Goal: Information Seeking & Learning: Check status

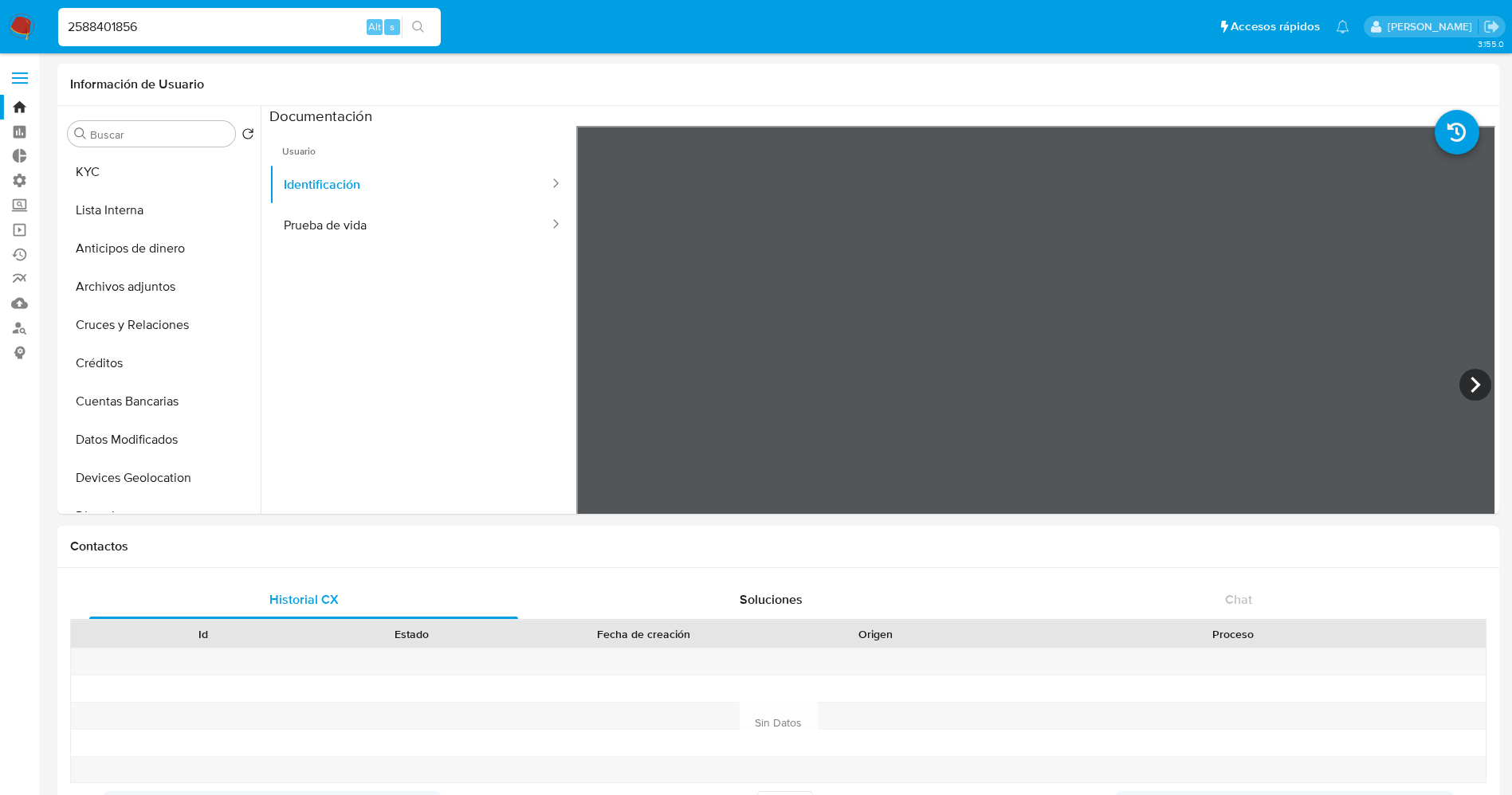
select select "10"
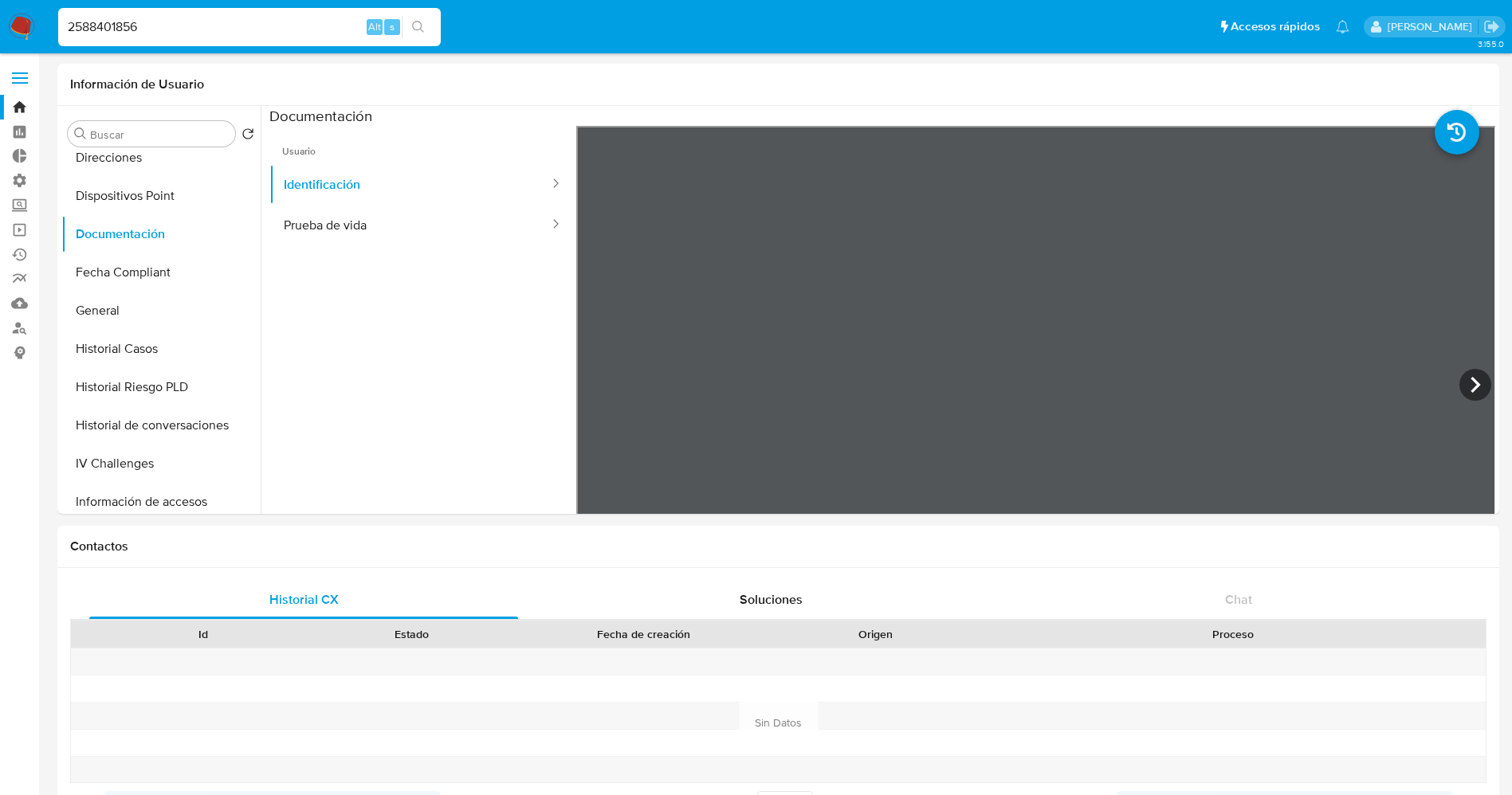
click at [135, 33] on div "2588401856 Alt s" at bounding box center [250, 27] width 383 height 38
drag, startPoint x: 147, startPoint y: 24, endPoint x: 50, endPoint y: 27, distance: 97.0
click at [50, 27] on ul "Pausado Ver notificaciones 2588401856 Alt s Accesos rápidos Presiona las siguie…" at bounding box center [704, 27] width 1307 height 40
paste input "71248614"
type input "712486146"
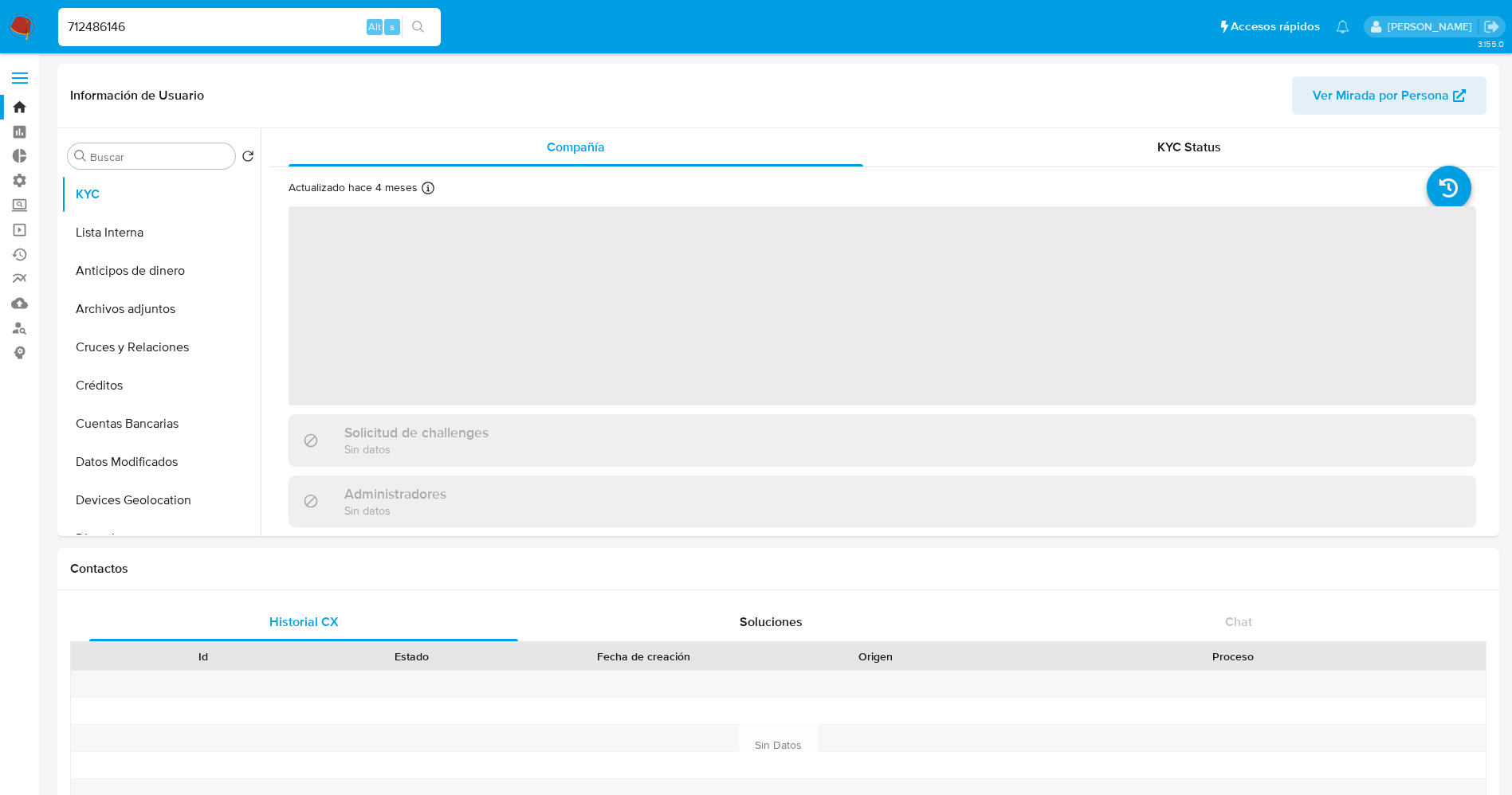
select select "10"
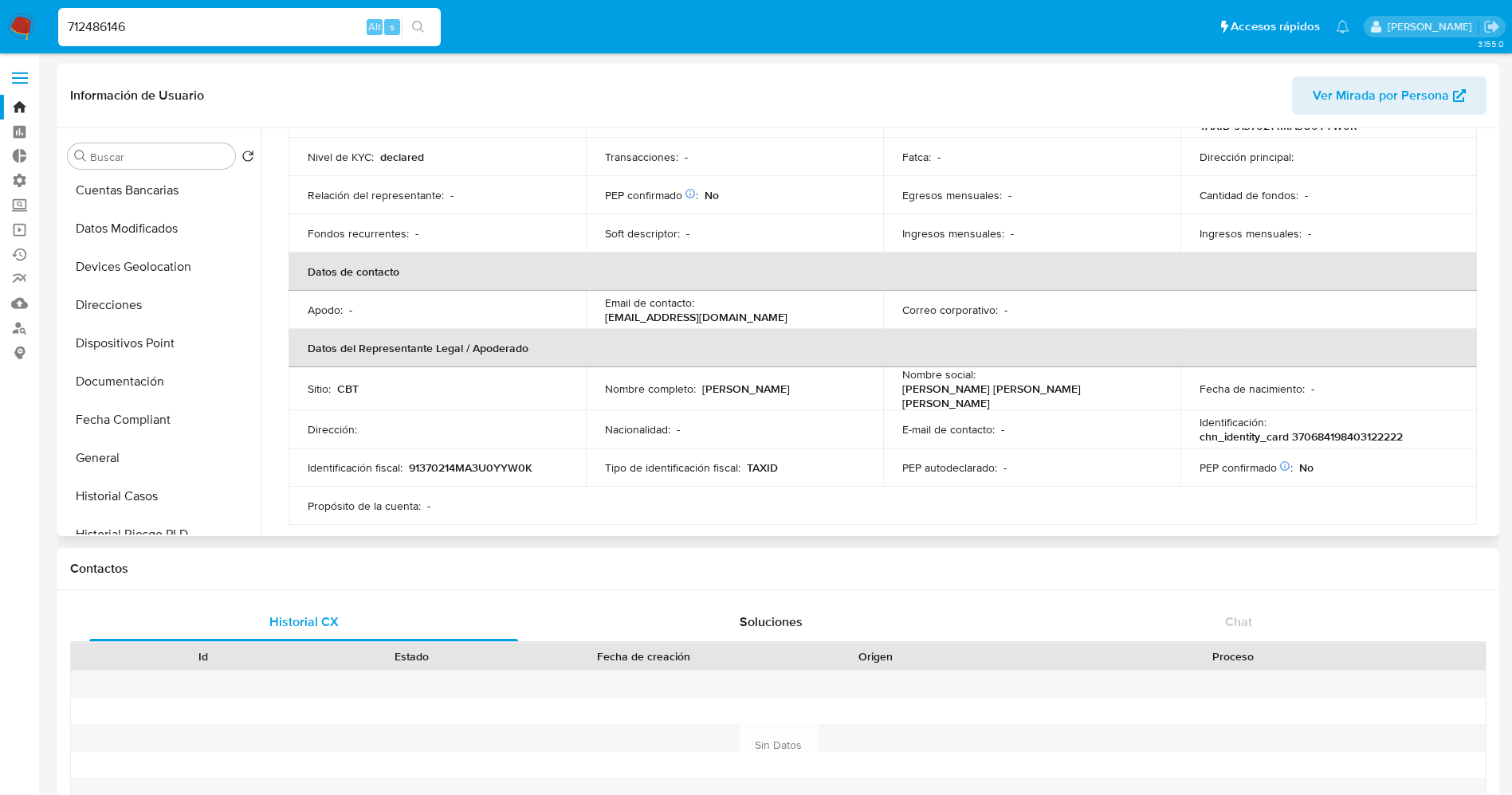
scroll to position [239, 0]
click at [121, 369] on button "Documentación" at bounding box center [155, 376] width 187 height 38
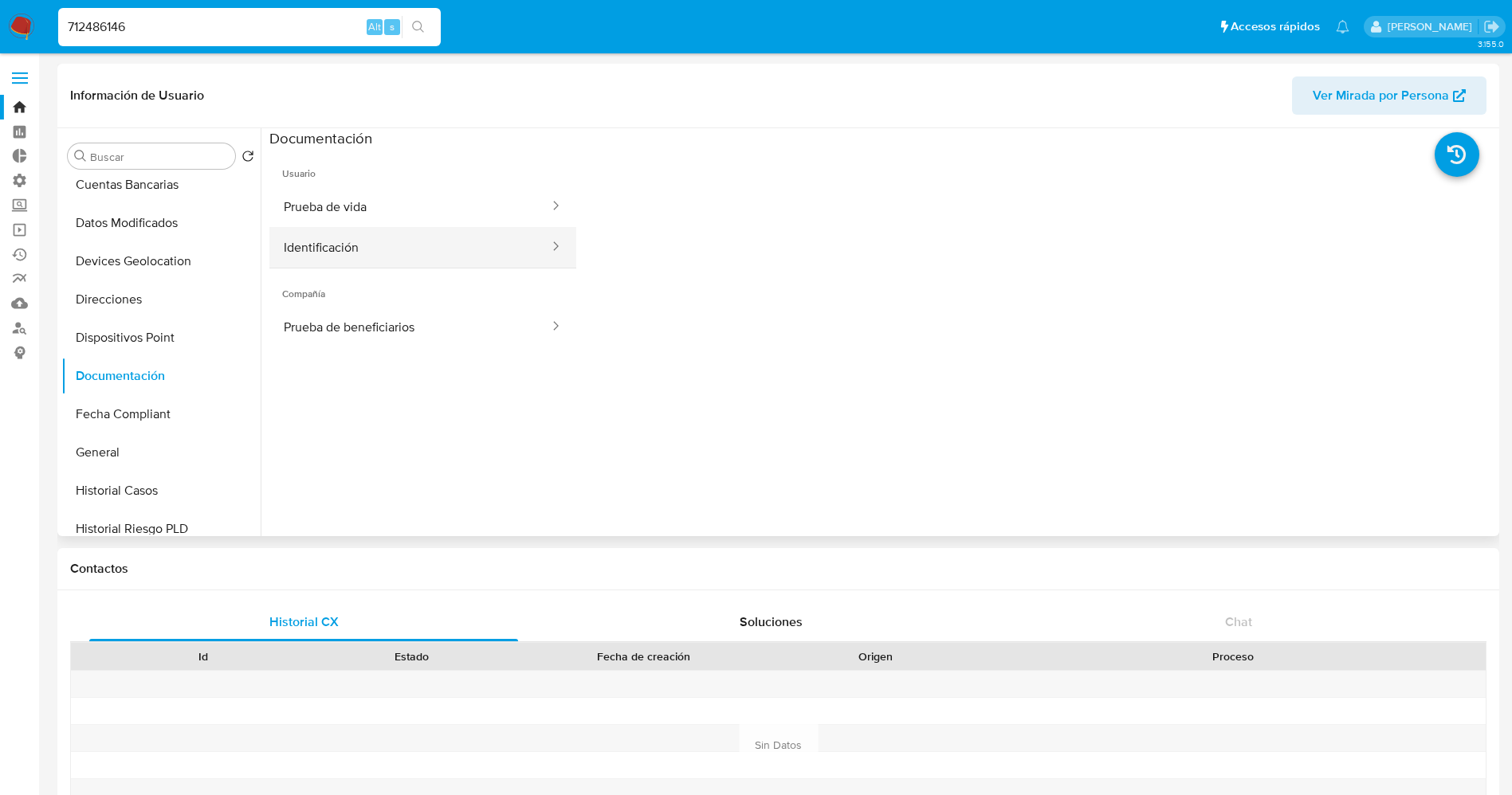
click at [288, 247] on button "Identificación" at bounding box center [409, 247] width 281 height 40
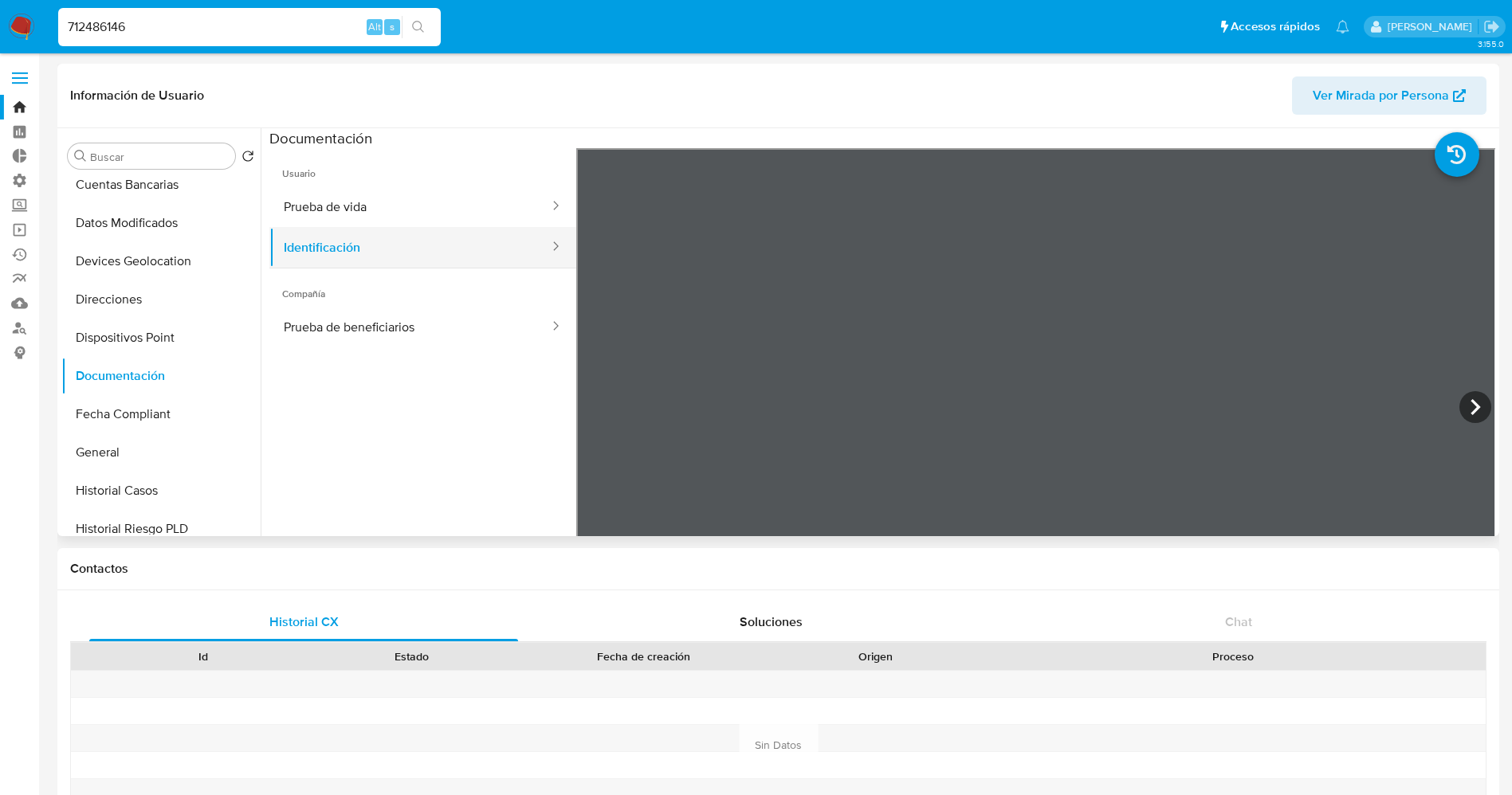
click at [347, 231] on button "Identificación" at bounding box center [409, 247] width 281 height 40
click at [378, 182] on span "Usuario" at bounding box center [422, 167] width 307 height 38
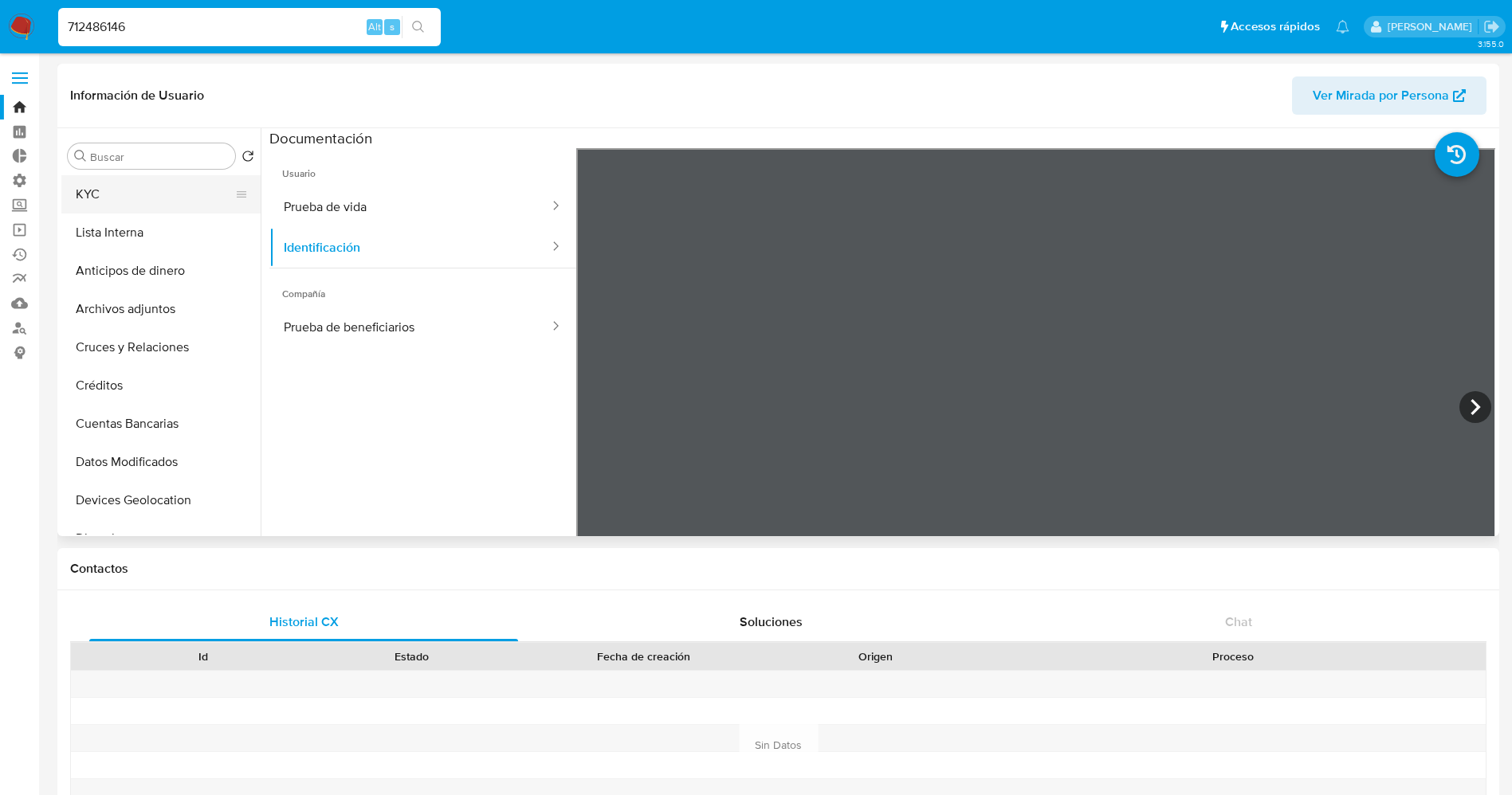
click at [114, 188] on button "KYC" at bounding box center [155, 195] width 187 height 38
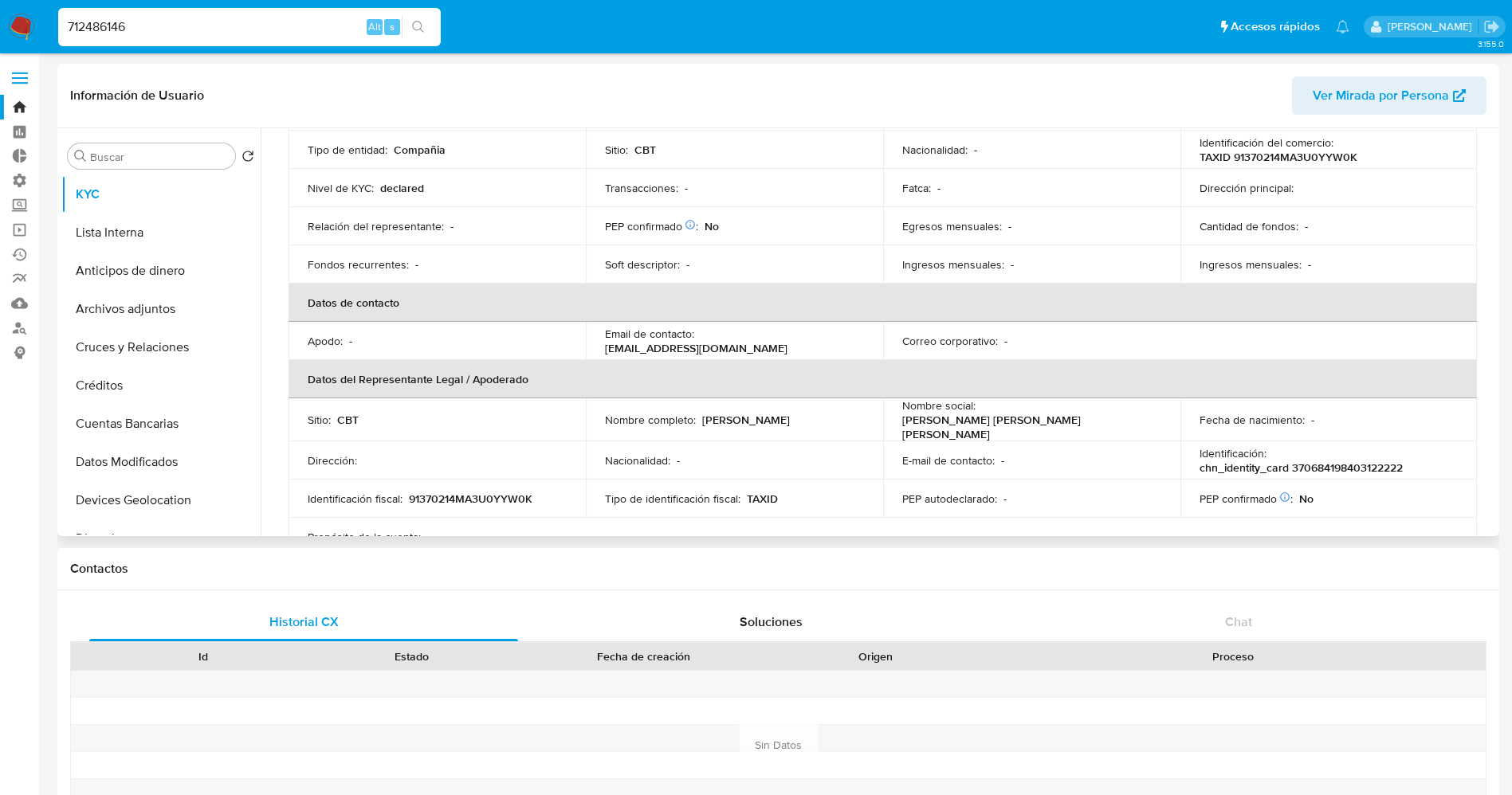
scroll to position [239, 0]
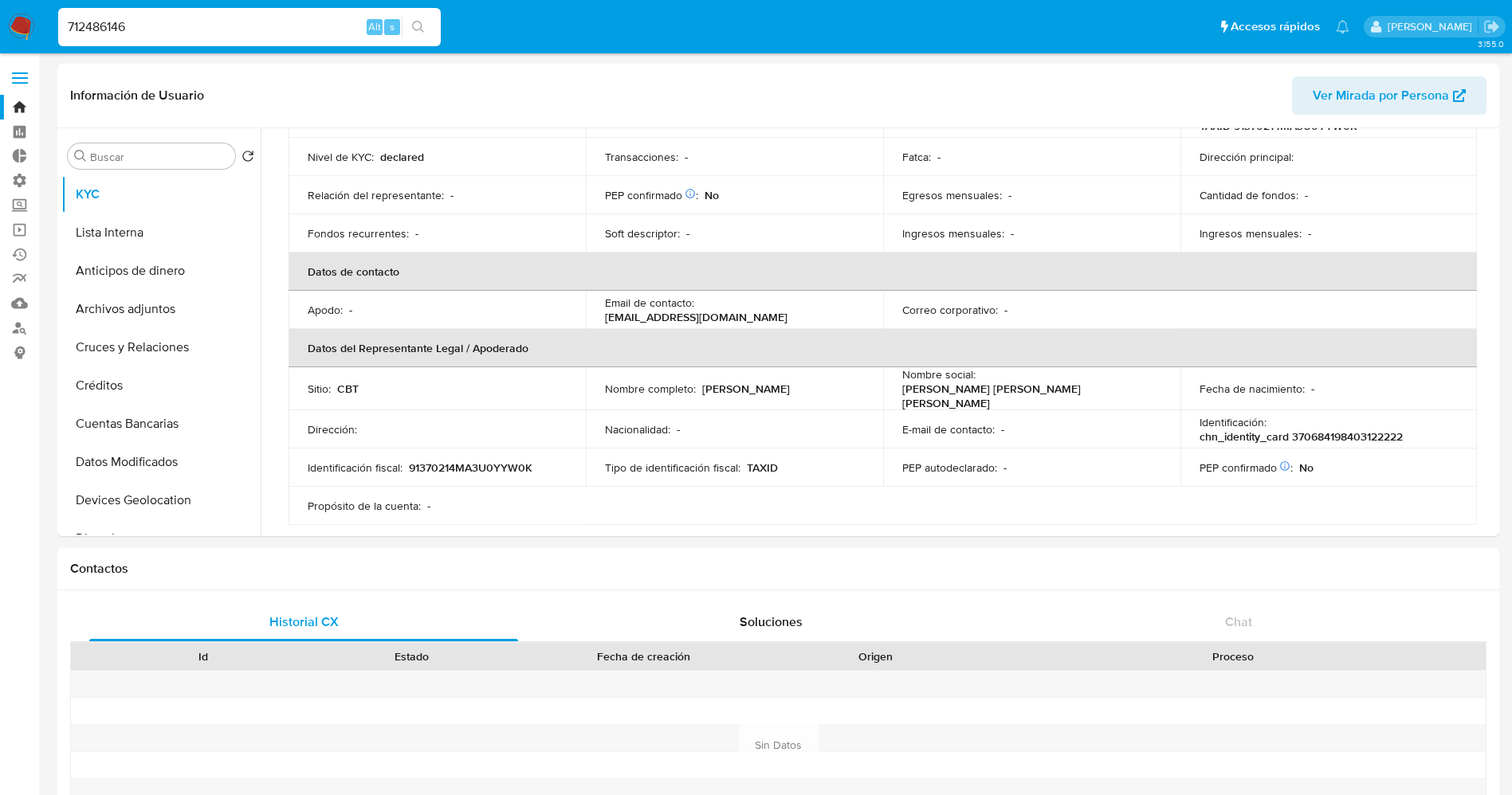
drag, startPoint x: 283, startPoint y: 23, endPoint x: 0, endPoint y: 61, distance: 285.5
paste input "1359985247"
type input "1359985247"
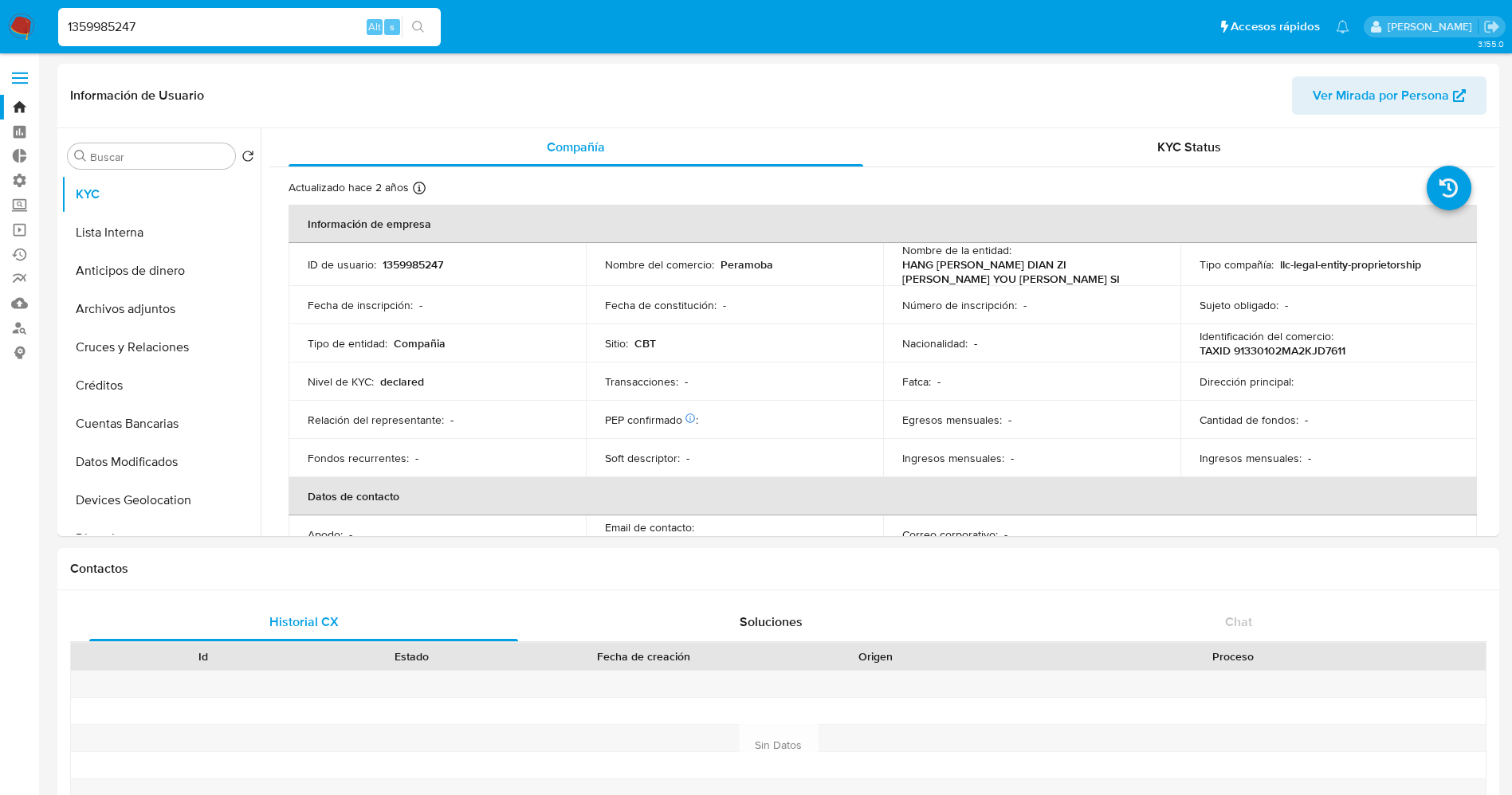
select select "10"
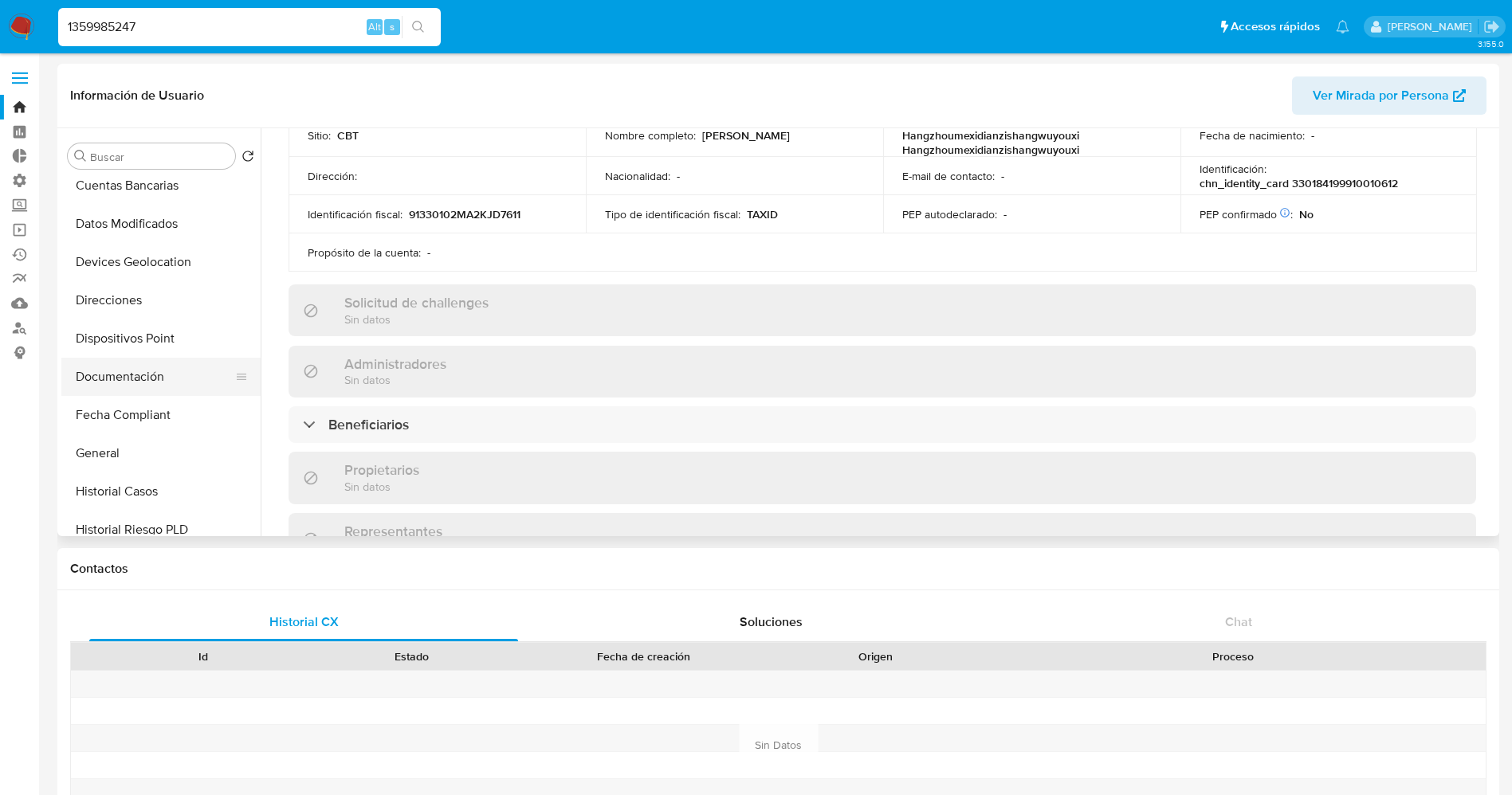
scroll to position [239, 0]
click at [157, 386] on button "Documentación" at bounding box center [155, 376] width 187 height 38
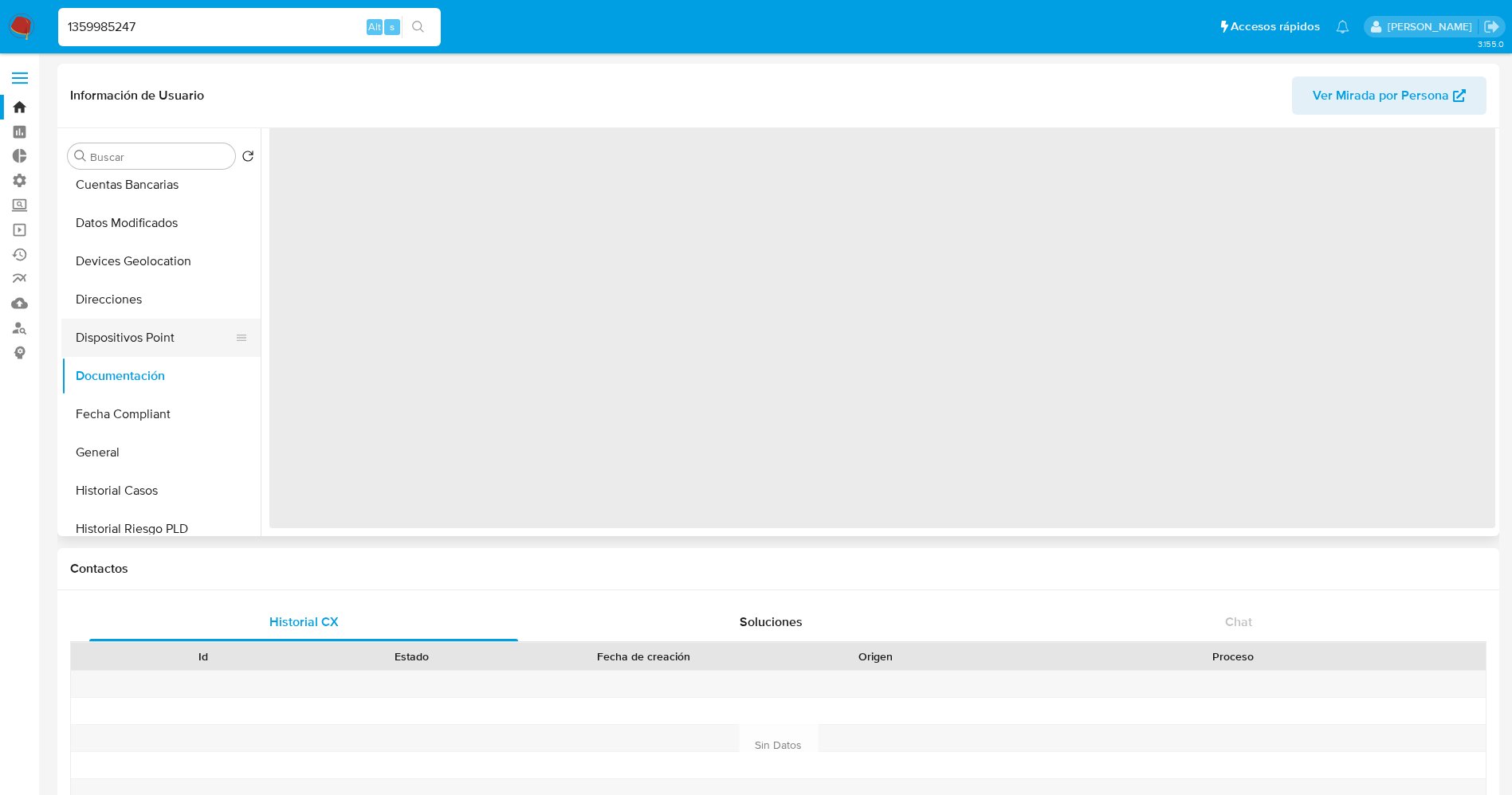
scroll to position [0, 0]
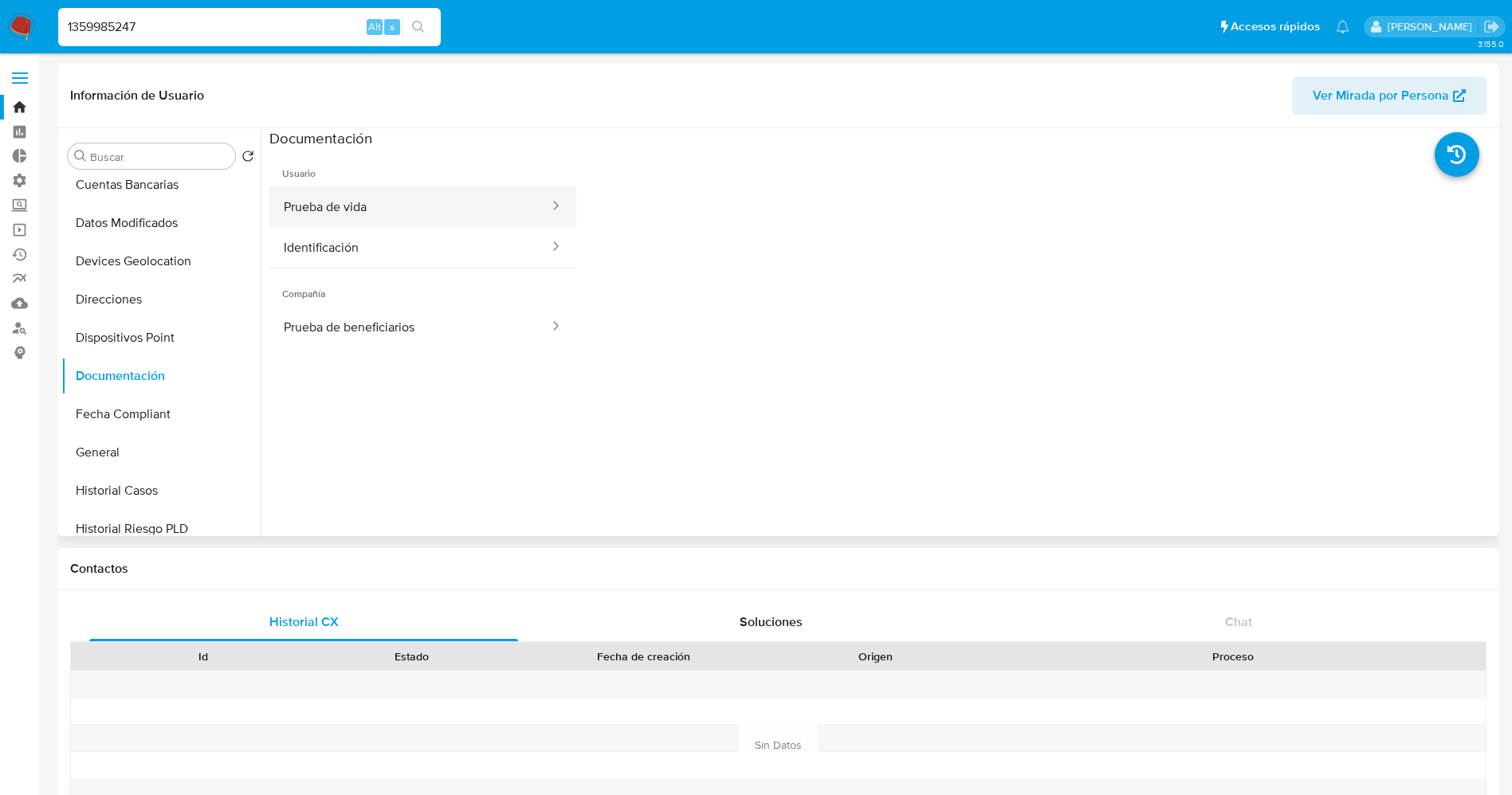
click at [382, 205] on button "Prueba de vida" at bounding box center [409, 207] width 281 height 40
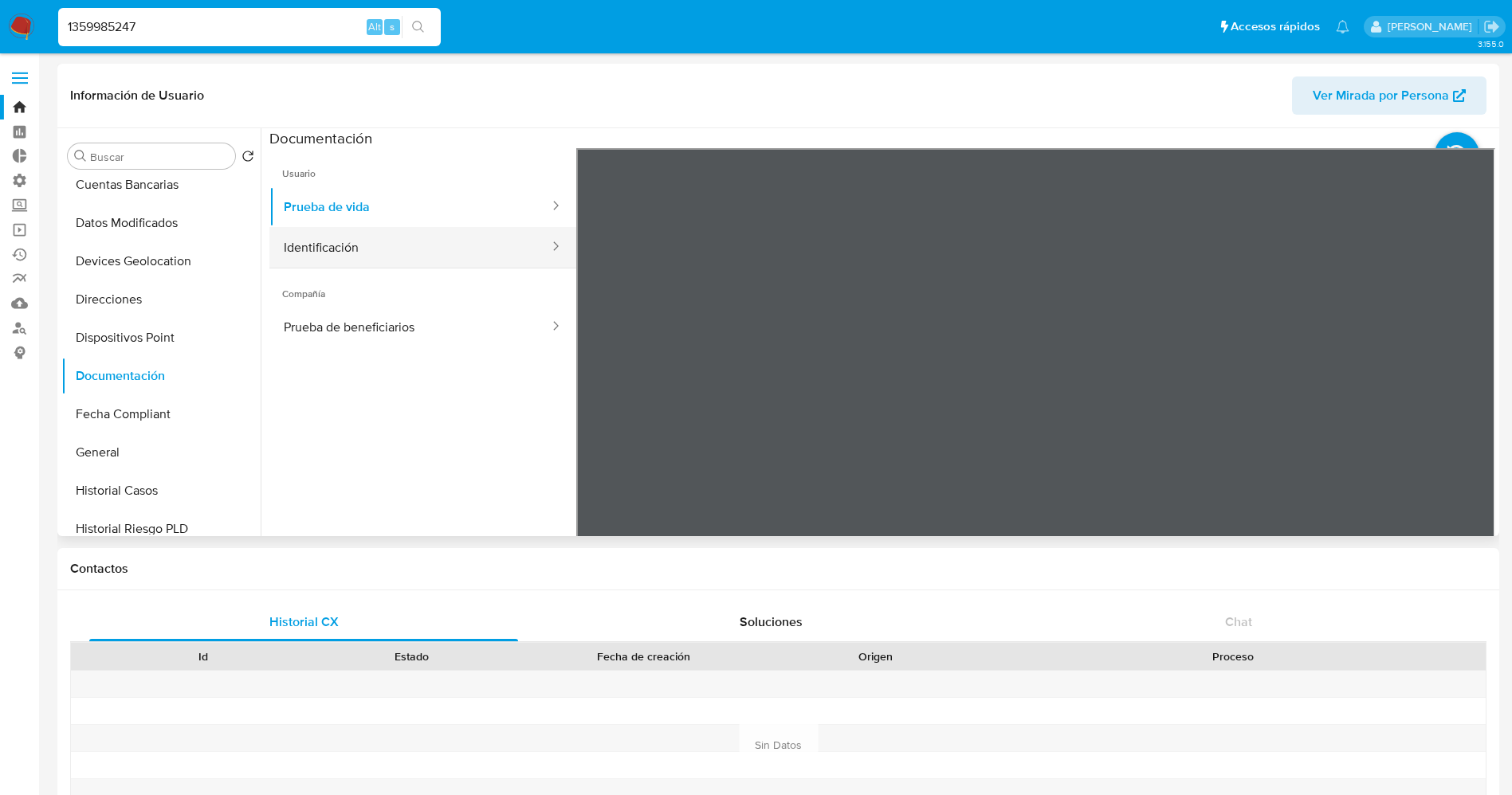
click at [289, 263] on button "Identificación" at bounding box center [409, 247] width 281 height 40
drag, startPoint x: 224, startPoint y: 14, endPoint x: 201, endPoint y: 16, distance: 23.1
click at [201, 16] on div "1359985247 Alt s" at bounding box center [250, 27] width 383 height 38
drag, startPoint x: 201, startPoint y: 16, endPoint x: 38, endPoint y: 16, distance: 163.0
click at [38, 16] on nav "Pausado Ver notificaciones 1359985247 Alt s Accesos rápidos Presiona las siguie…" at bounding box center [756, 27] width 1512 height 53
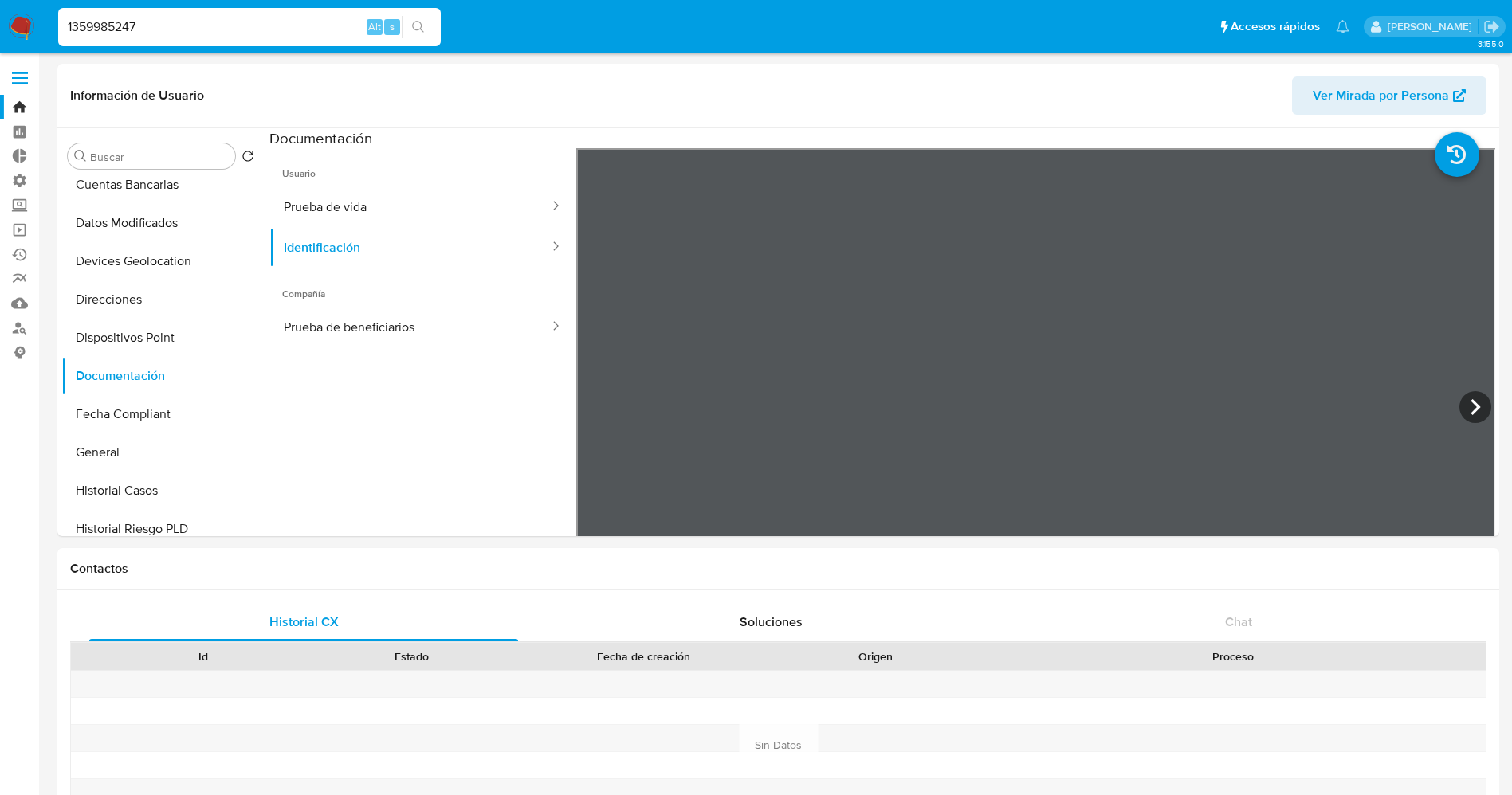
paste input "212968300"
type input "2129683007"
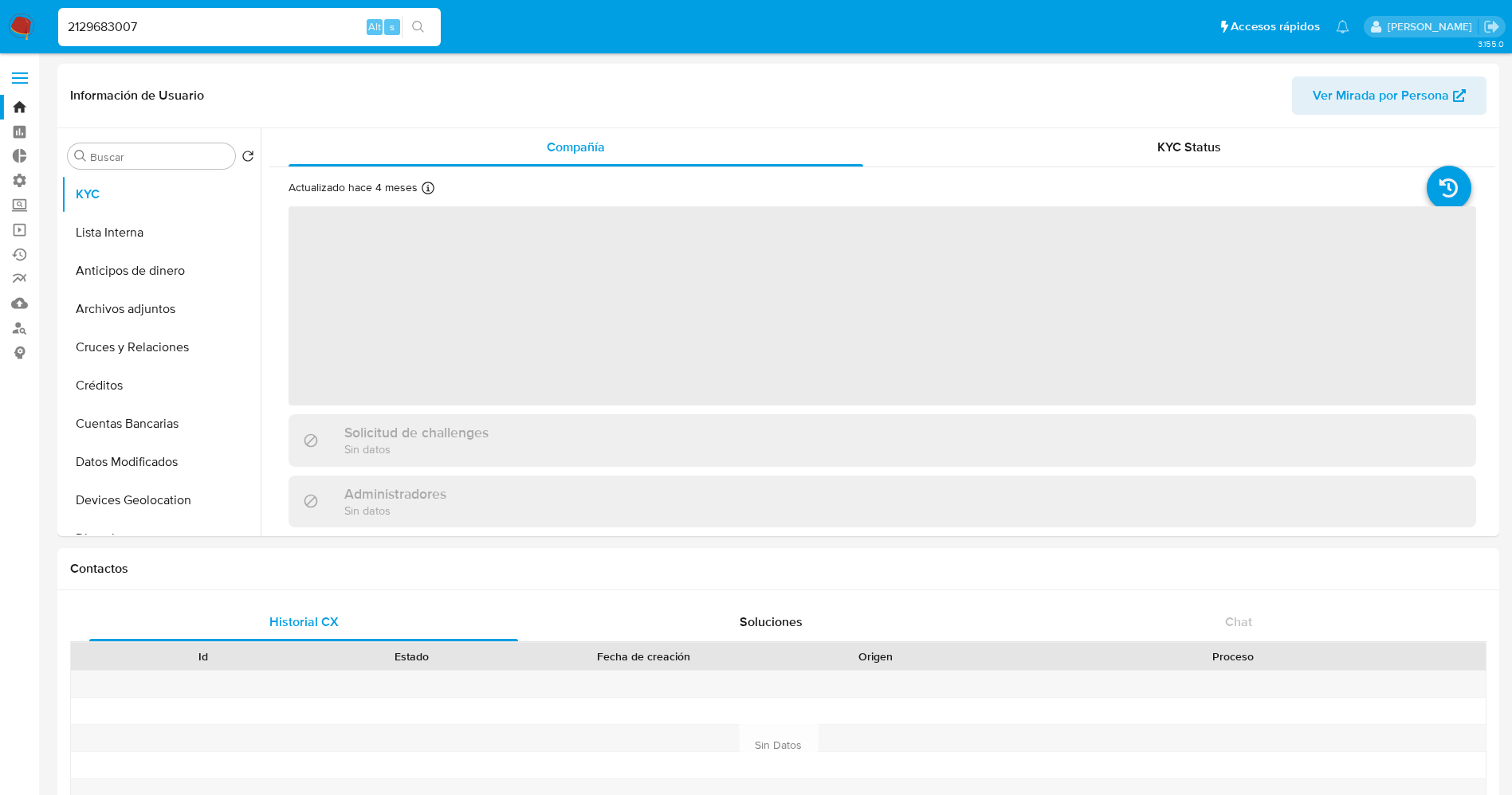
select select "10"
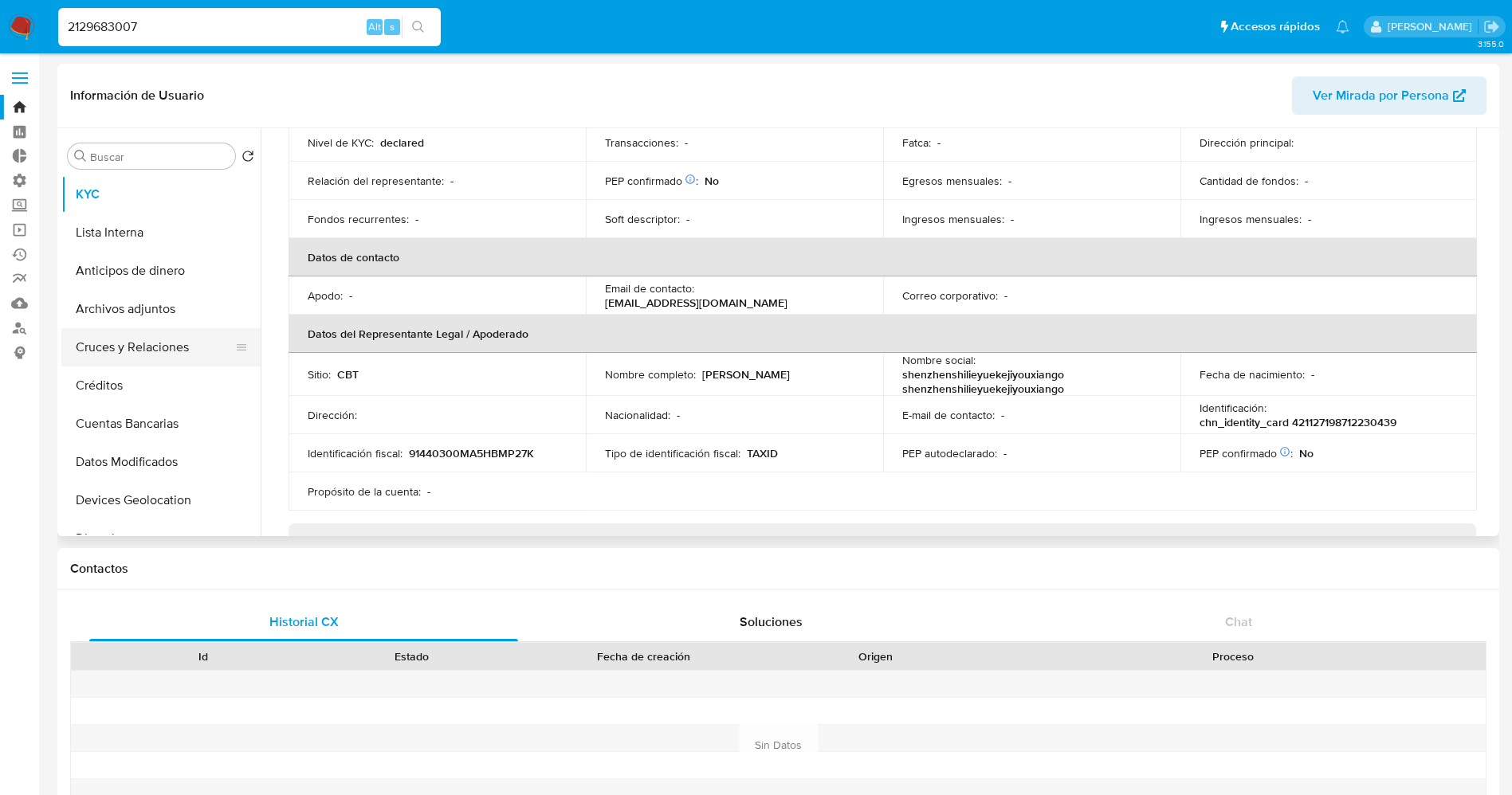
scroll to position [239, 0]
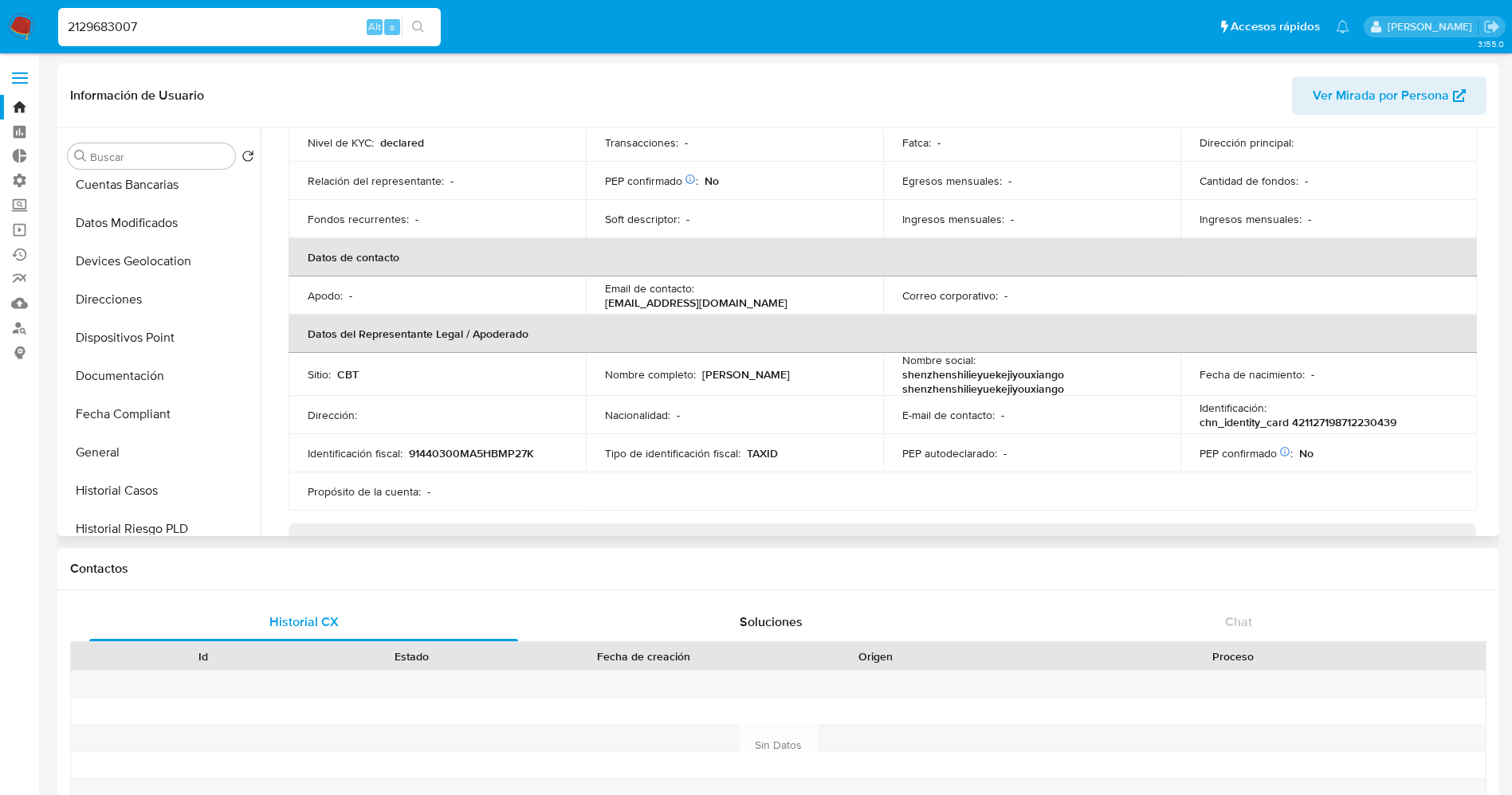
drag, startPoint x: 156, startPoint y: 373, endPoint x: 934, endPoint y: 126, distance: 816.3
click at [157, 373] on button "Documentación" at bounding box center [161, 376] width 200 height 38
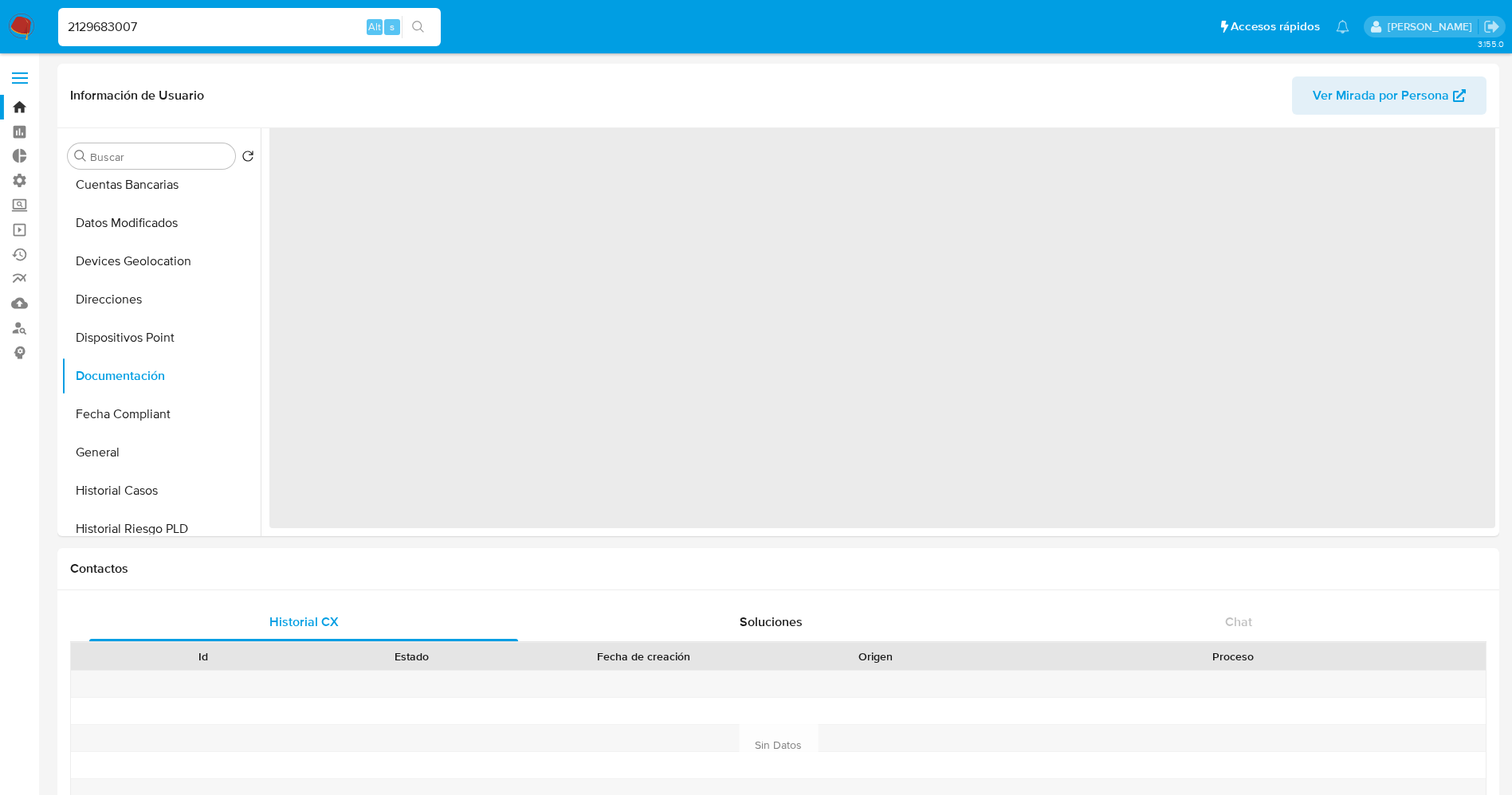
scroll to position [0, 0]
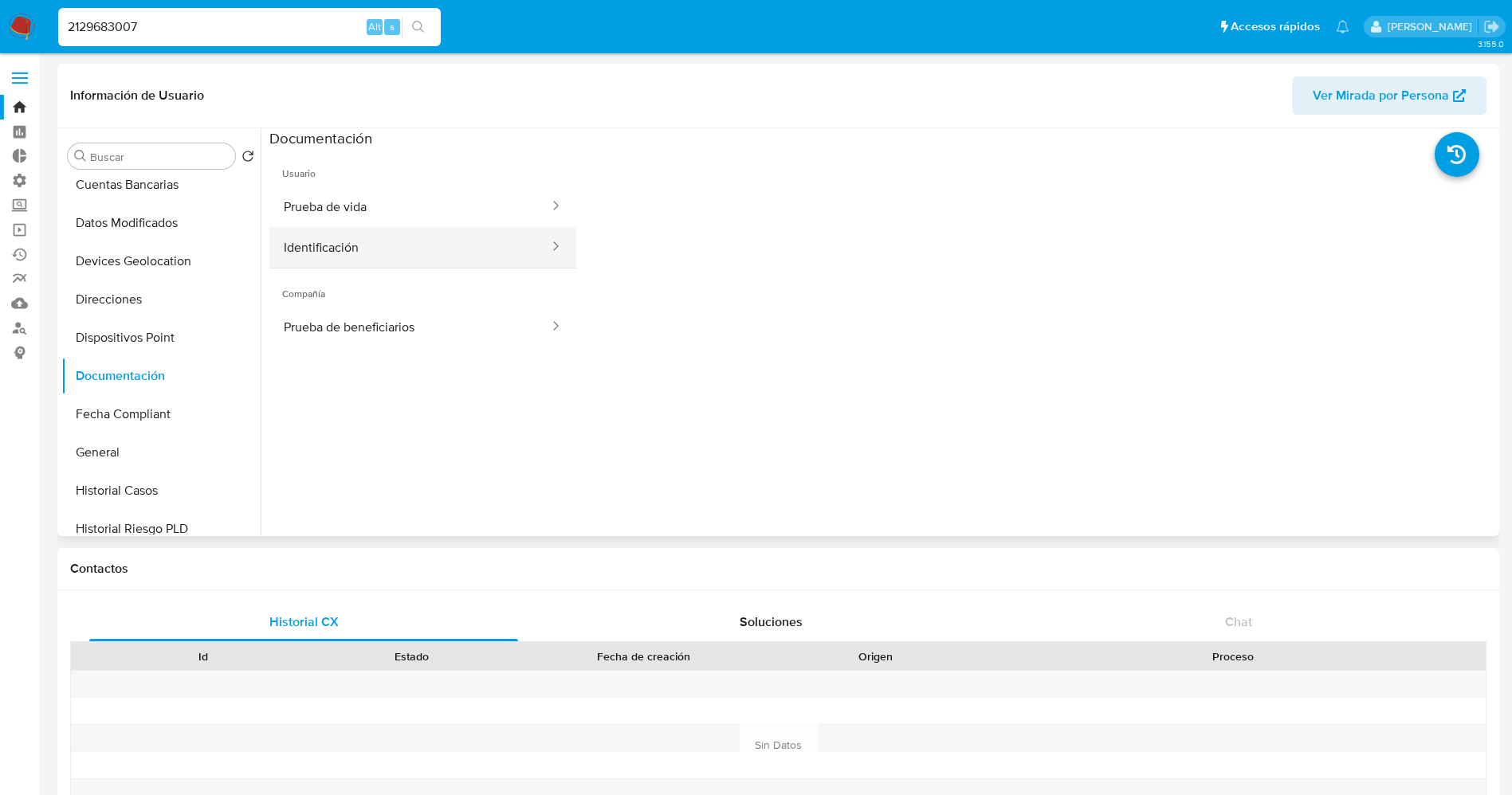
click at [306, 242] on button "Identificación" at bounding box center [409, 247] width 281 height 40
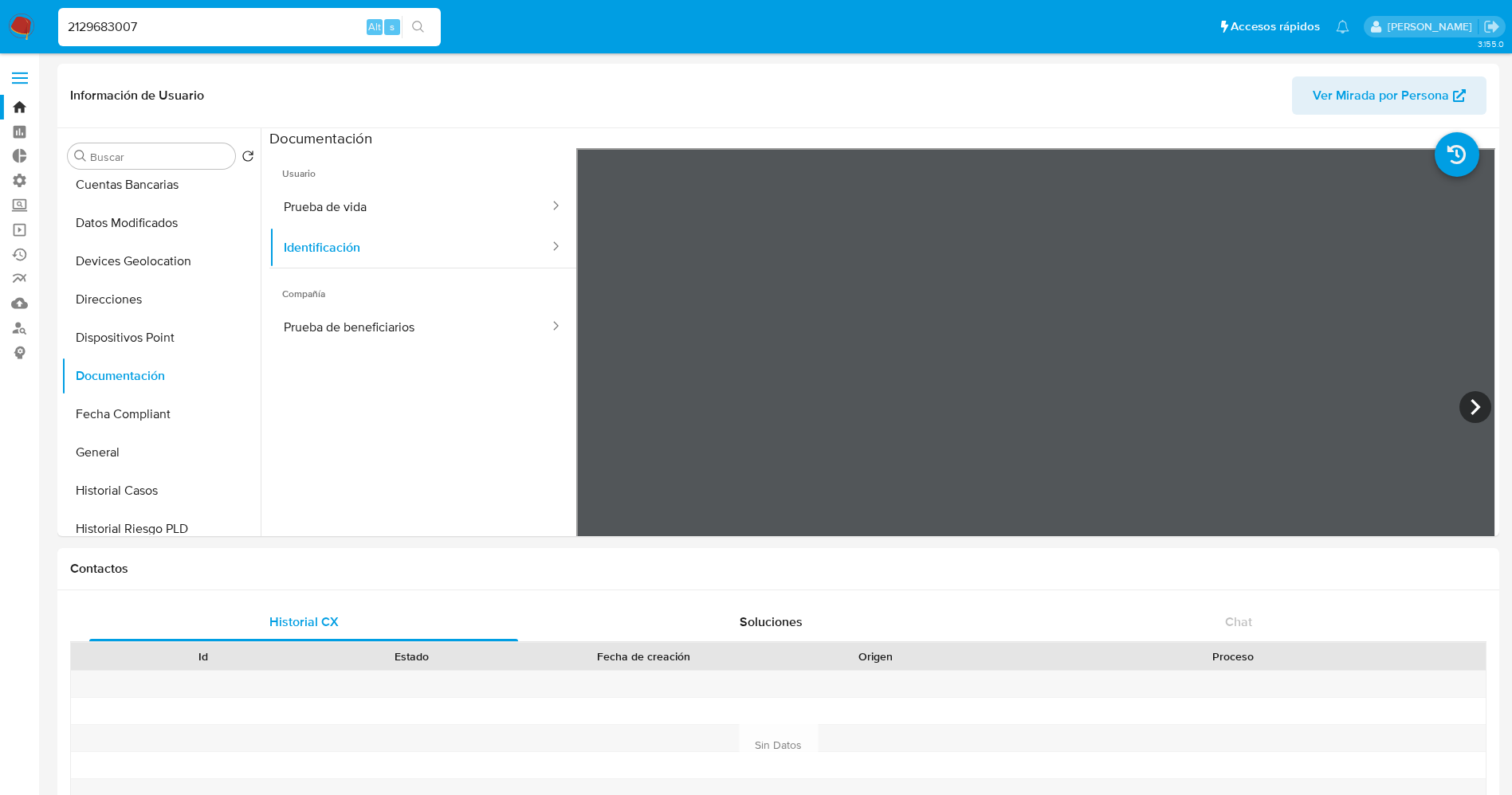
drag, startPoint x: 215, startPoint y: 19, endPoint x: 16, endPoint y: 24, distance: 199.1
click at [16, 24] on nav "Pausado Ver notificaciones 2129683007 Alt s Accesos rápidos Presiona las siguie…" at bounding box center [756, 27] width 1512 height 53
paste input "48084786"
type input "2480847867"
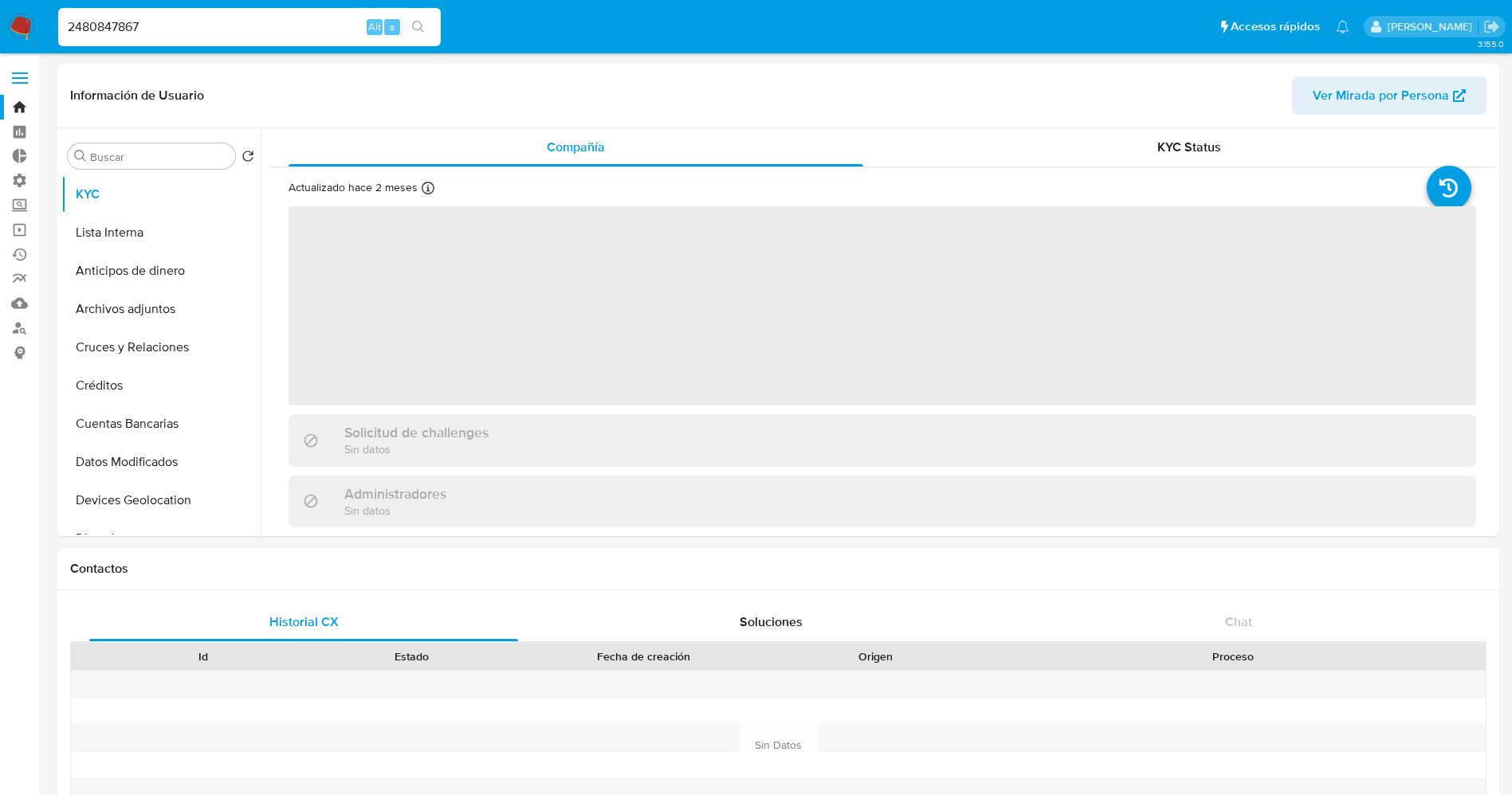
select select "10"
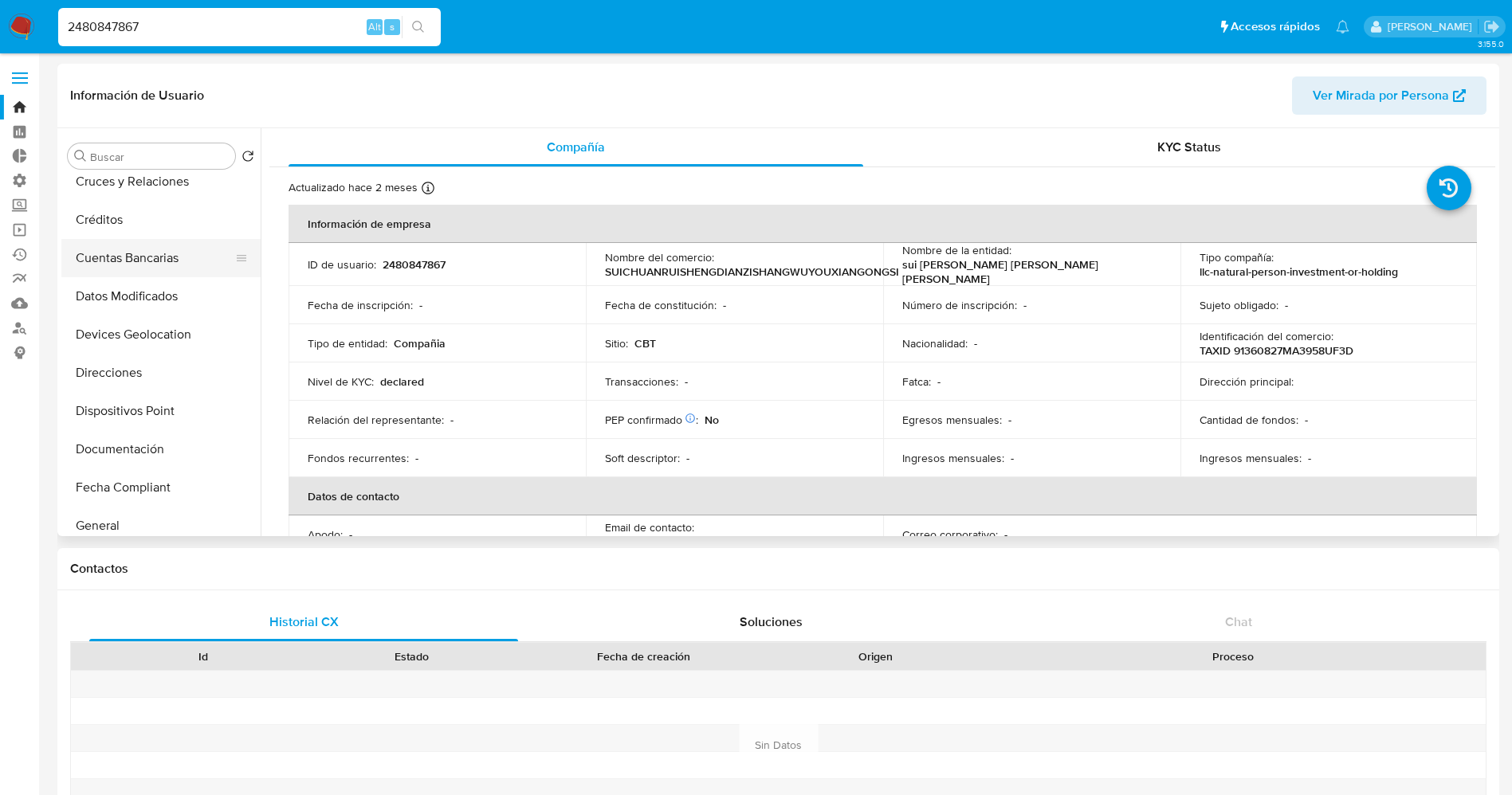
scroll to position [239, 0]
click at [143, 371] on button "Documentación" at bounding box center [155, 376] width 187 height 38
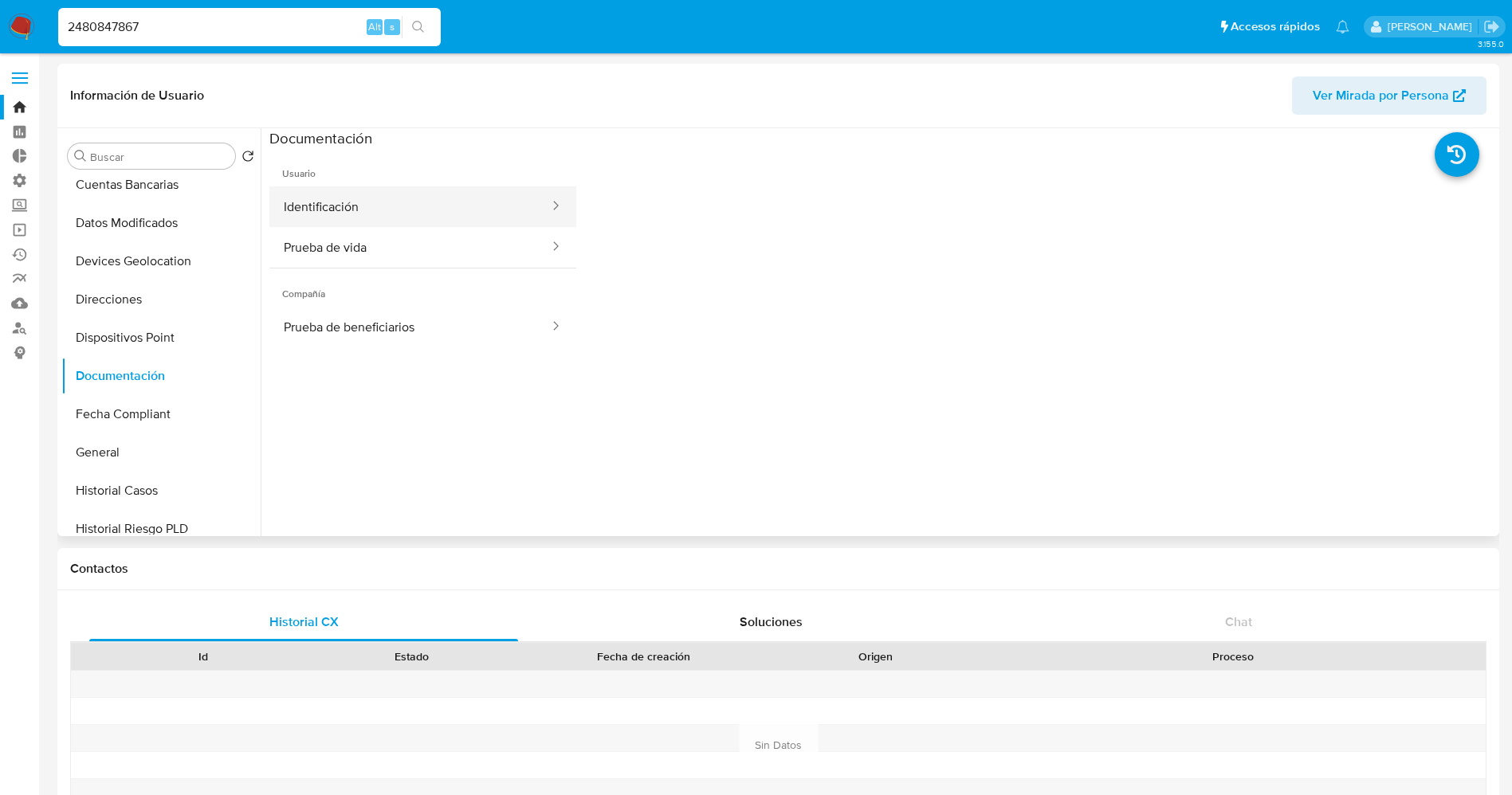
click at [419, 224] on button "Identificación" at bounding box center [409, 207] width 281 height 40
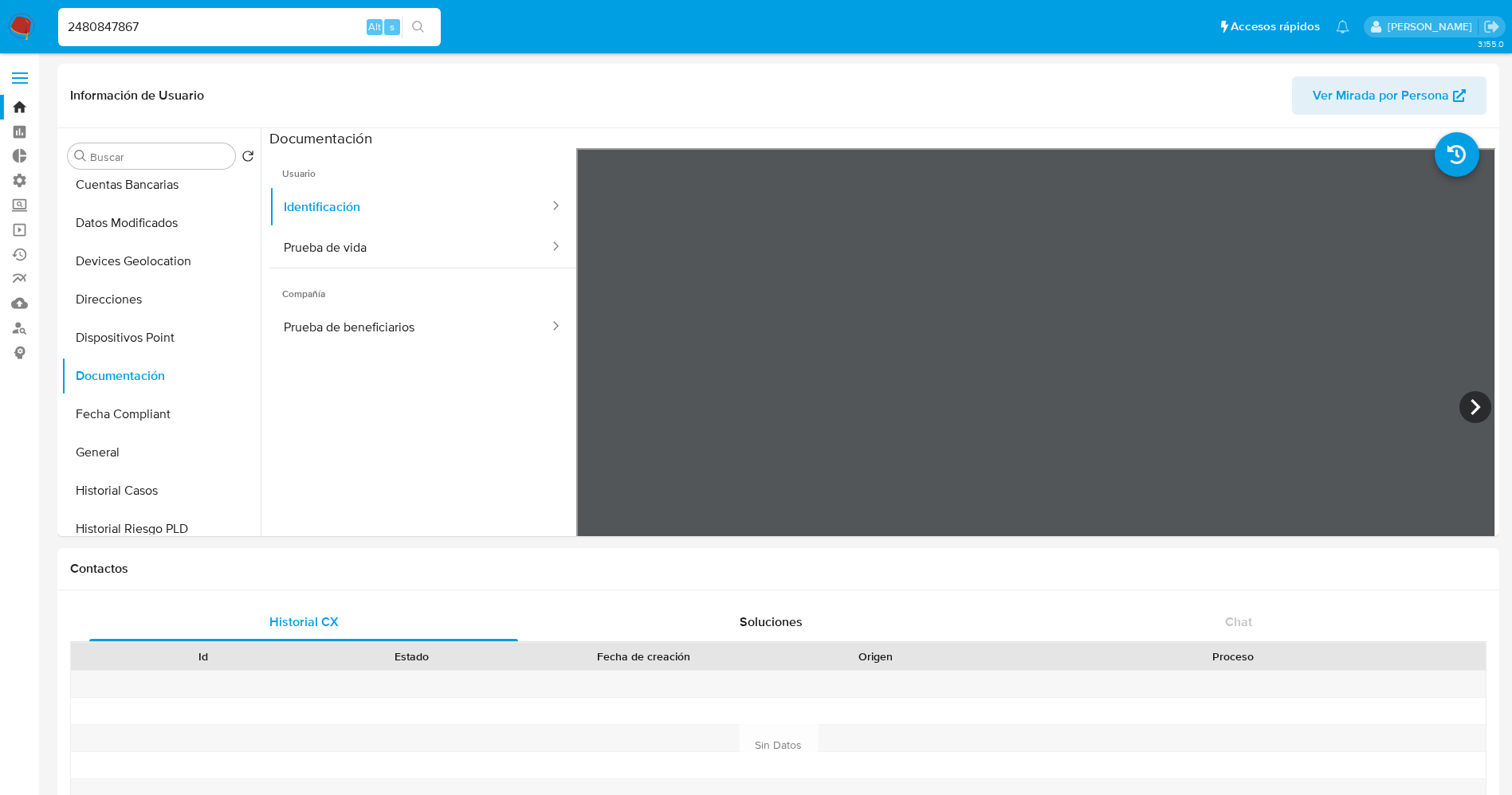
drag, startPoint x: 271, startPoint y: 26, endPoint x: 0, endPoint y: 26, distance: 271.0
click at [0, 26] on nav "Pausado Ver notificaciones 2480847867 Alt s Accesos rápidos Presiona las siguie…" at bounding box center [756, 27] width 1512 height 53
paste input "57794897"
type input "2577948977"
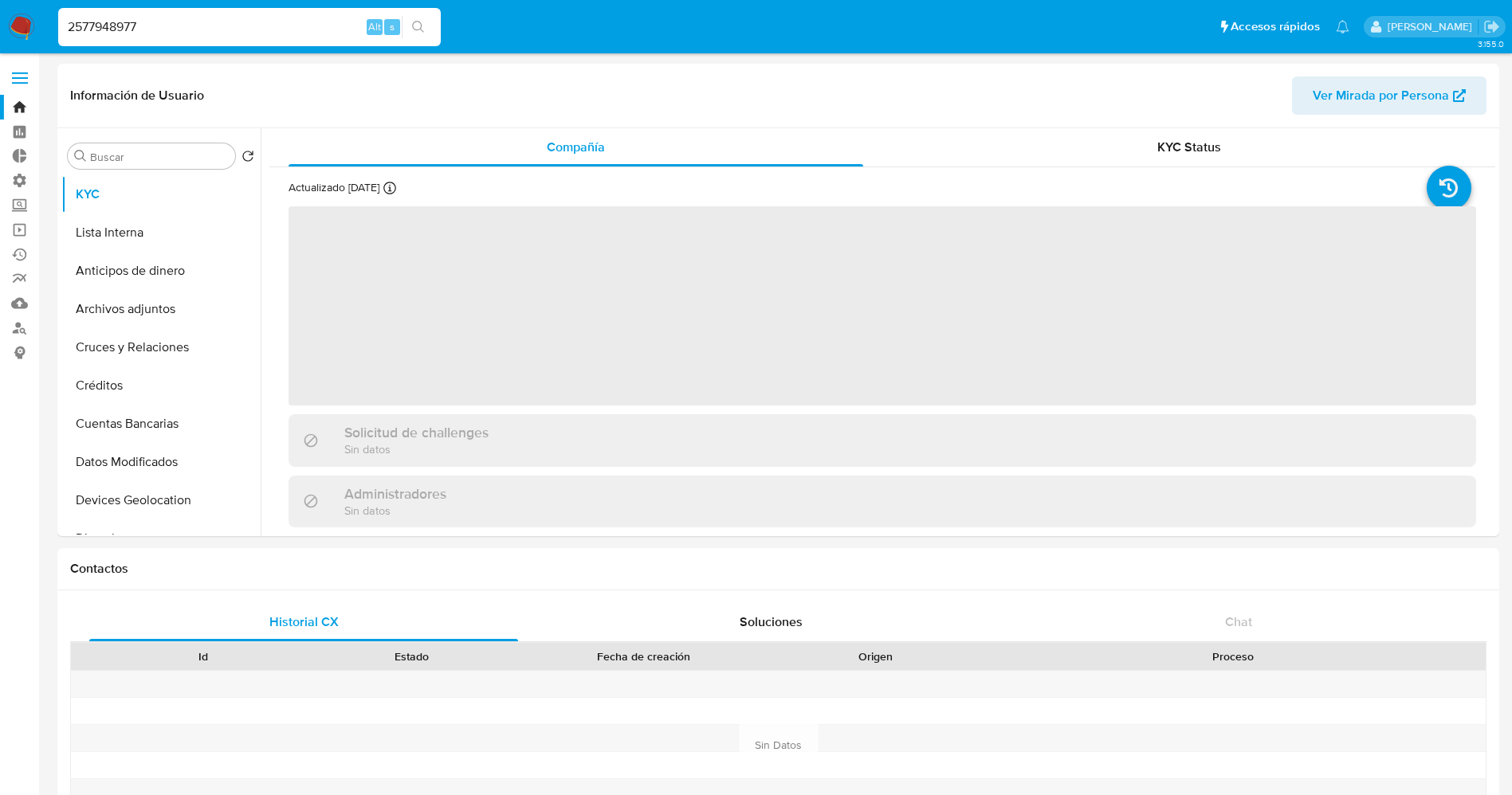
select select "10"
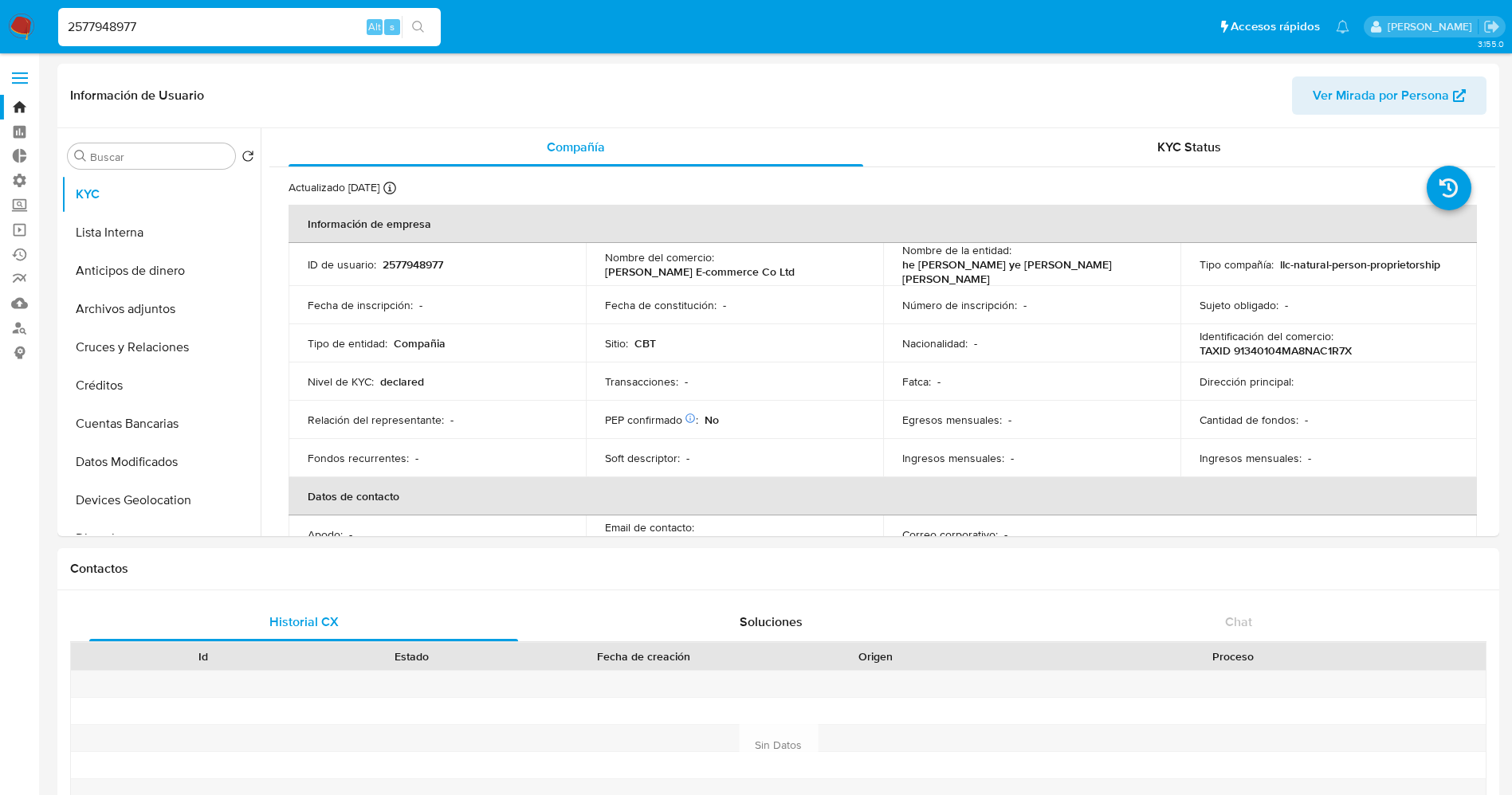
drag, startPoint x: 258, startPoint y: 31, endPoint x: 0, endPoint y: 30, distance: 258.0
click at [0, 30] on nav "Pausado Ver notificaciones 2577948977 Alt s Accesos rápidos Presiona las siguie…" at bounding box center [756, 27] width 1512 height 53
paste input ""4167083""
type input "4167083"
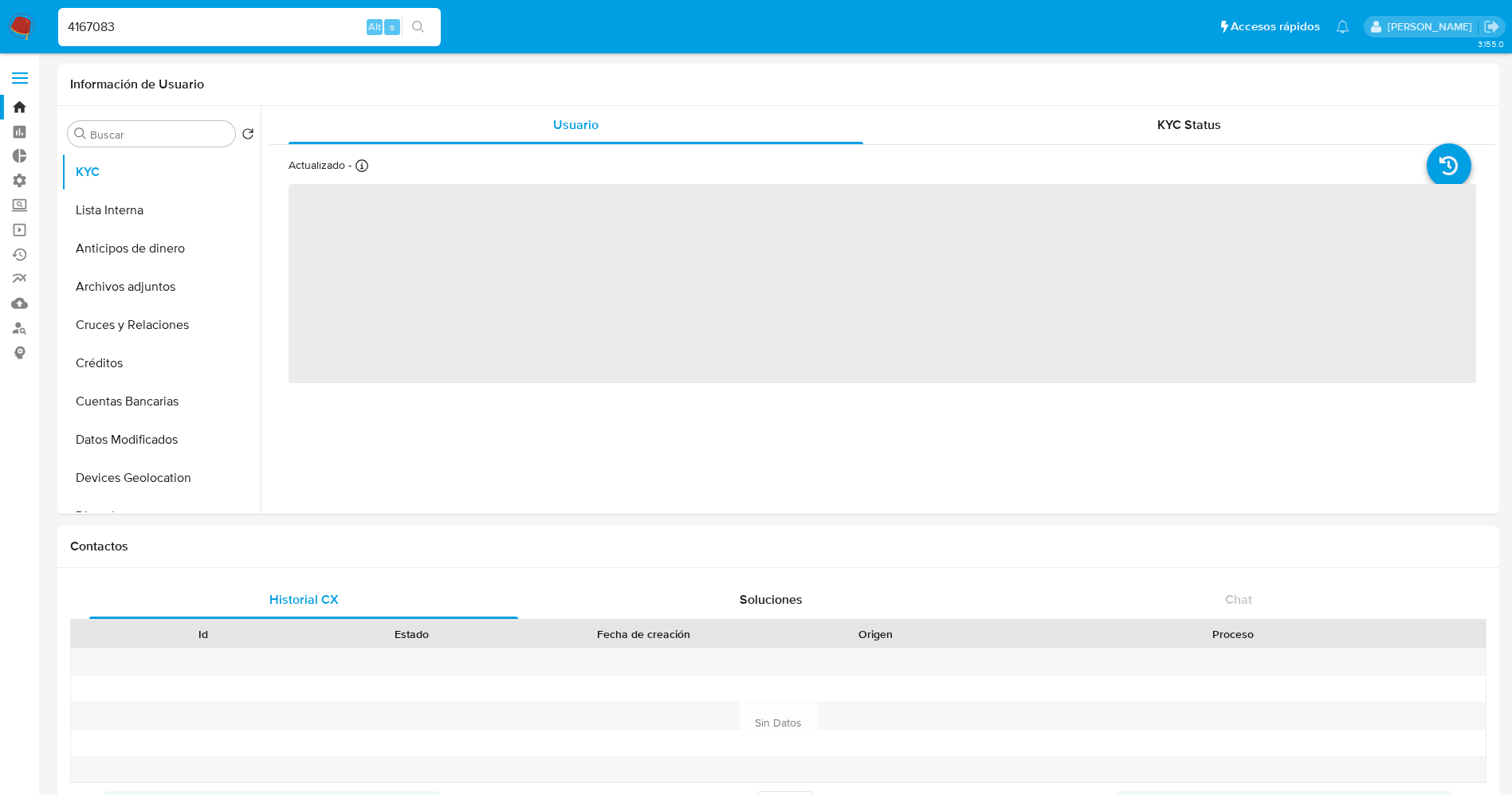
select select "10"
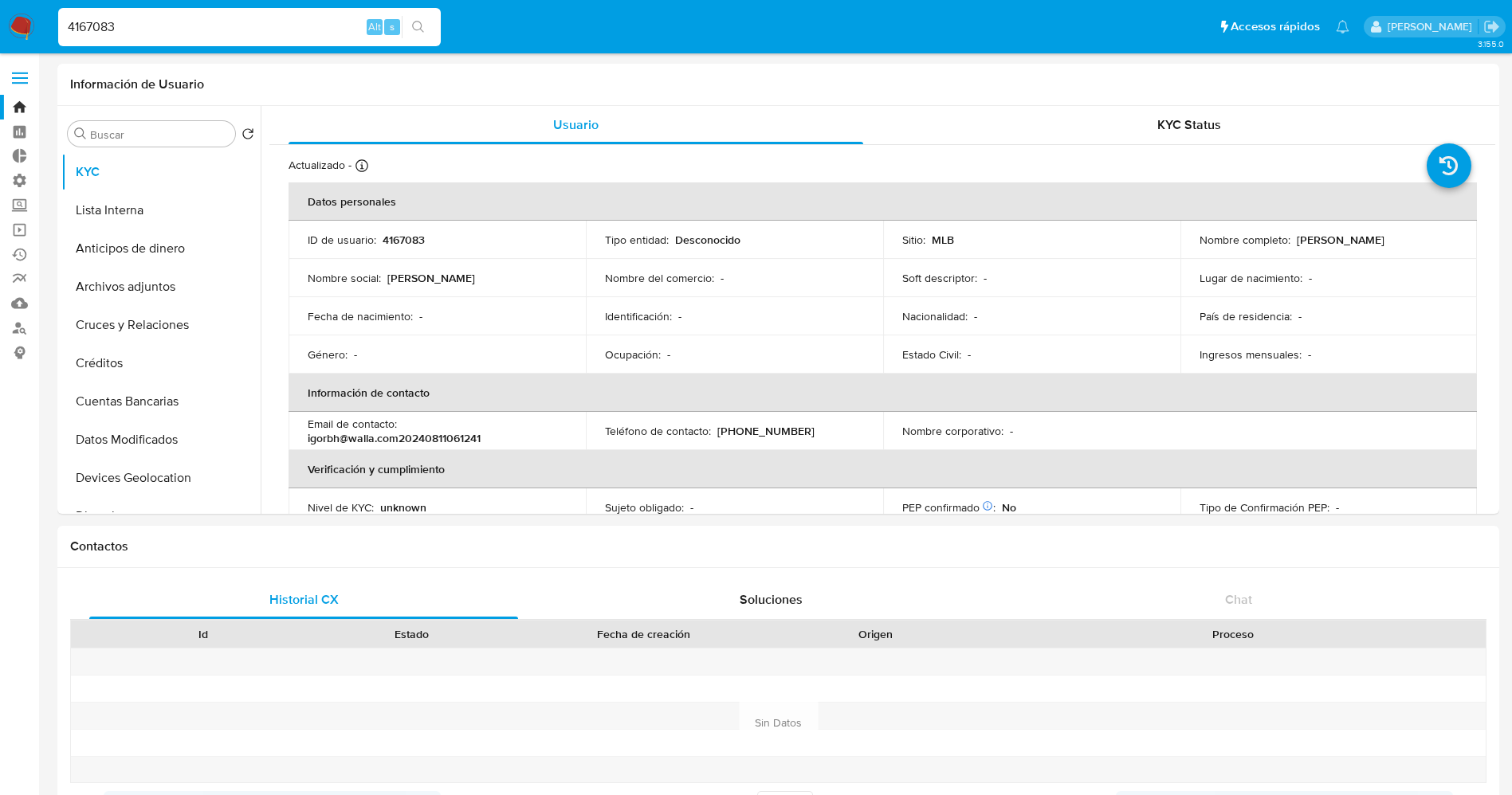
drag, startPoint x: 177, startPoint y: 25, endPoint x: 0, endPoint y: 0, distance: 178.8
click at [0, 0] on nav "Pausado Ver notificaciones 4167083 Alt s Accesos rápidos Presiona las siguiente…" at bounding box center [756, 27] width 1512 height 53
paste input "2577948977"
type input "2577948977"
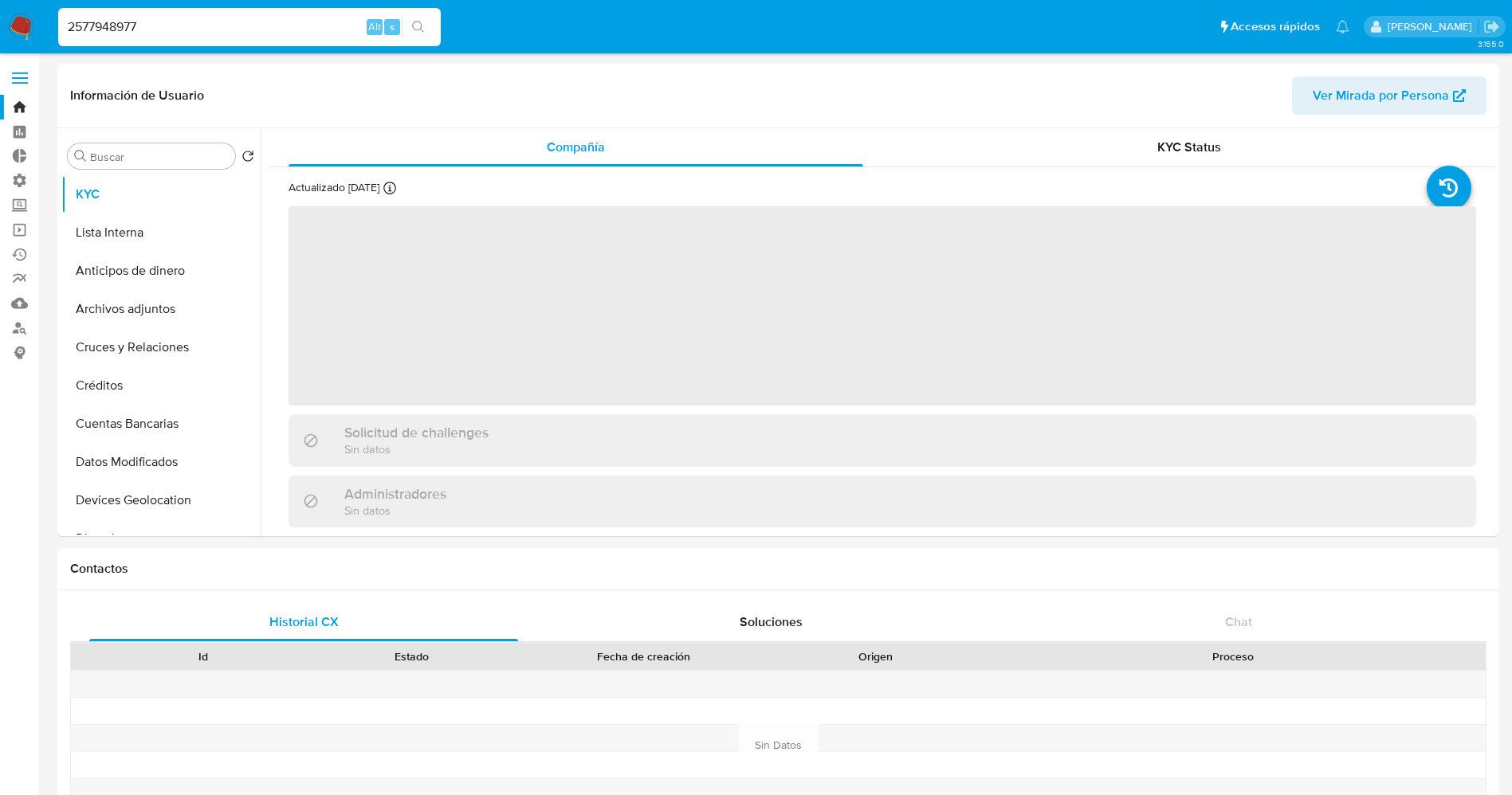
select select "10"
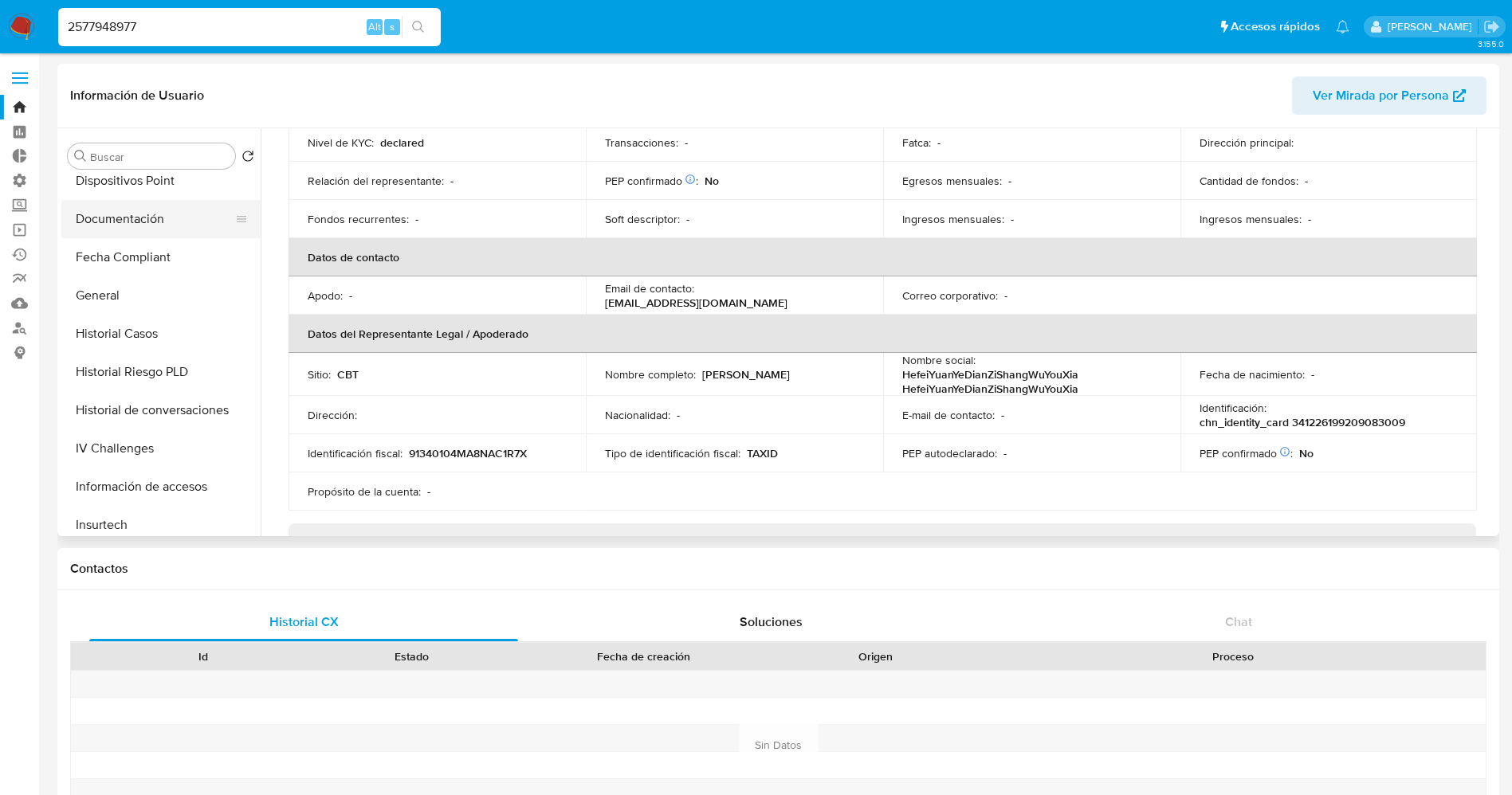
scroll to position [359, 0]
click at [124, 250] on button "Documentación" at bounding box center [155, 257] width 187 height 38
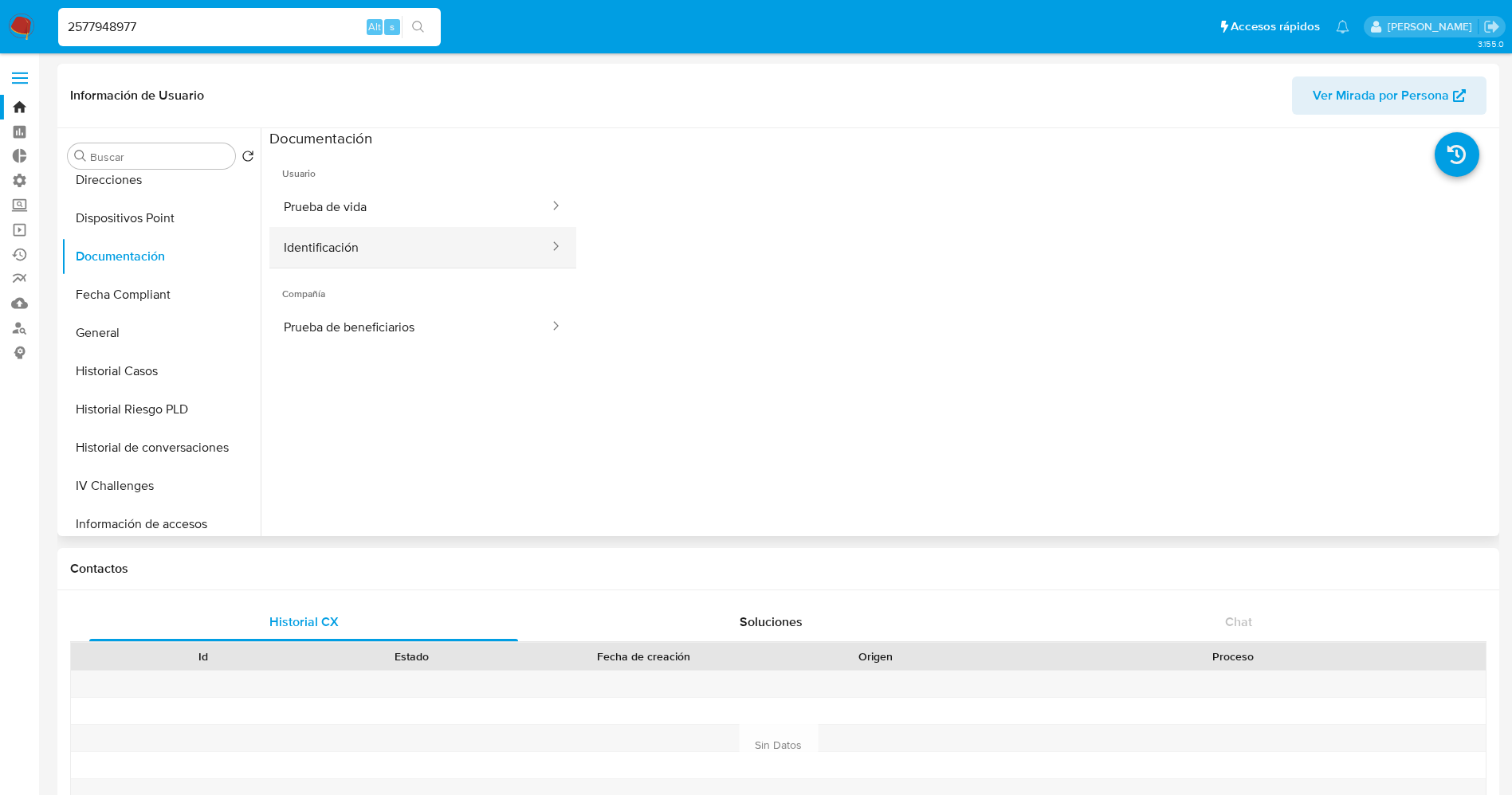
click at [310, 247] on button "Identificación" at bounding box center [409, 247] width 281 height 40
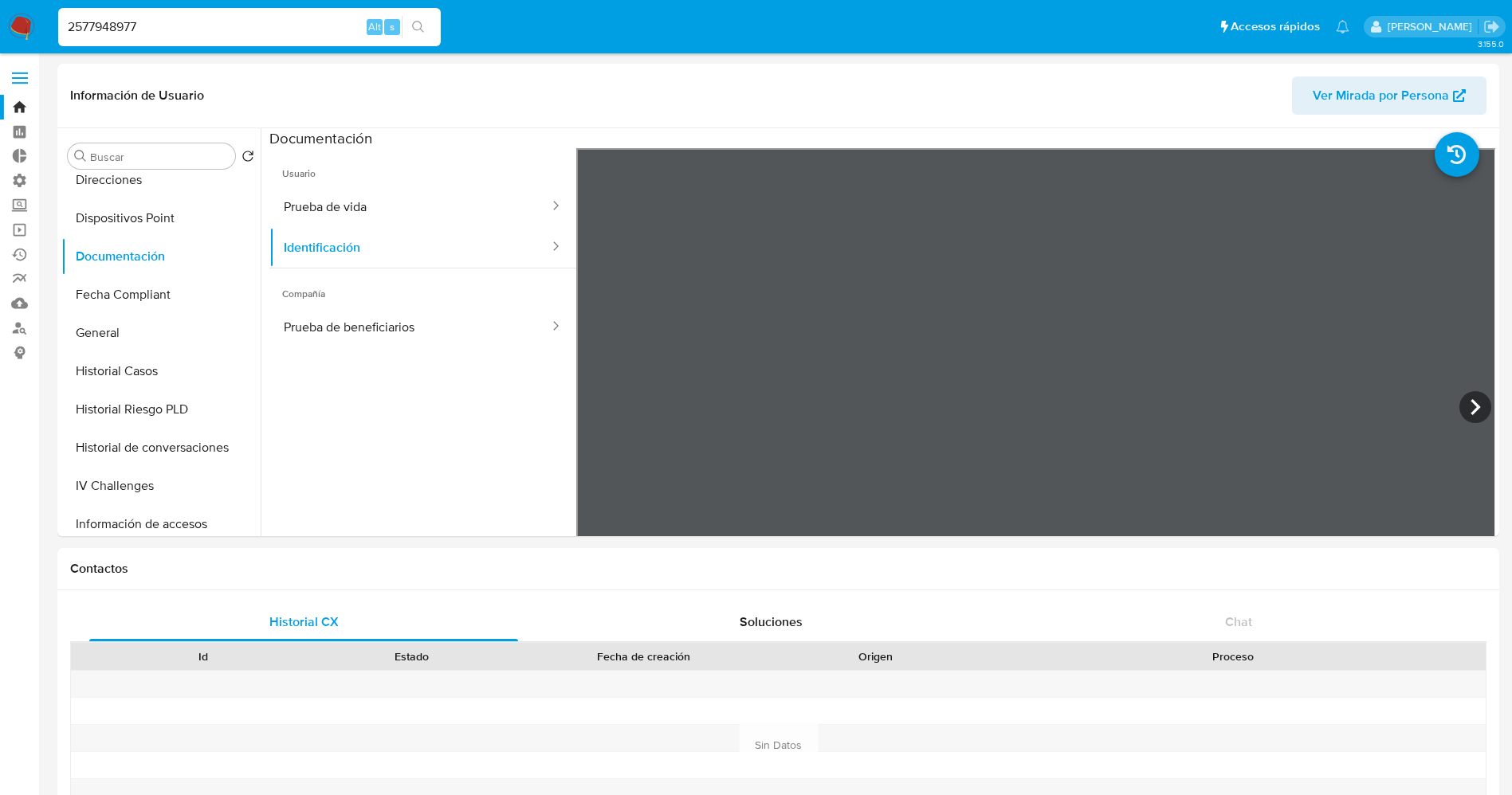
drag, startPoint x: 169, startPoint y: 34, endPoint x: 18, endPoint y: 32, distance: 151.0
click at [18, 32] on nav "Pausado Ver notificaciones 2577948977 Alt s Accesos rápidos Presiona las siguie…" at bounding box center [756, 27] width 1512 height 53
paste input "171433"
type input "2571714337"
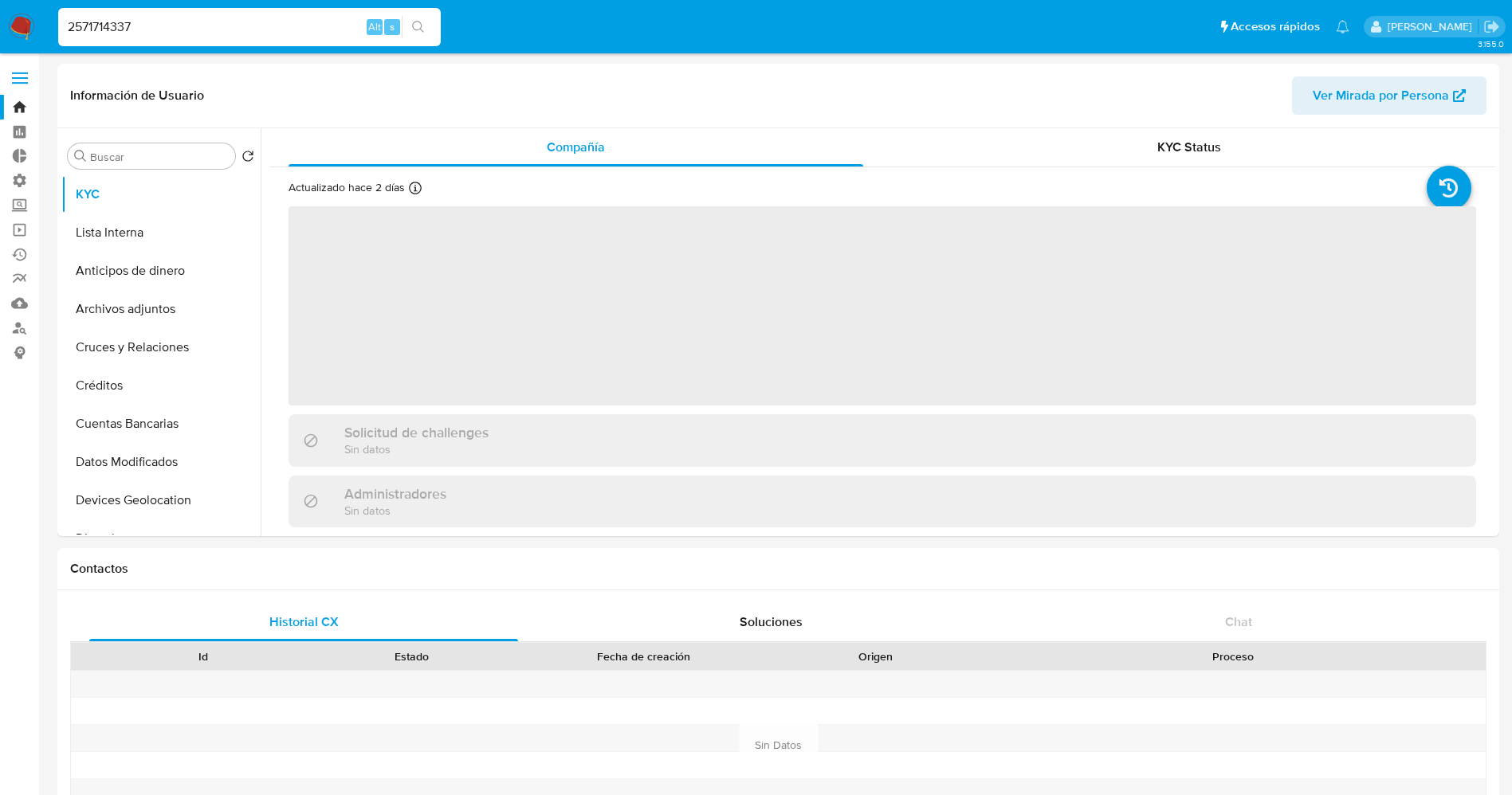
select select "10"
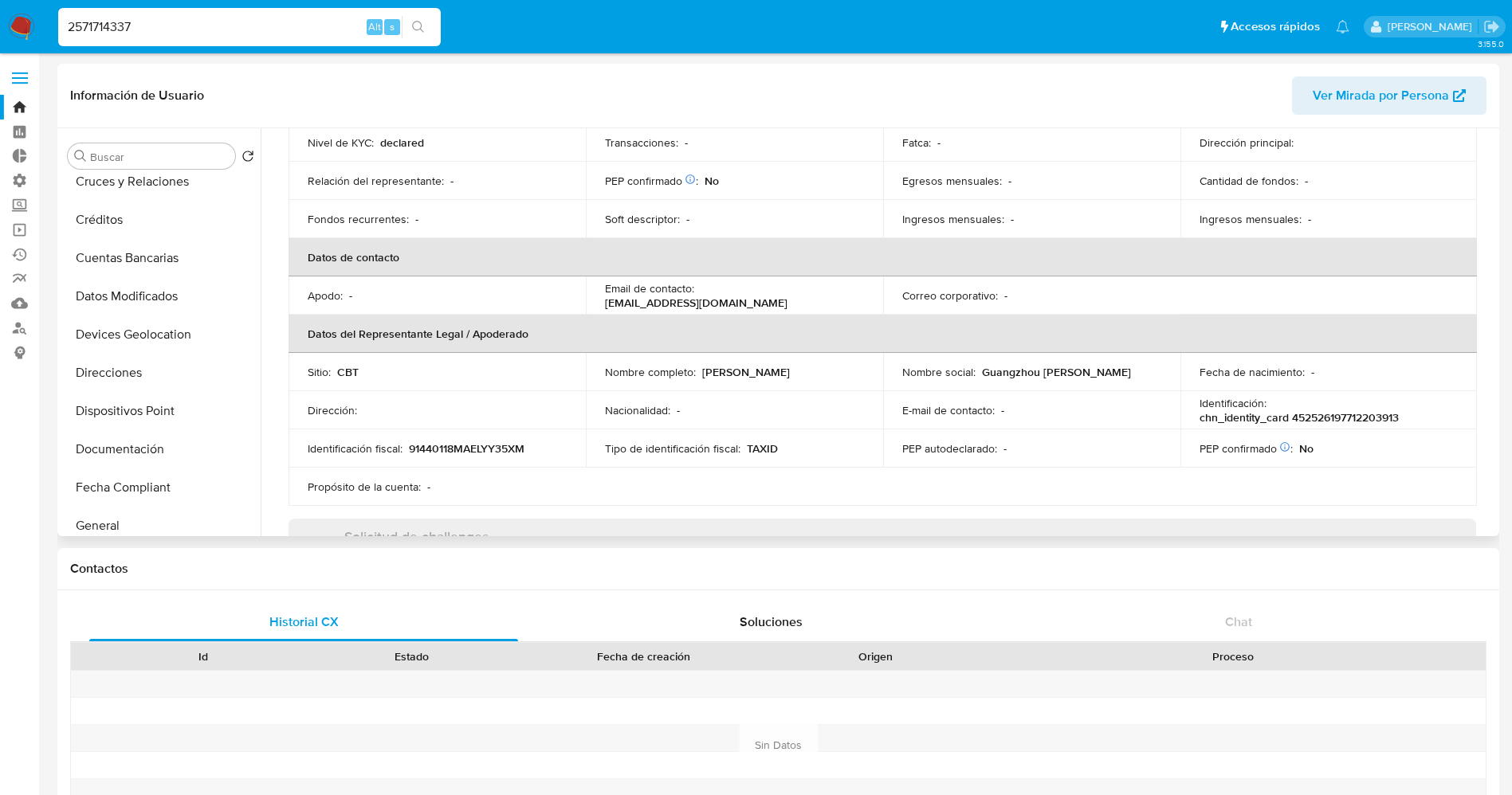
scroll to position [239, 0]
click at [135, 374] on button "Documentación" at bounding box center [155, 376] width 187 height 38
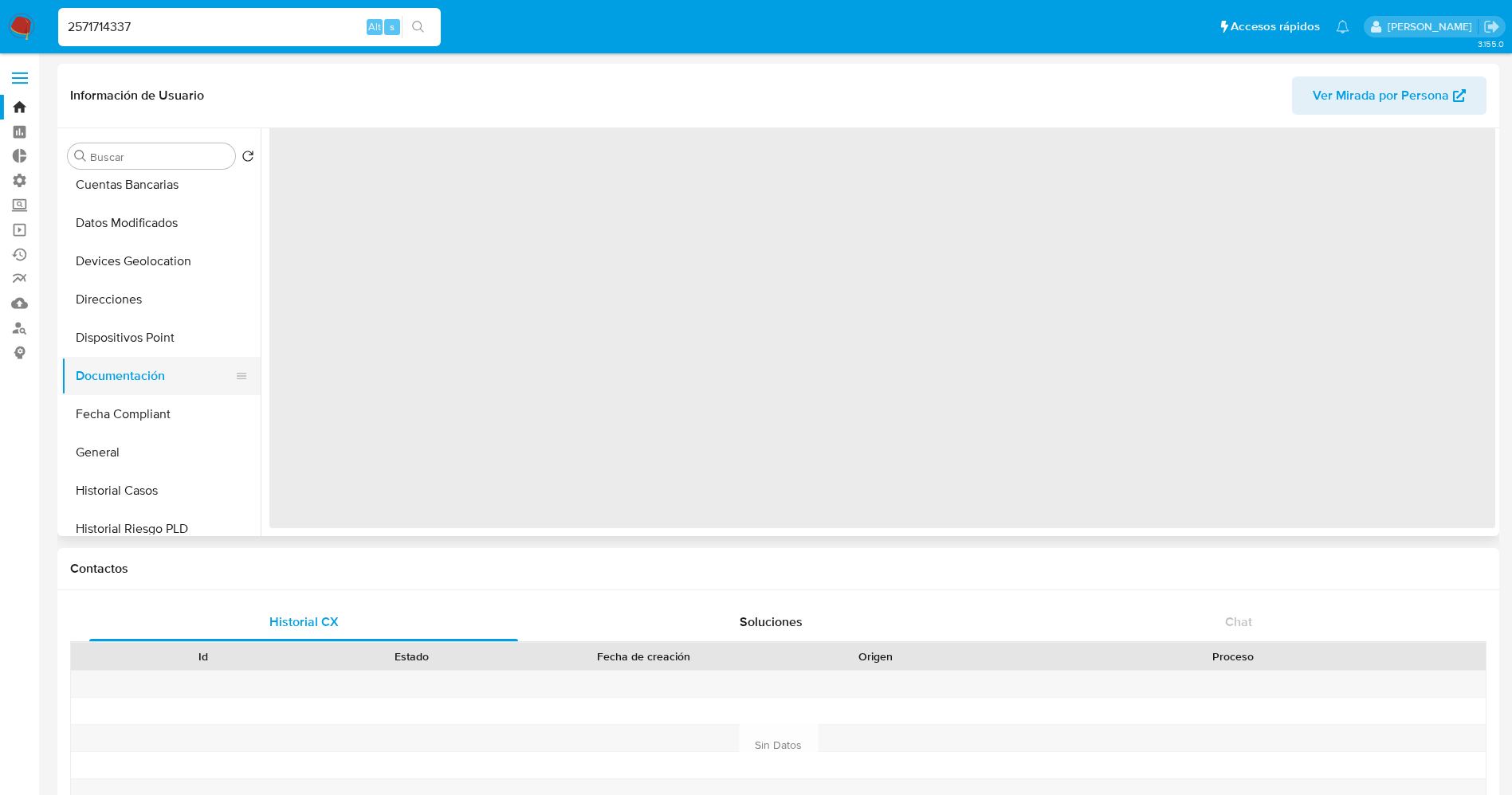
scroll to position [0, 0]
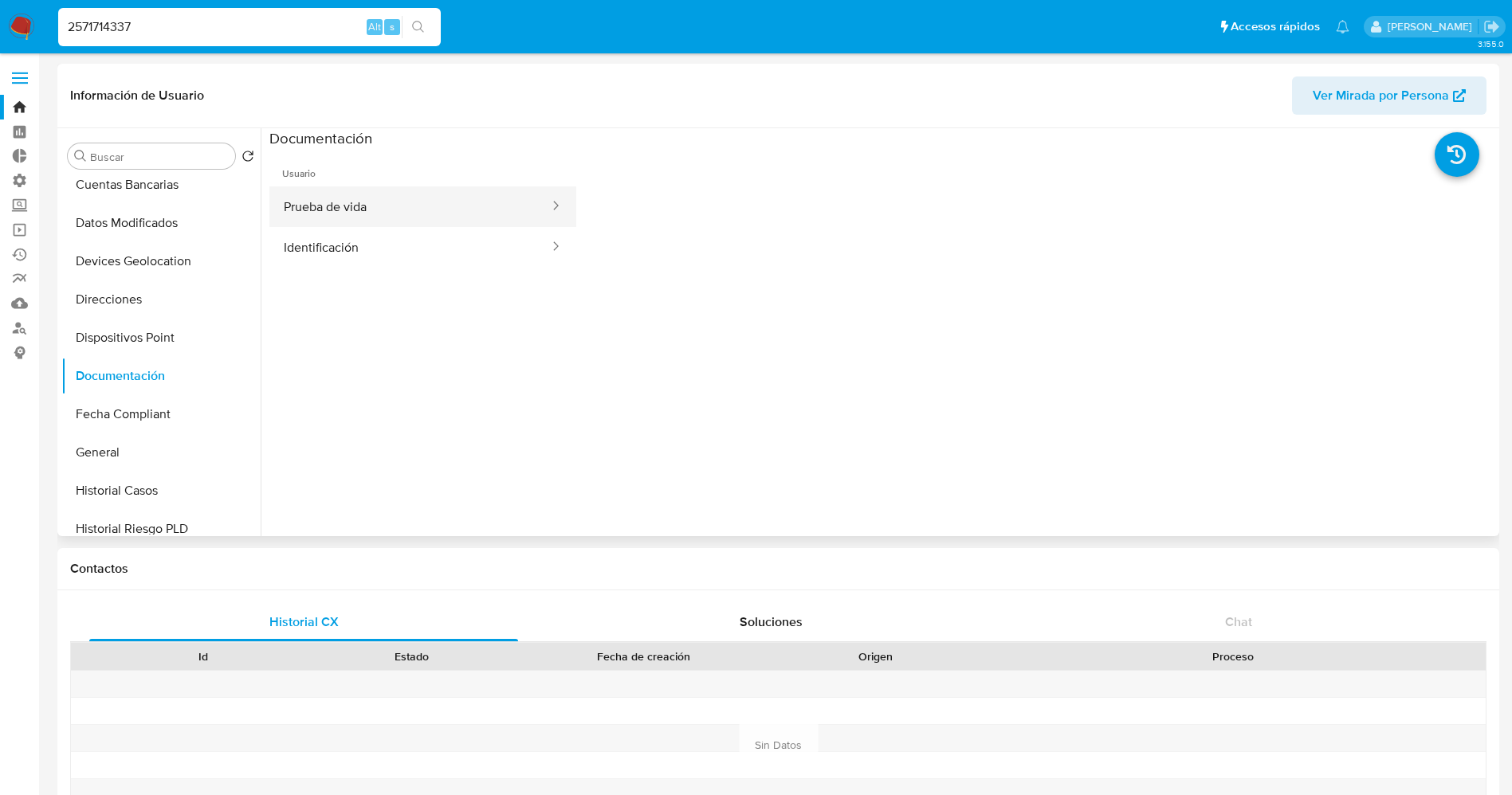
click at [383, 225] on button "Prueba de vida" at bounding box center [409, 207] width 281 height 40
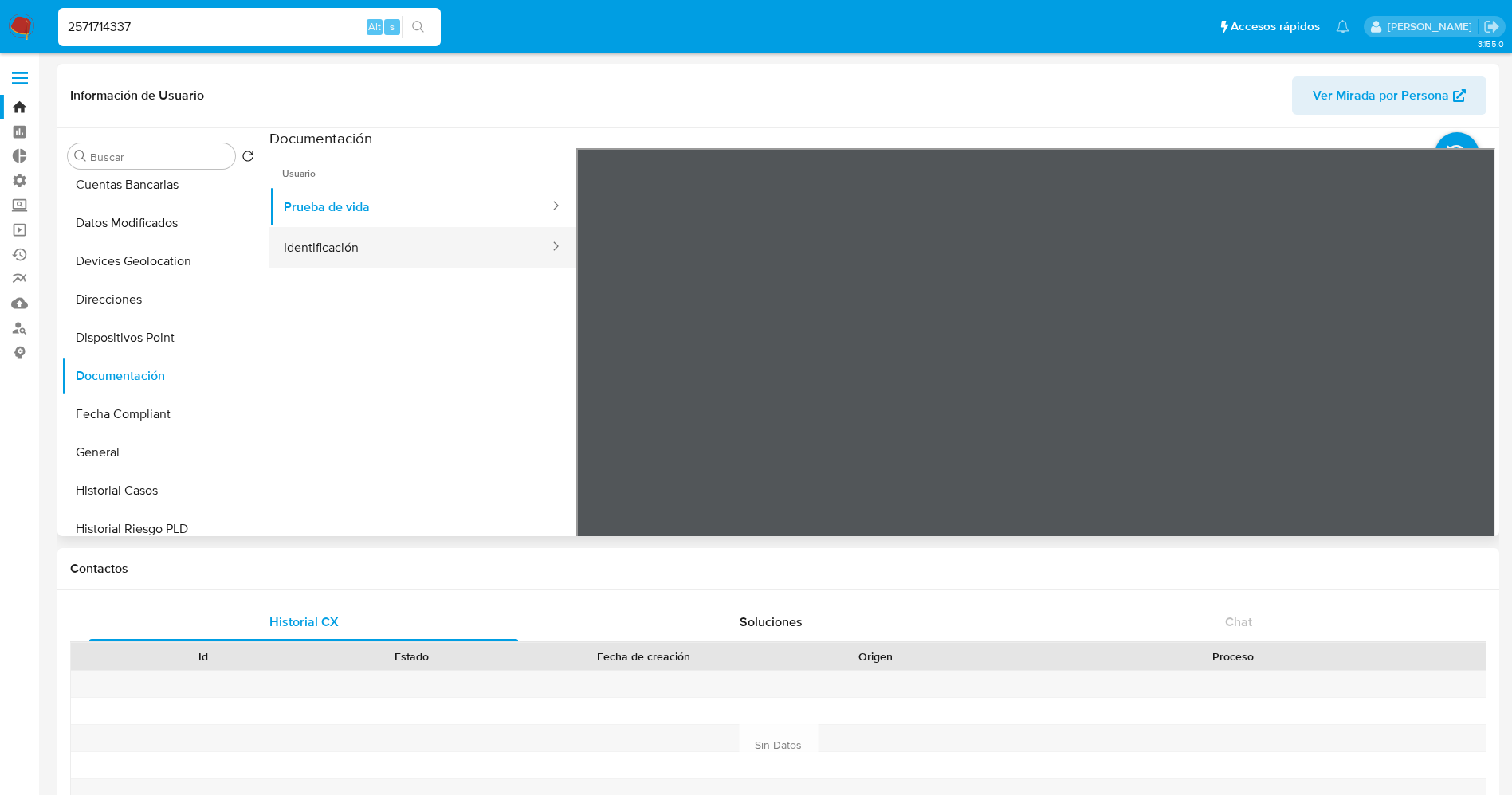
click at [377, 243] on button "Identificación" at bounding box center [409, 247] width 281 height 40
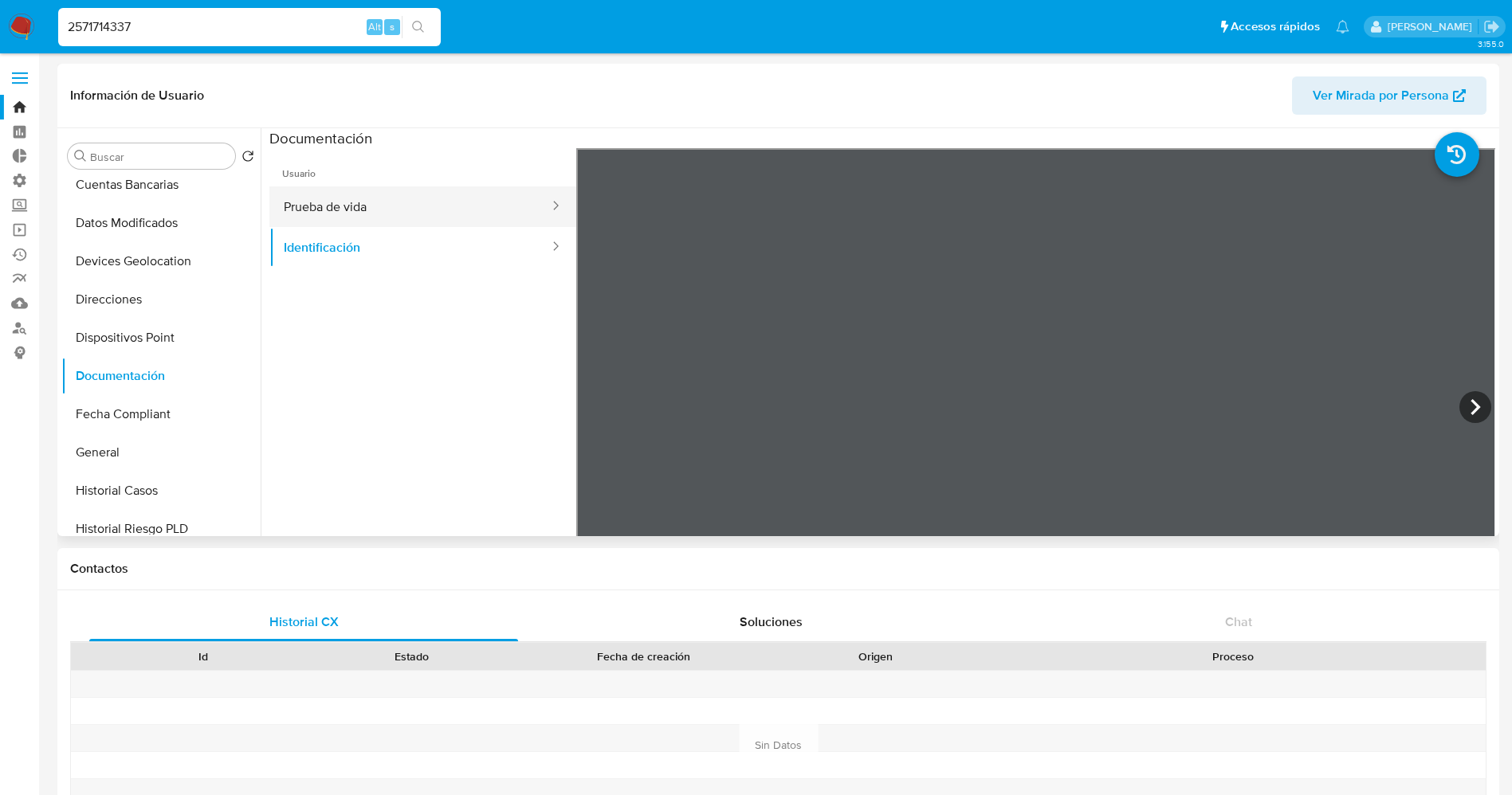
click at [422, 205] on button "Prueba de vida" at bounding box center [409, 207] width 281 height 40
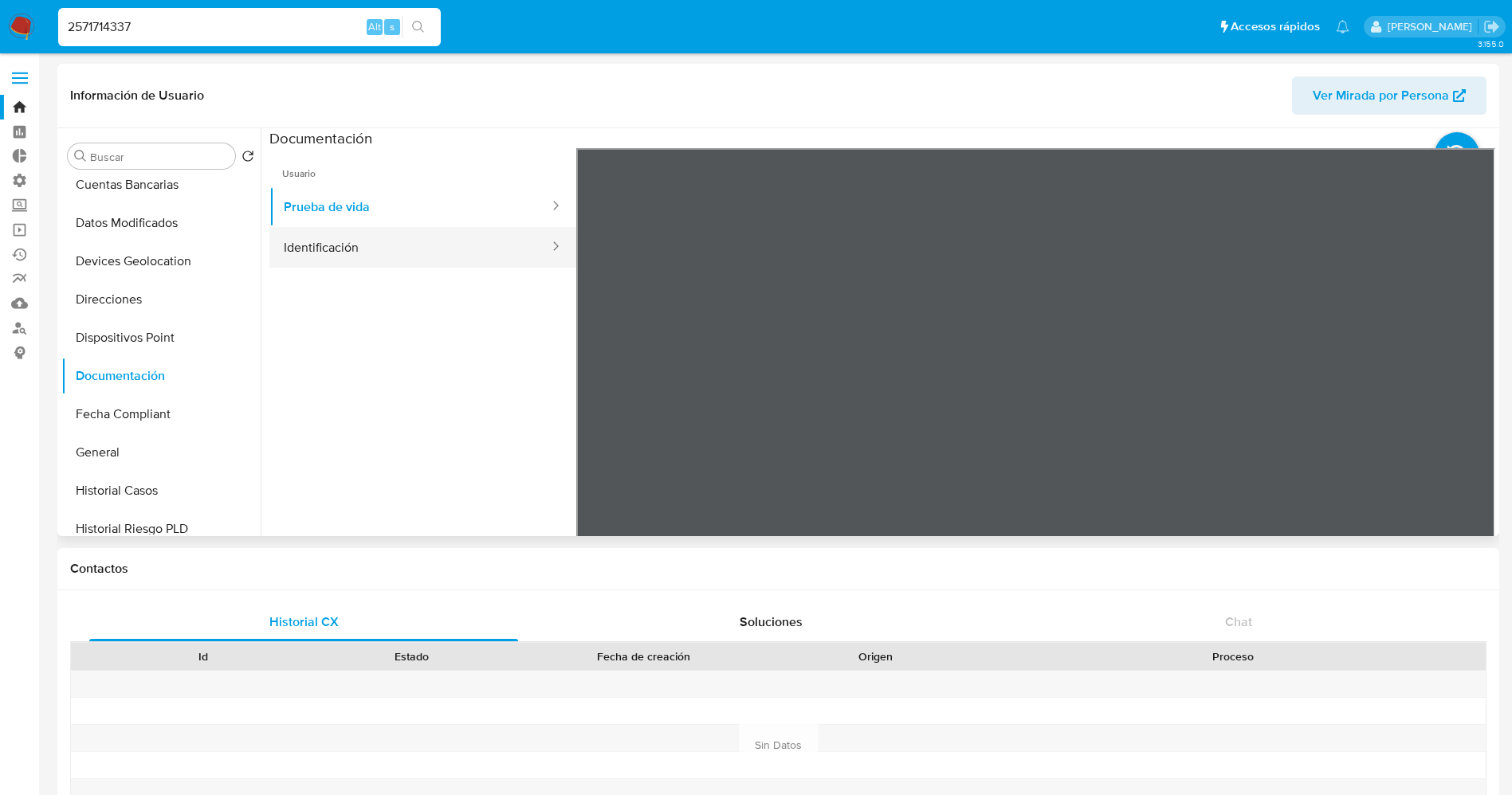
click at [415, 251] on button "Identificación" at bounding box center [409, 247] width 281 height 40
drag, startPoint x: 187, startPoint y: 27, endPoint x: 0, endPoint y: 24, distance: 187.0
click at [0, 24] on nav "Pausado Ver notificaciones 2571714337 Alt s Accesos rápidos Presiona las siguie…" at bounding box center [756, 27] width 1512 height 53
paste input "6432466"
type input "2564324667"
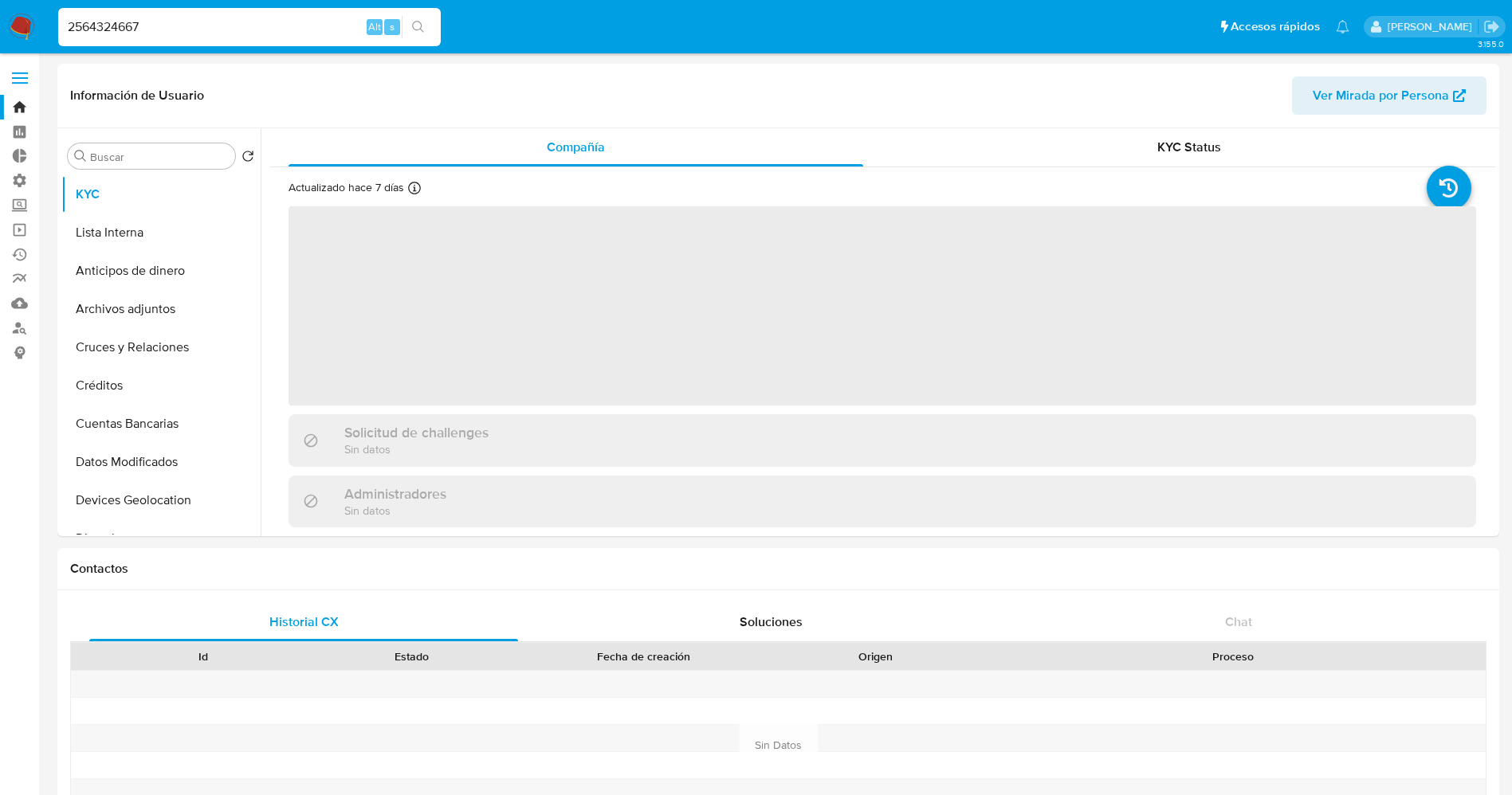
select select "10"
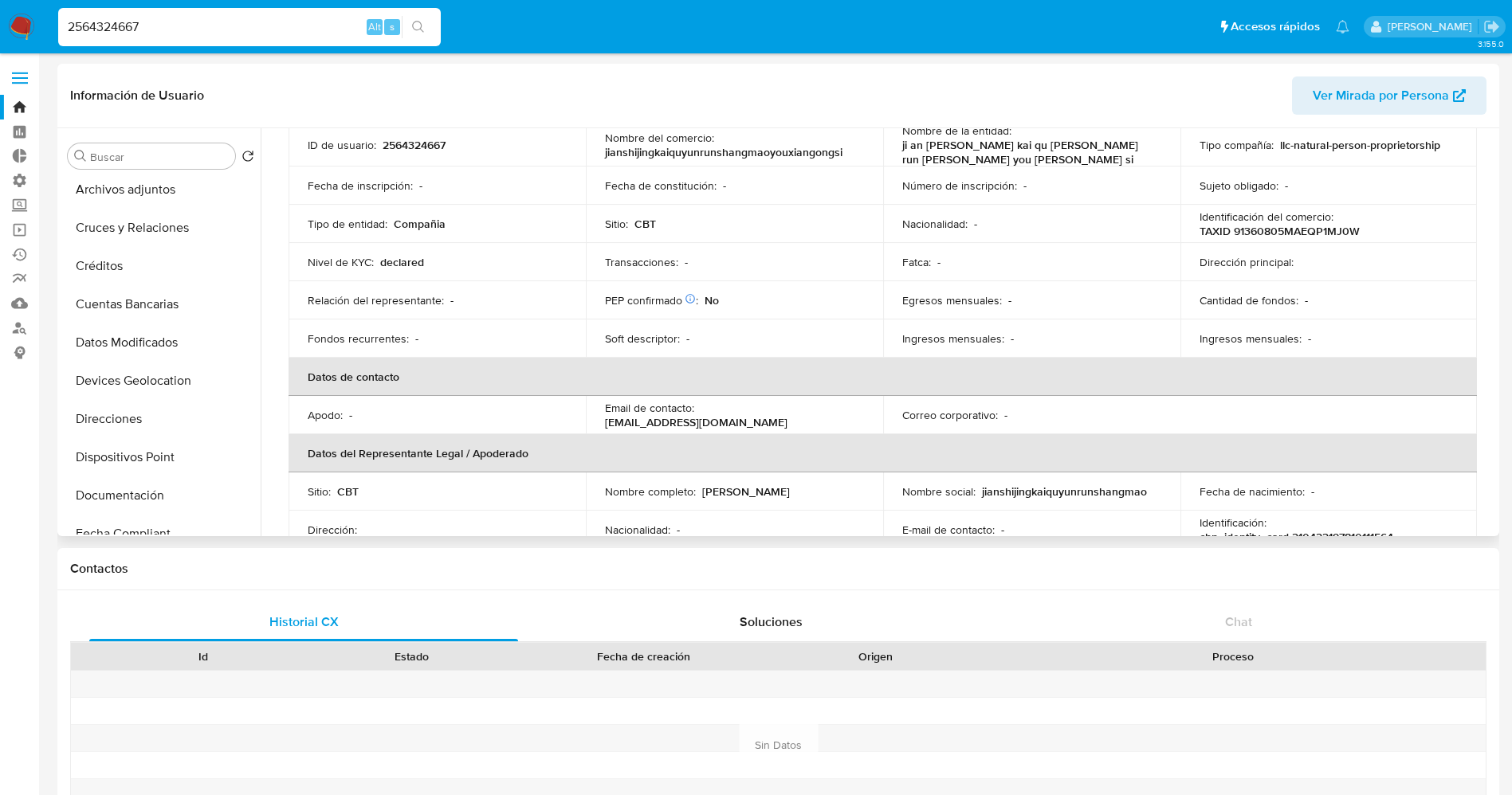
scroll to position [239, 0]
click at [141, 385] on button "Documentación" at bounding box center [155, 376] width 187 height 38
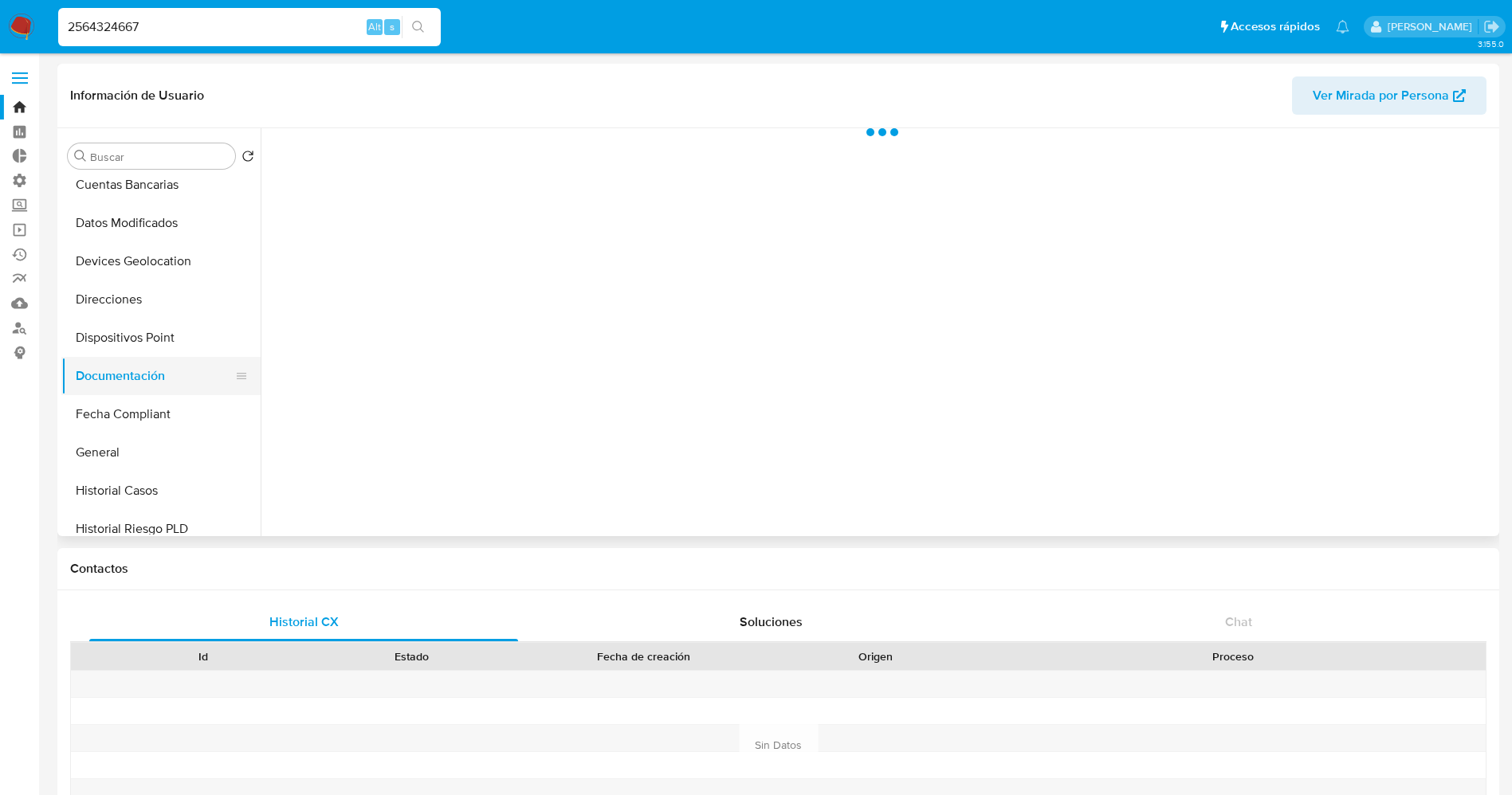
scroll to position [0, 0]
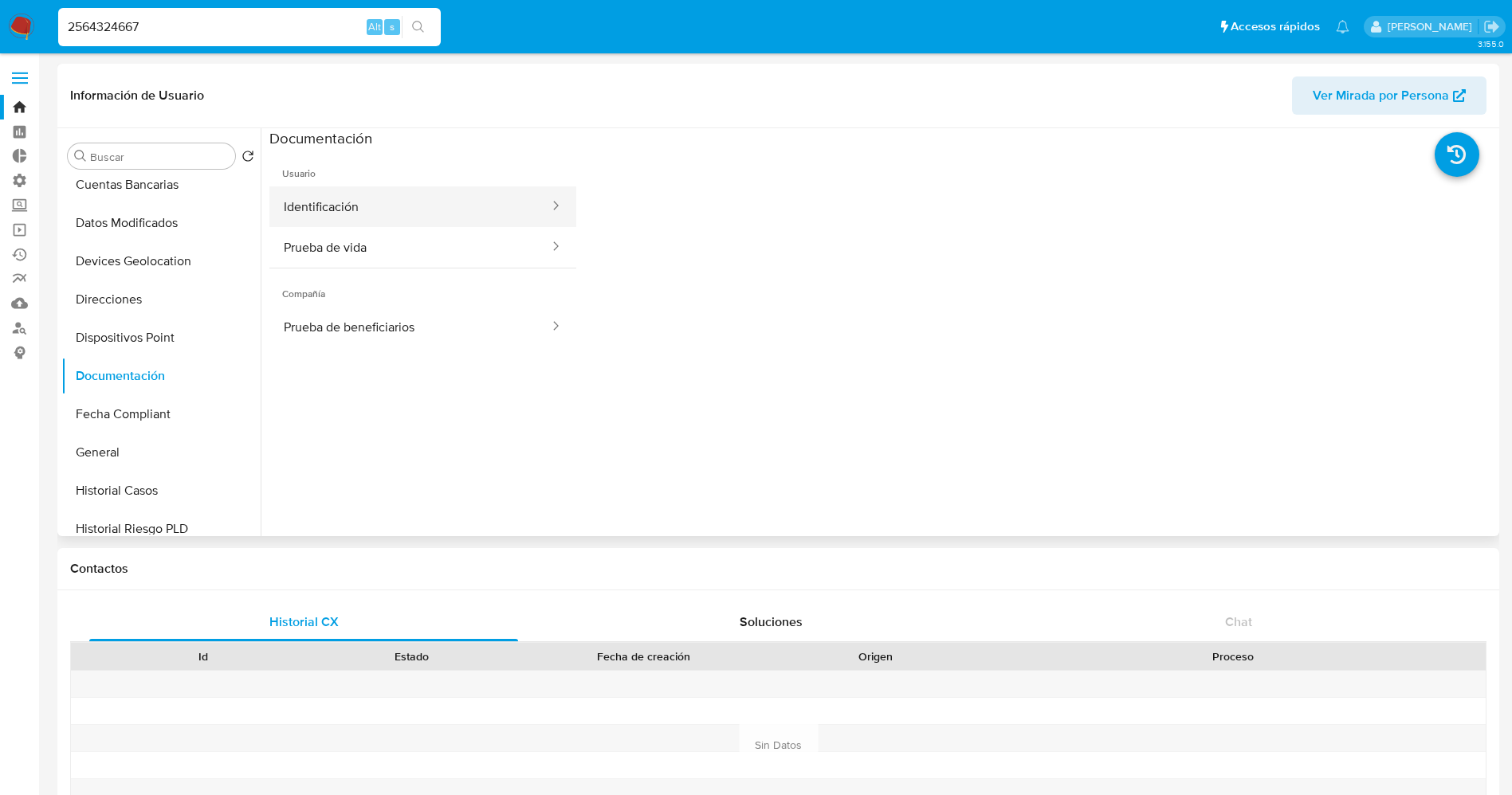
click at [438, 217] on button "Identificación" at bounding box center [409, 207] width 281 height 40
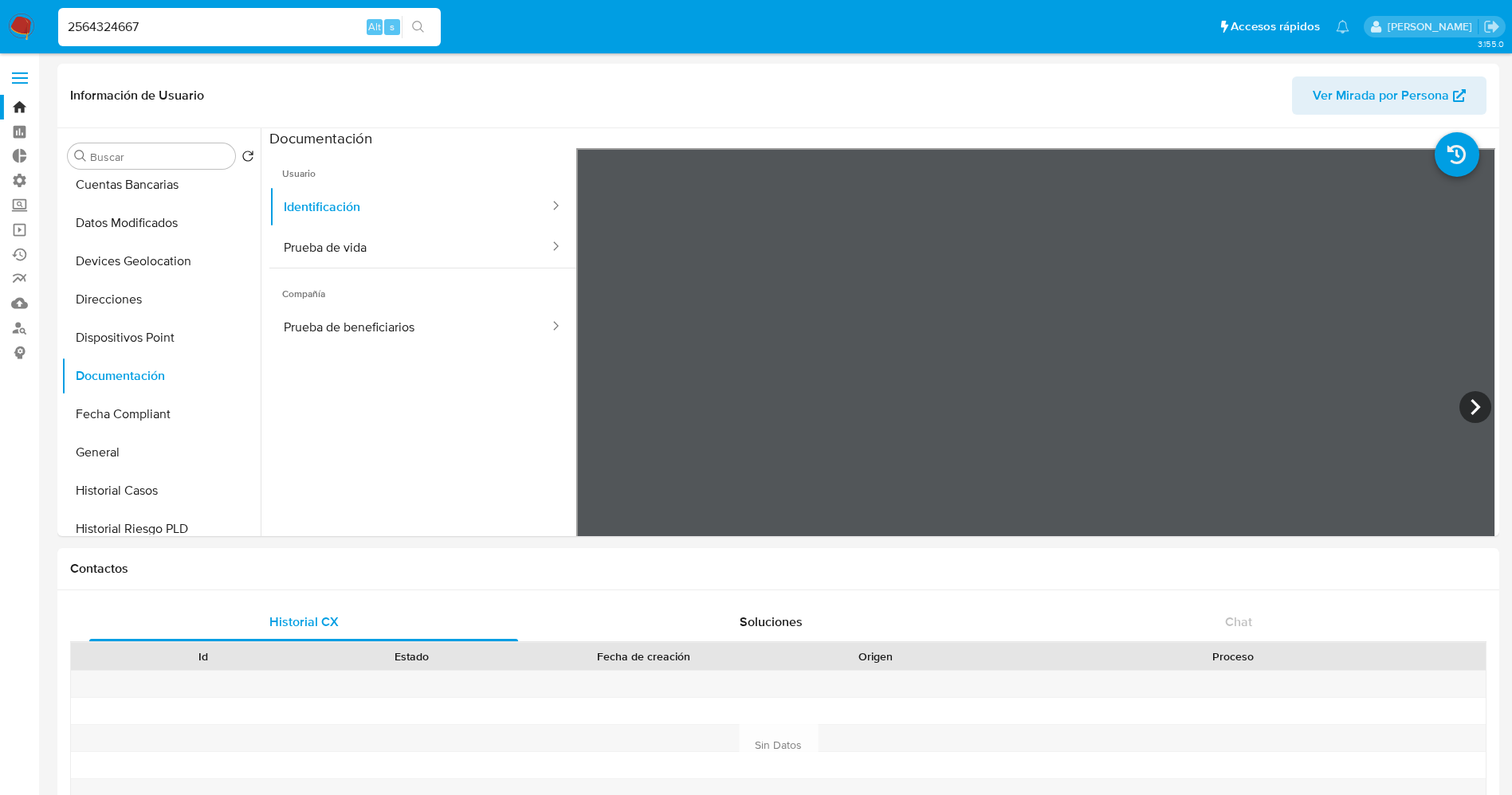
drag, startPoint x: 216, startPoint y: 30, endPoint x: 53, endPoint y: 40, distance: 163.3
click at [53, 40] on ul "Pausado Ver notificaciones 2564324667 Alt s Accesos rápidos Presiona las siguie…" at bounding box center [704, 27] width 1307 height 40
paste input "959399"
type input "2569593997"
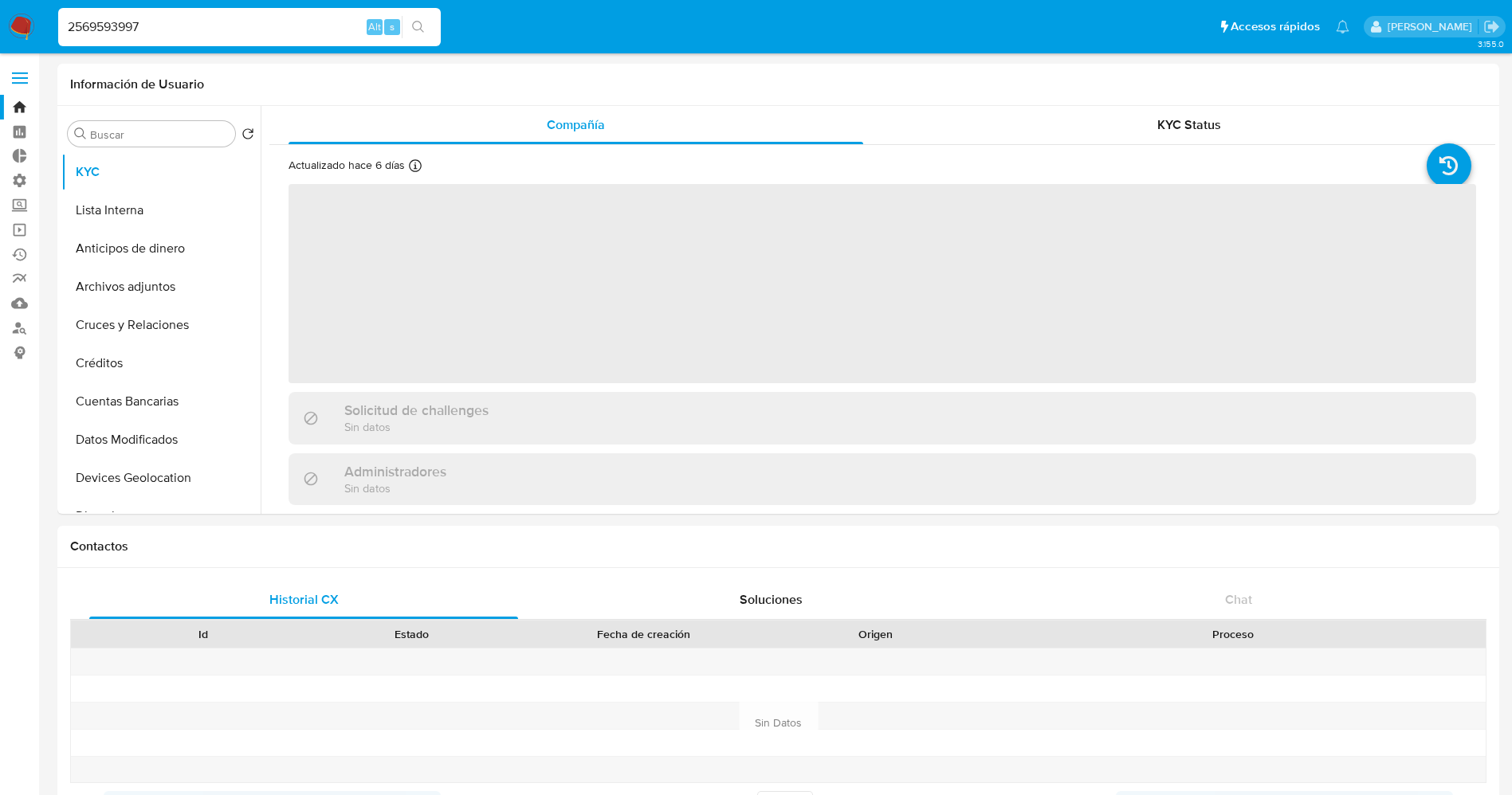
select select "10"
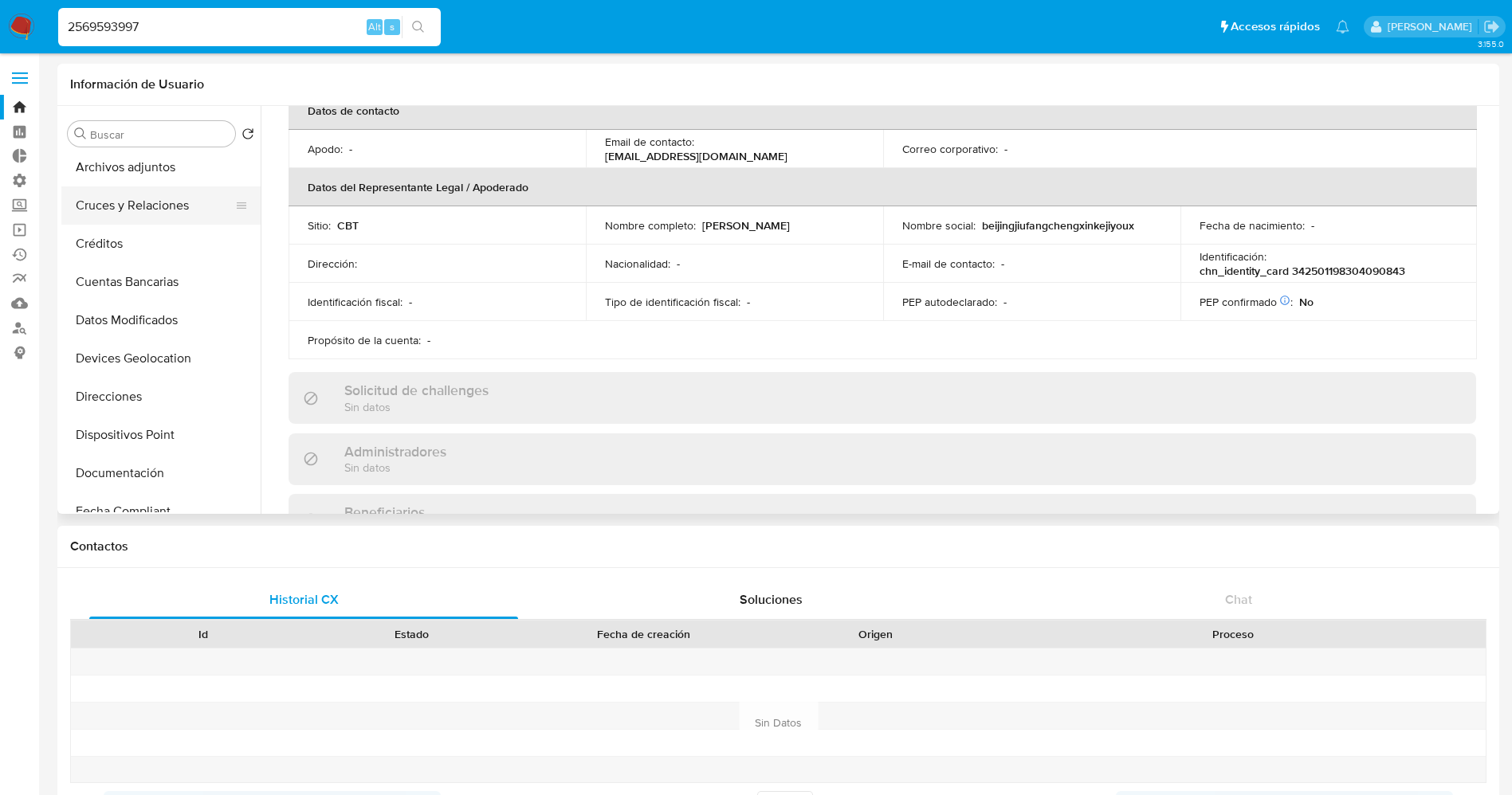
scroll to position [239, 0]
click at [167, 344] on button "Documentación" at bounding box center [155, 354] width 187 height 38
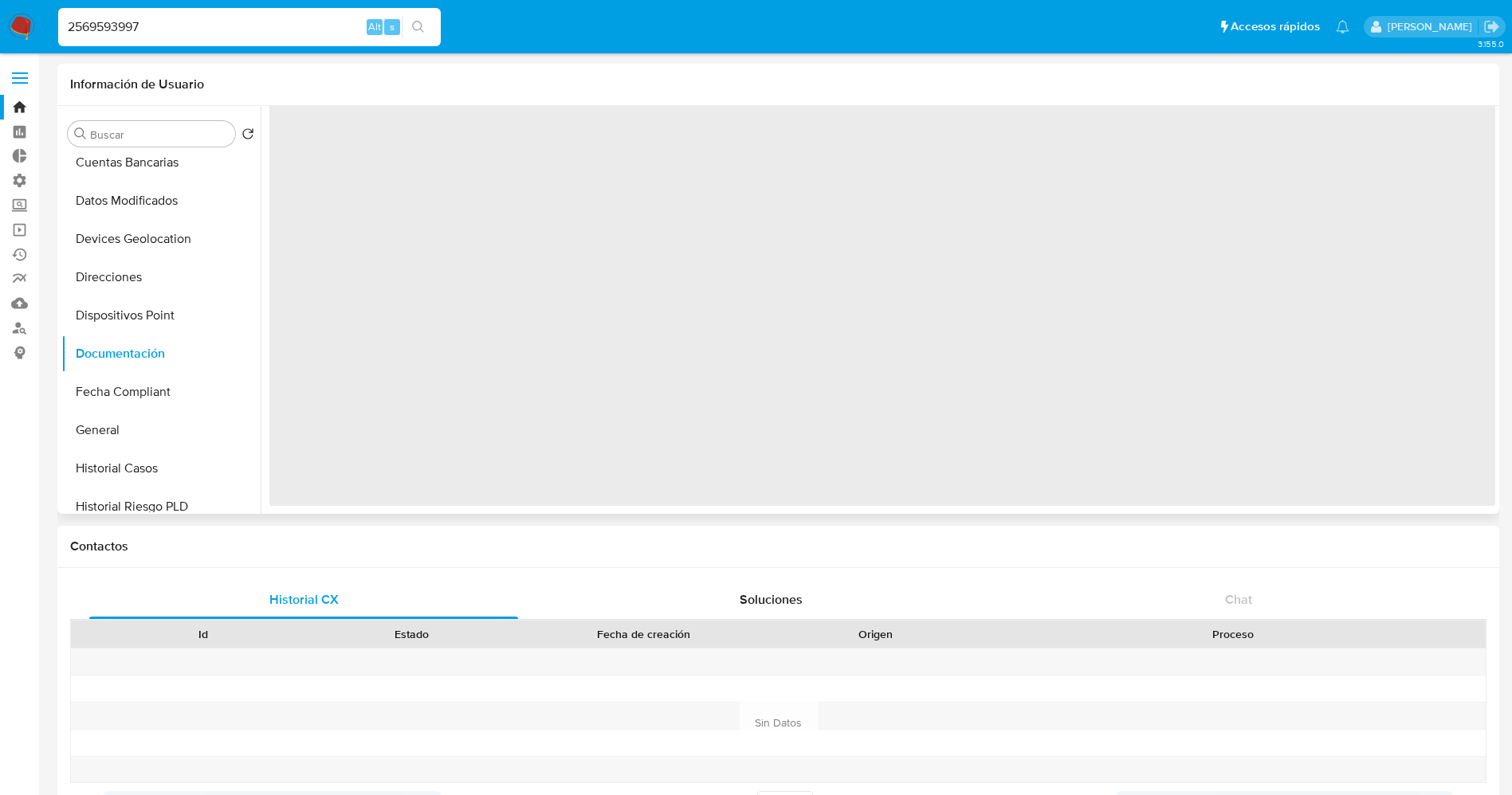
scroll to position [0, 0]
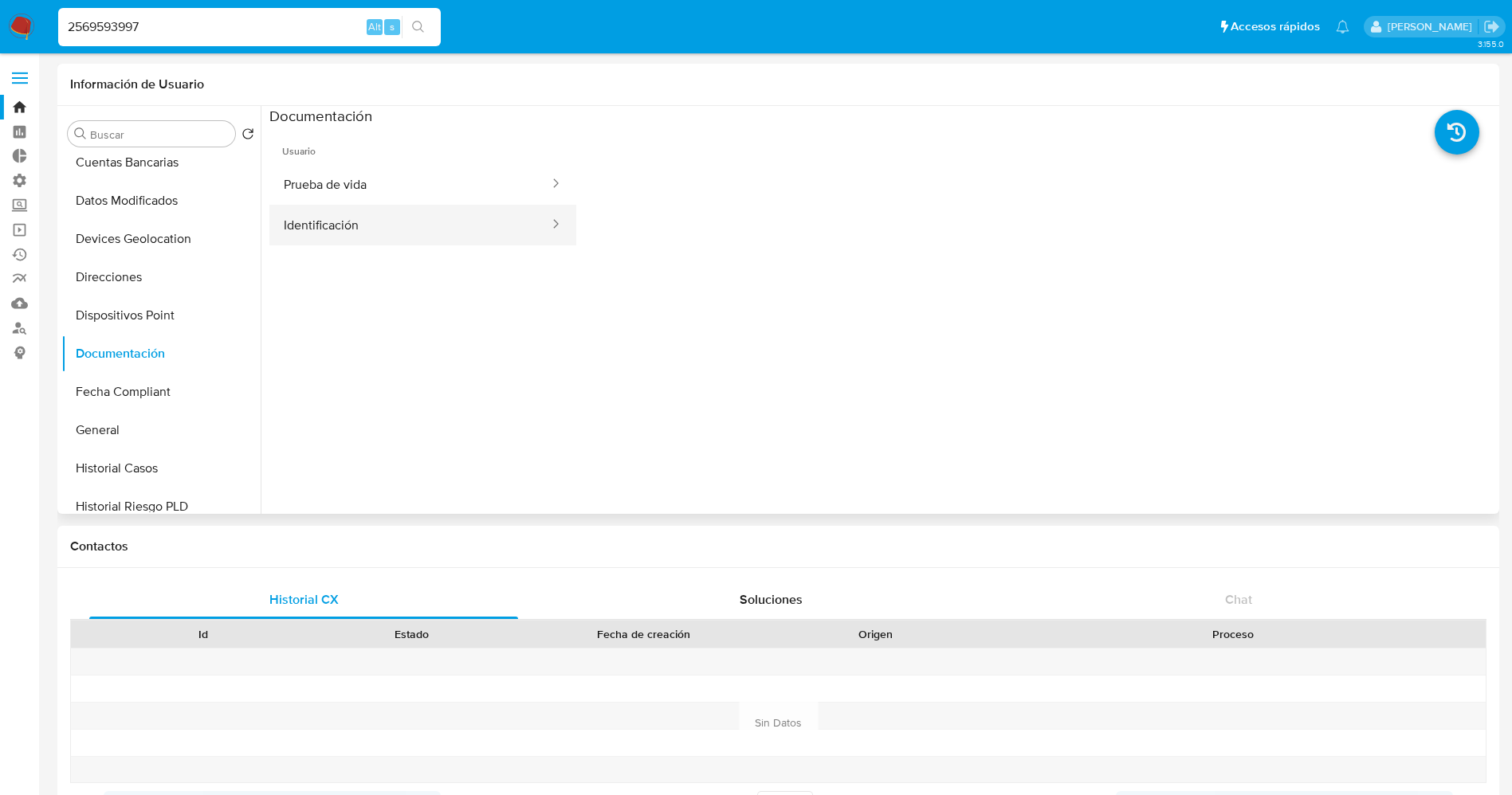
click at [345, 221] on button "Identificación" at bounding box center [409, 225] width 281 height 40
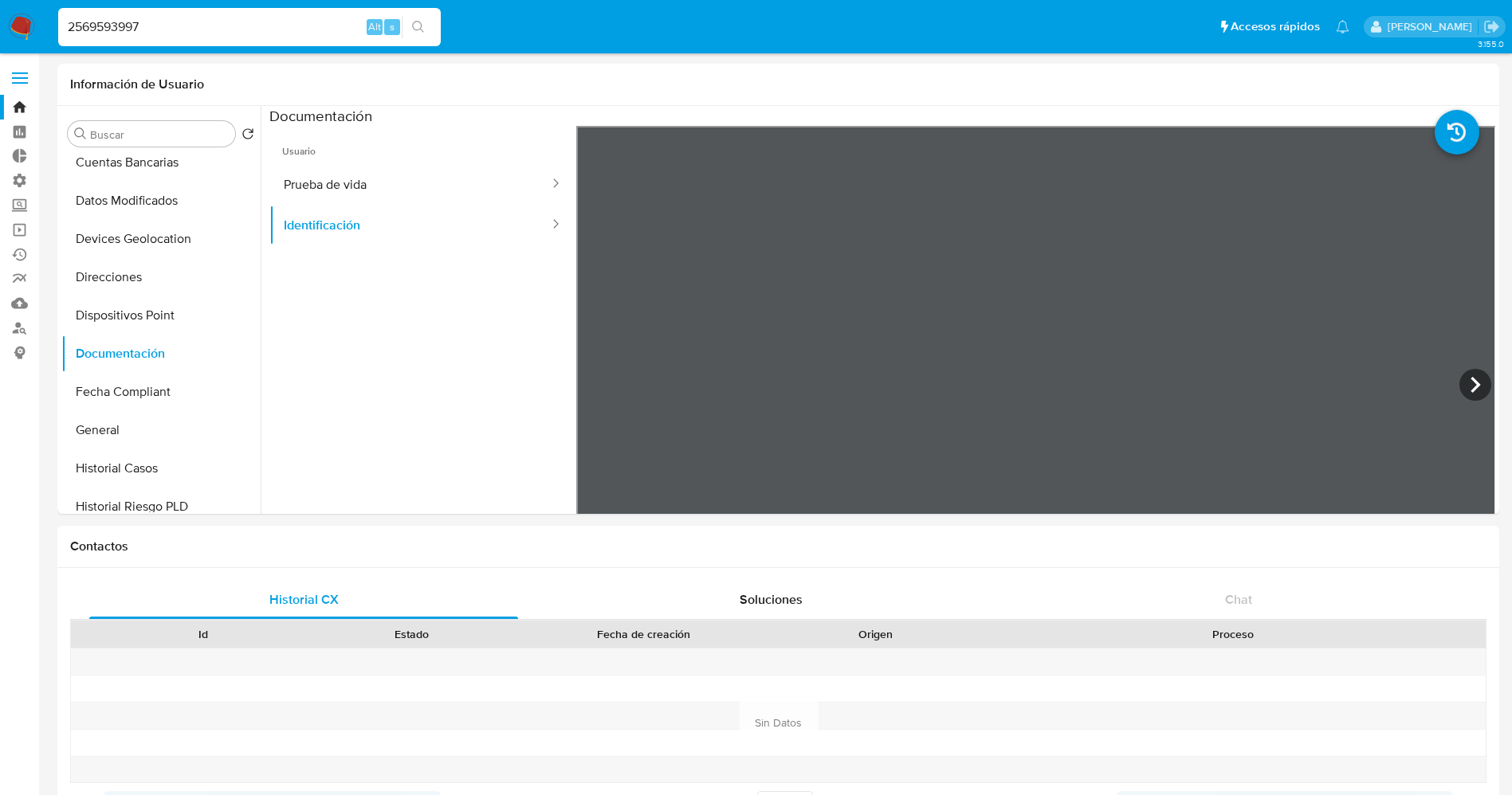
drag, startPoint x: 286, startPoint y: 27, endPoint x: 0, endPoint y: 27, distance: 286.0
click at [0, 27] on nav "Pausado Ver notificaciones 2569593997 Alt s Accesos rápidos Presiona las siguie…" at bounding box center [756, 27] width 1512 height 53
paste input "8871353"
type input "2588713537"
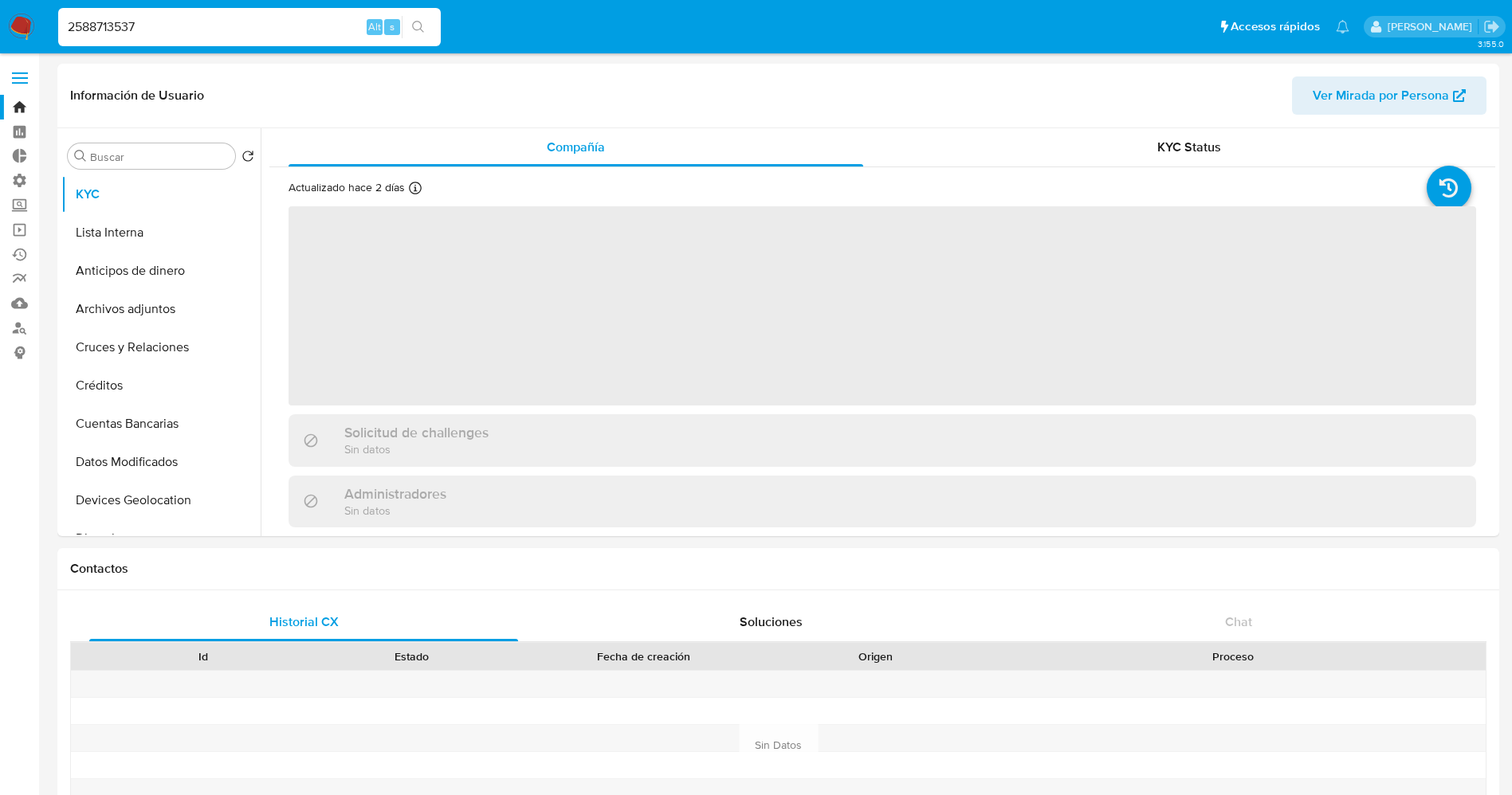
select select "10"
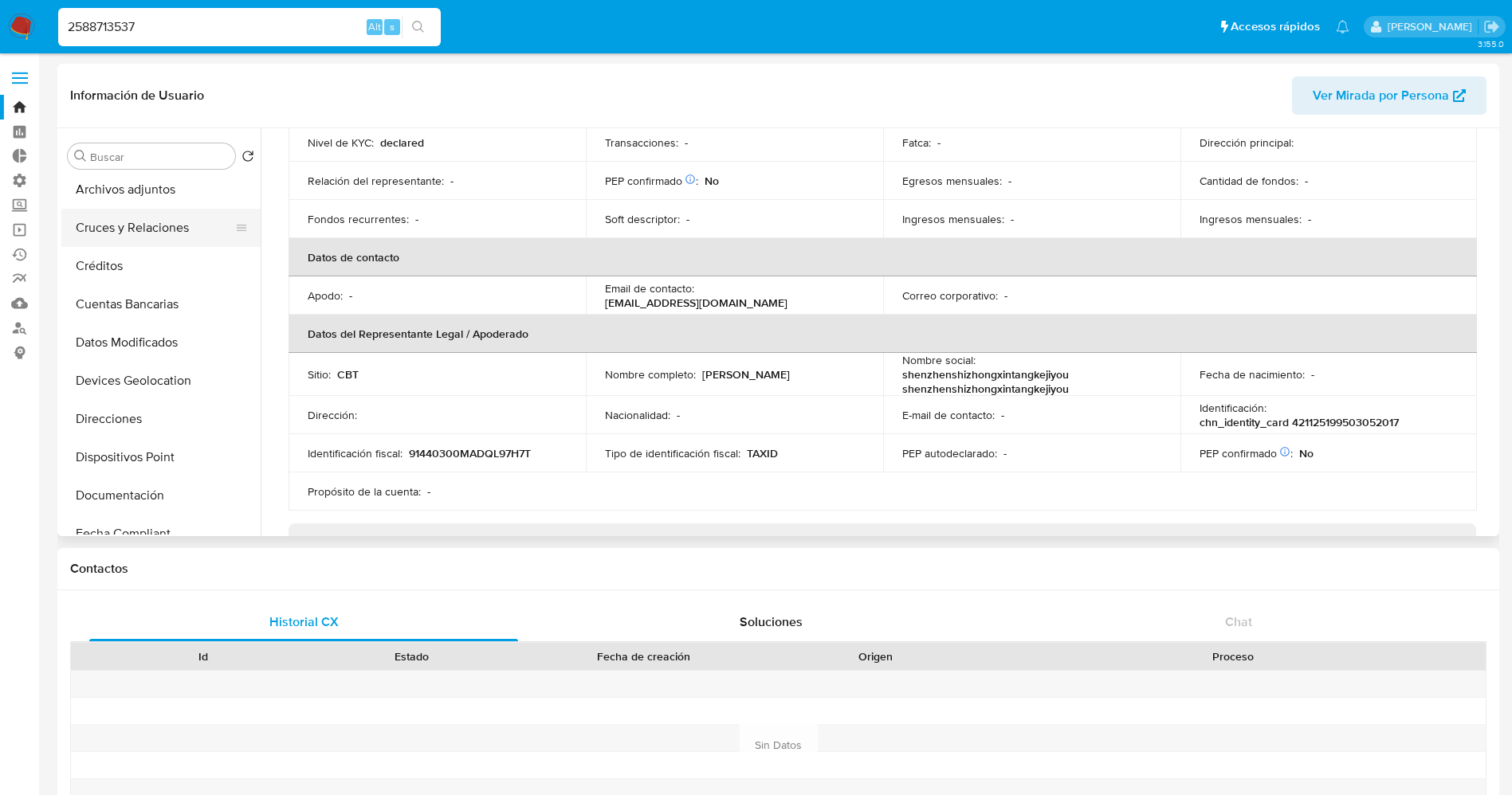
scroll to position [239, 0]
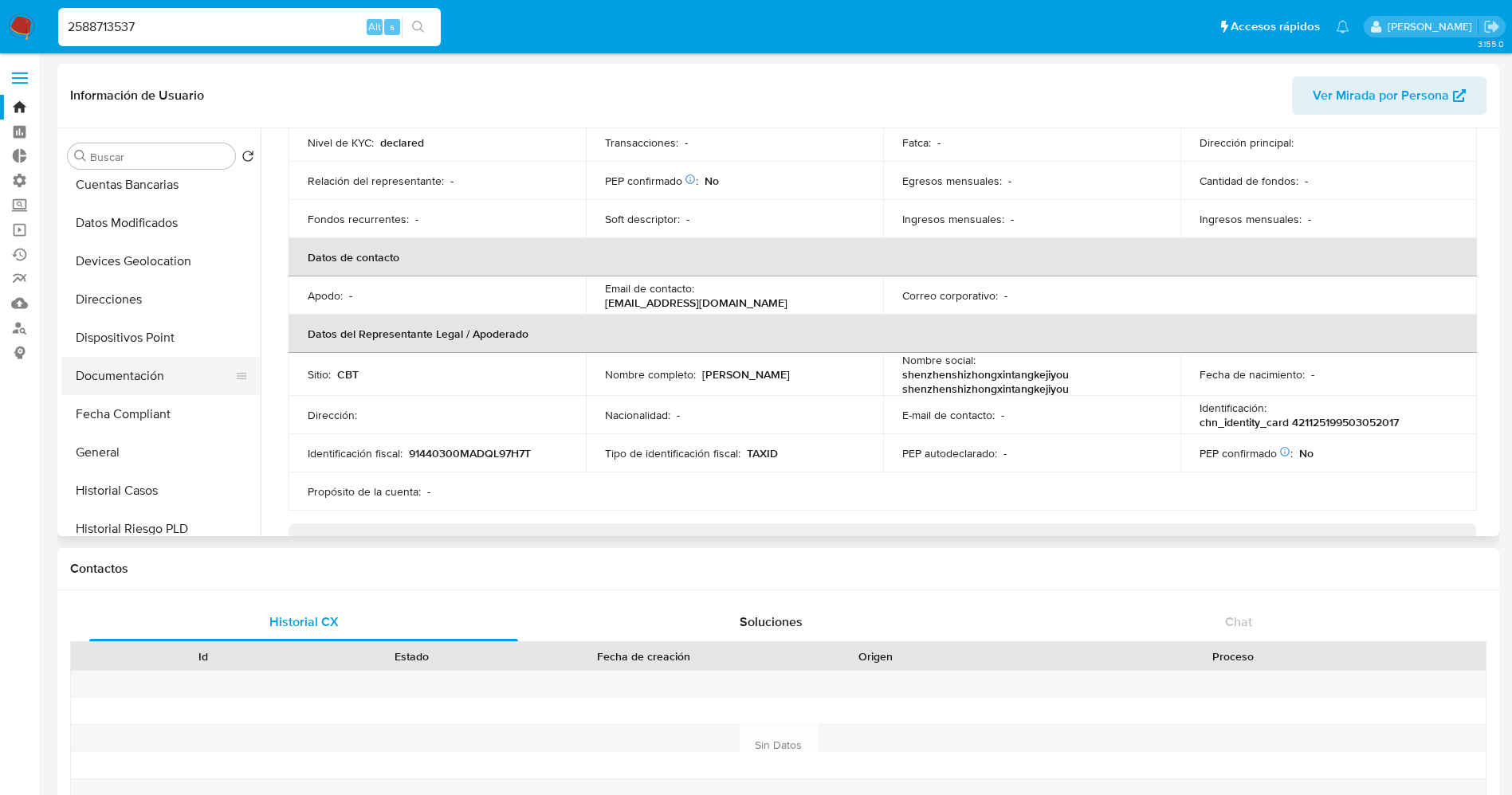
click at [144, 376] on button "Documentación" at bounding box center [155, 376] width 187 height 38
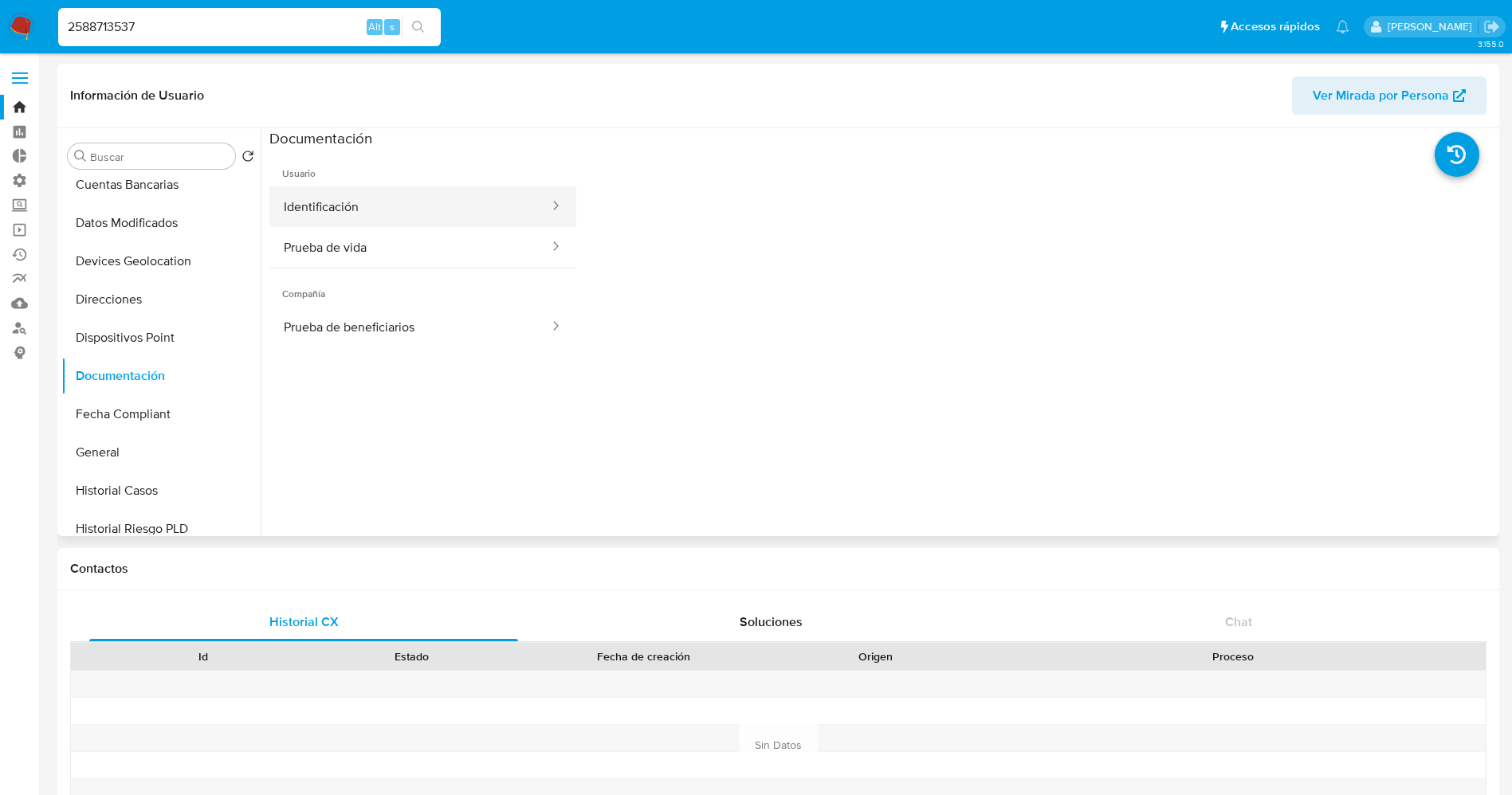
click at [387, 204] on button "Identificación" at bounding box center [409, 207] width 281 height 40
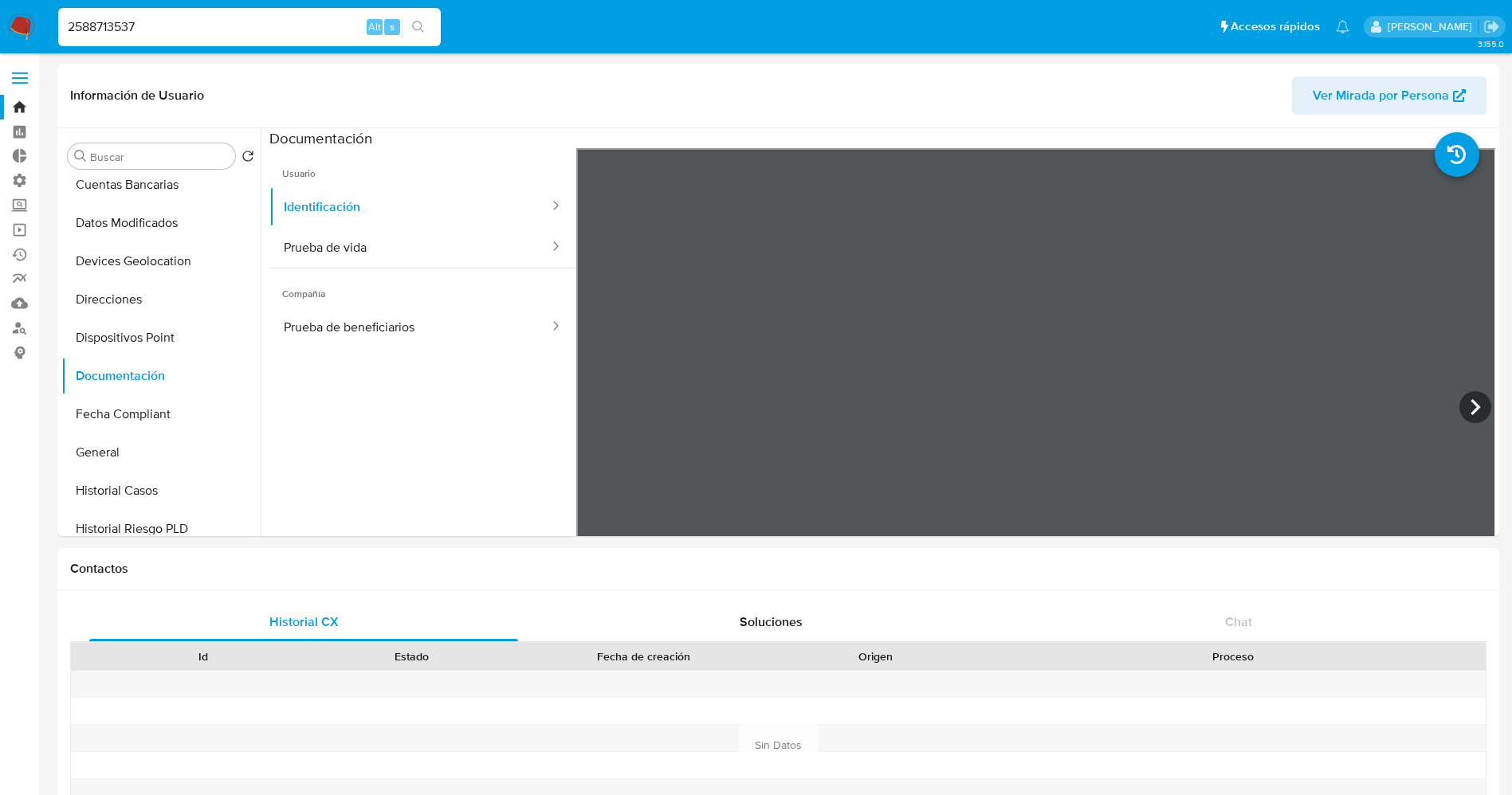
drag, startPoint x: 146, startPoint y: 27, endPoint x: 9, endPoint y: 36, distance: 137.3
click at [0, 37] on nav "Pausado Ver notificaciones 2588713537 Alt s Accesos rápidos Presiona las siguie…" at bounding box center [756, 27] width 1512 height 53
paste input "5727111"
type input "2557271117"
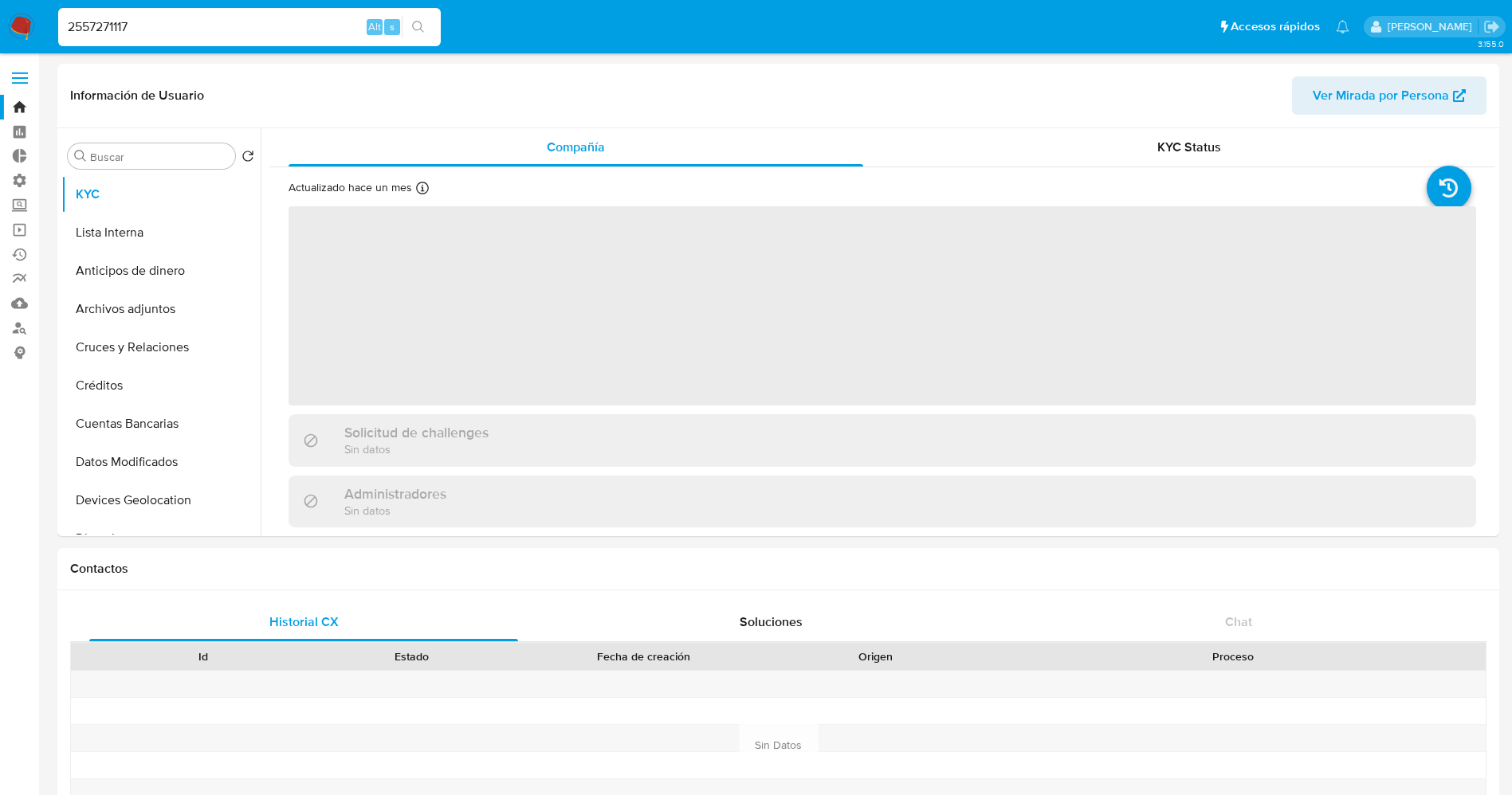
select select "10"
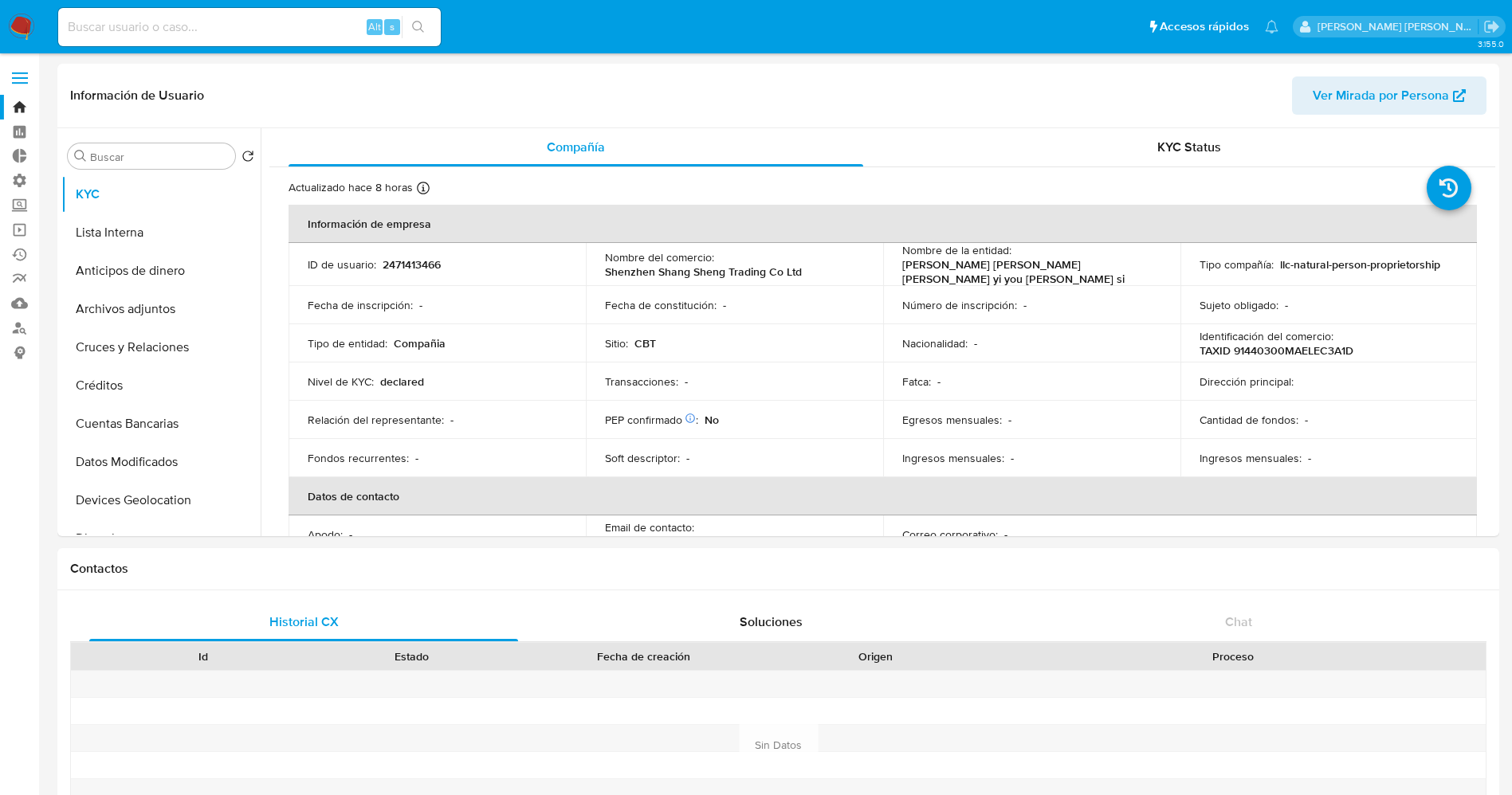
select select "10"
click at [120, 33] on input at bounding box center [250, 27] width 383 height 21
paste input "2557165267"
type input "2557165267"
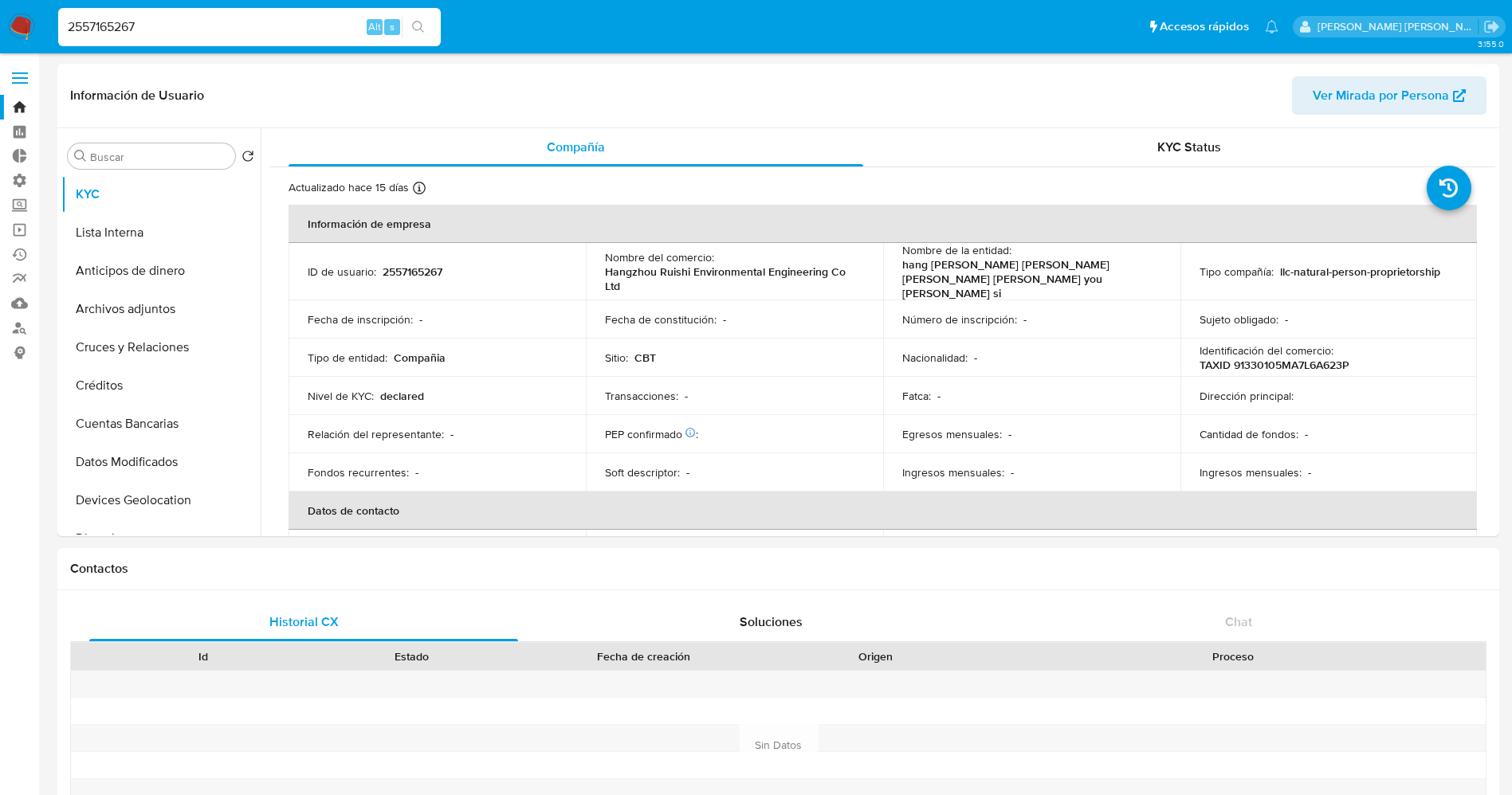
select select "10"
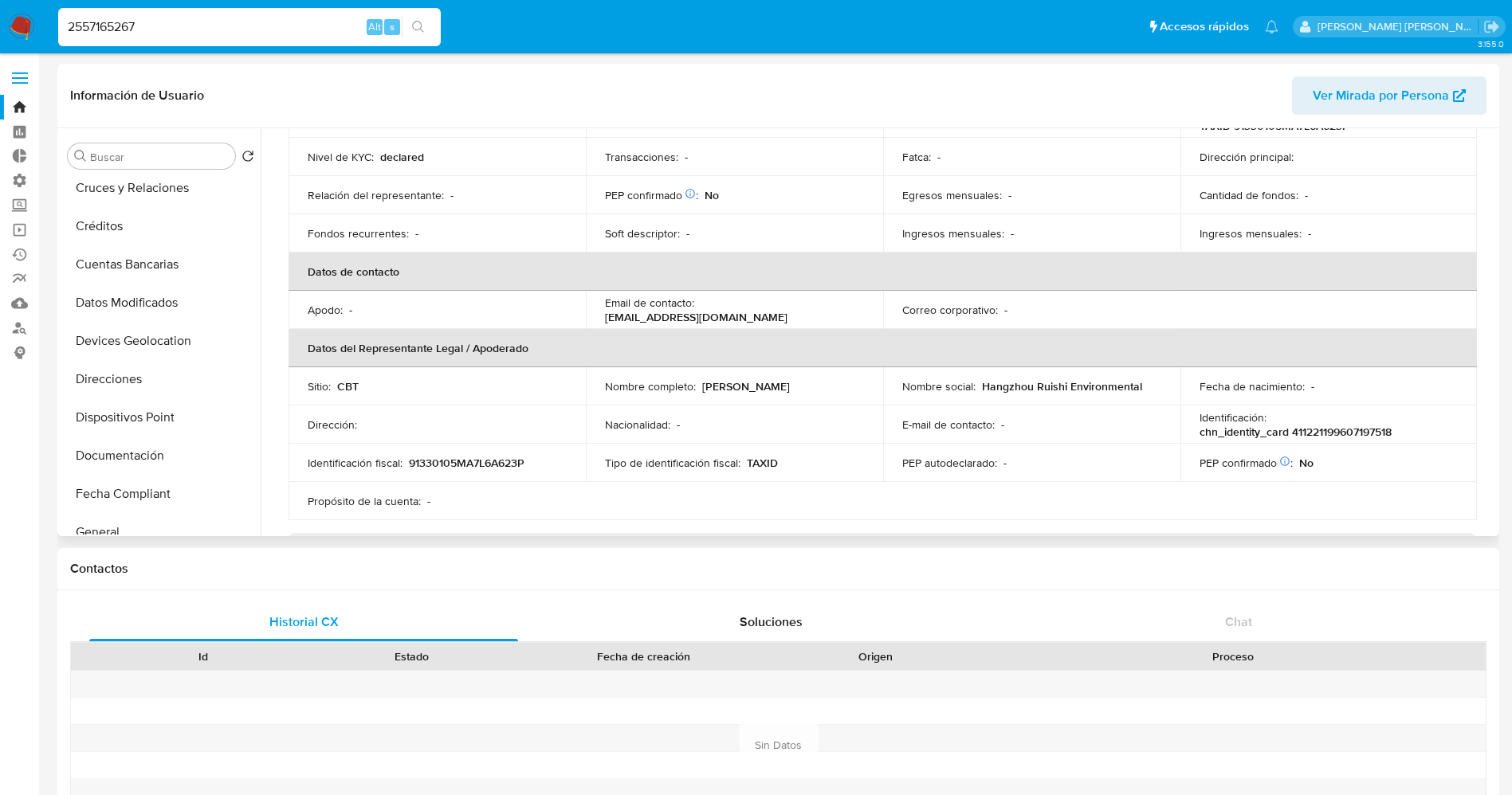
scroll to position [239, 0]
click at [107, 368] on button "Documentación" at bounding box center [155, 376] width 187 height 38
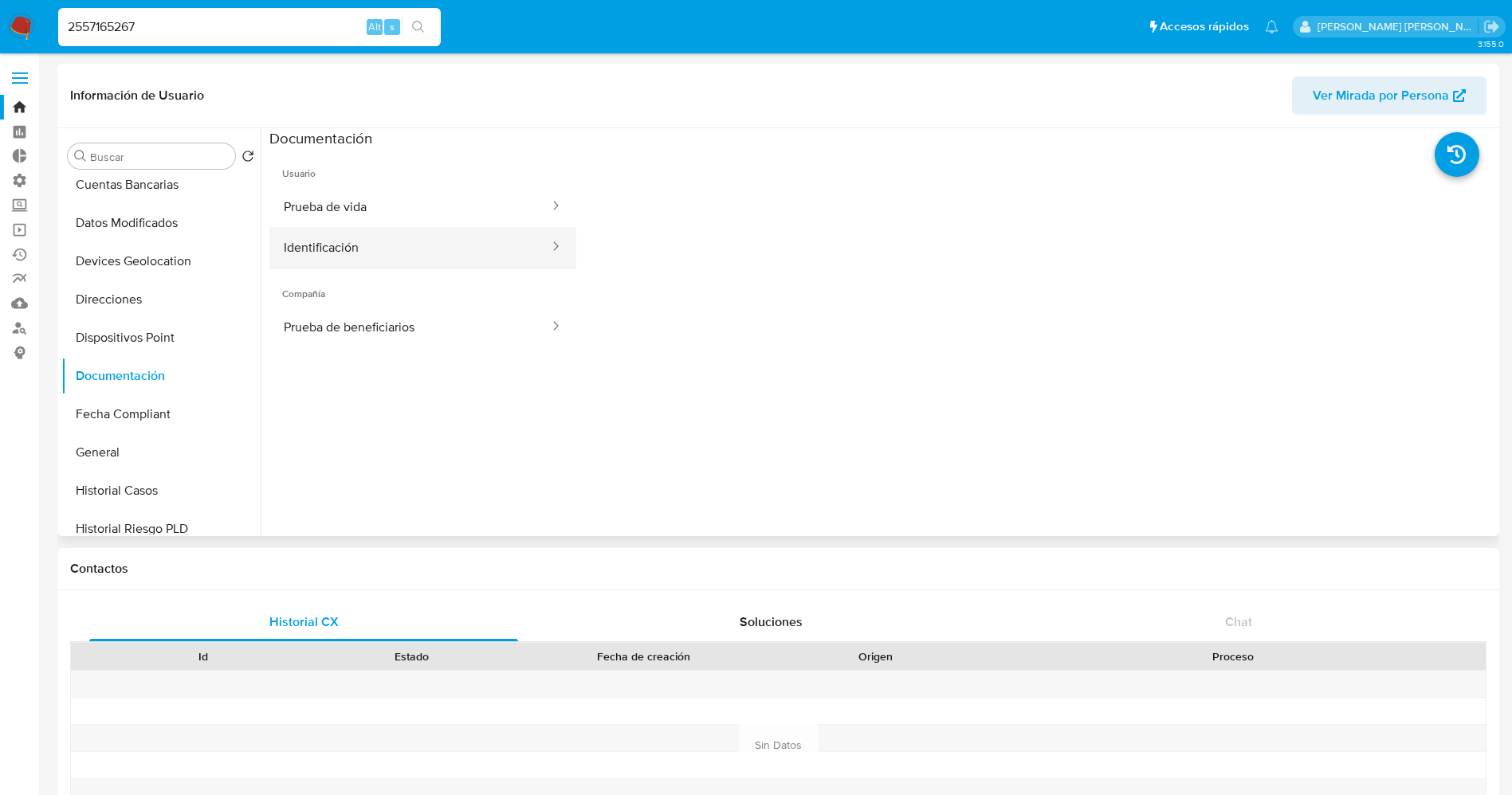
click at [345, 251] on button "Identificación" at bounding box center [409, 247] width 281 height 40
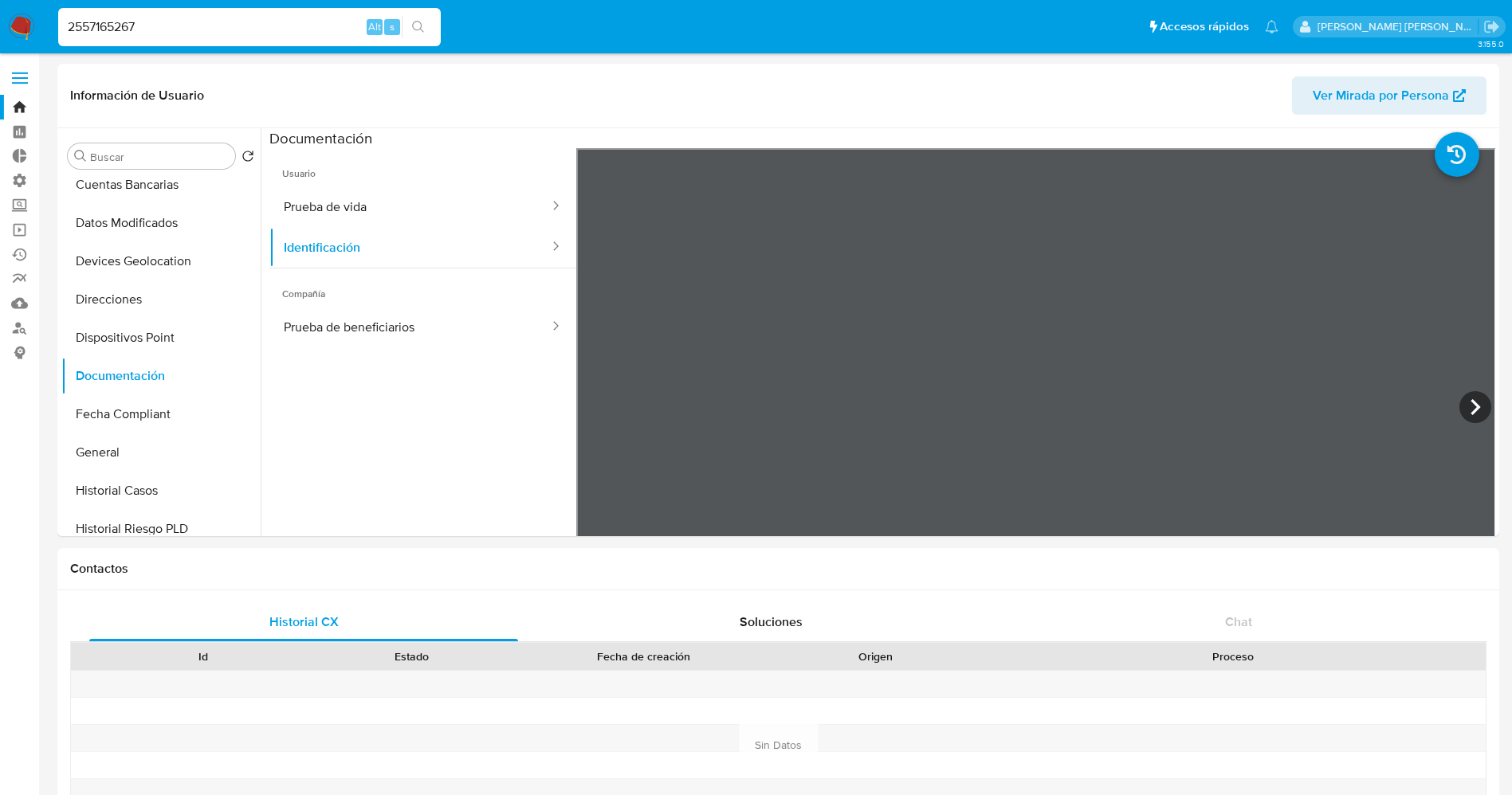
drag, startPoint x: 258, startPoint y: 26, endPoint x: 59, endPoint y: 25, distance: 199.0
click at [59, 25] on input "2557165267" at bounding box center [250, 27] width 383 height 21
paste input "293133328"
type input "2293133328"
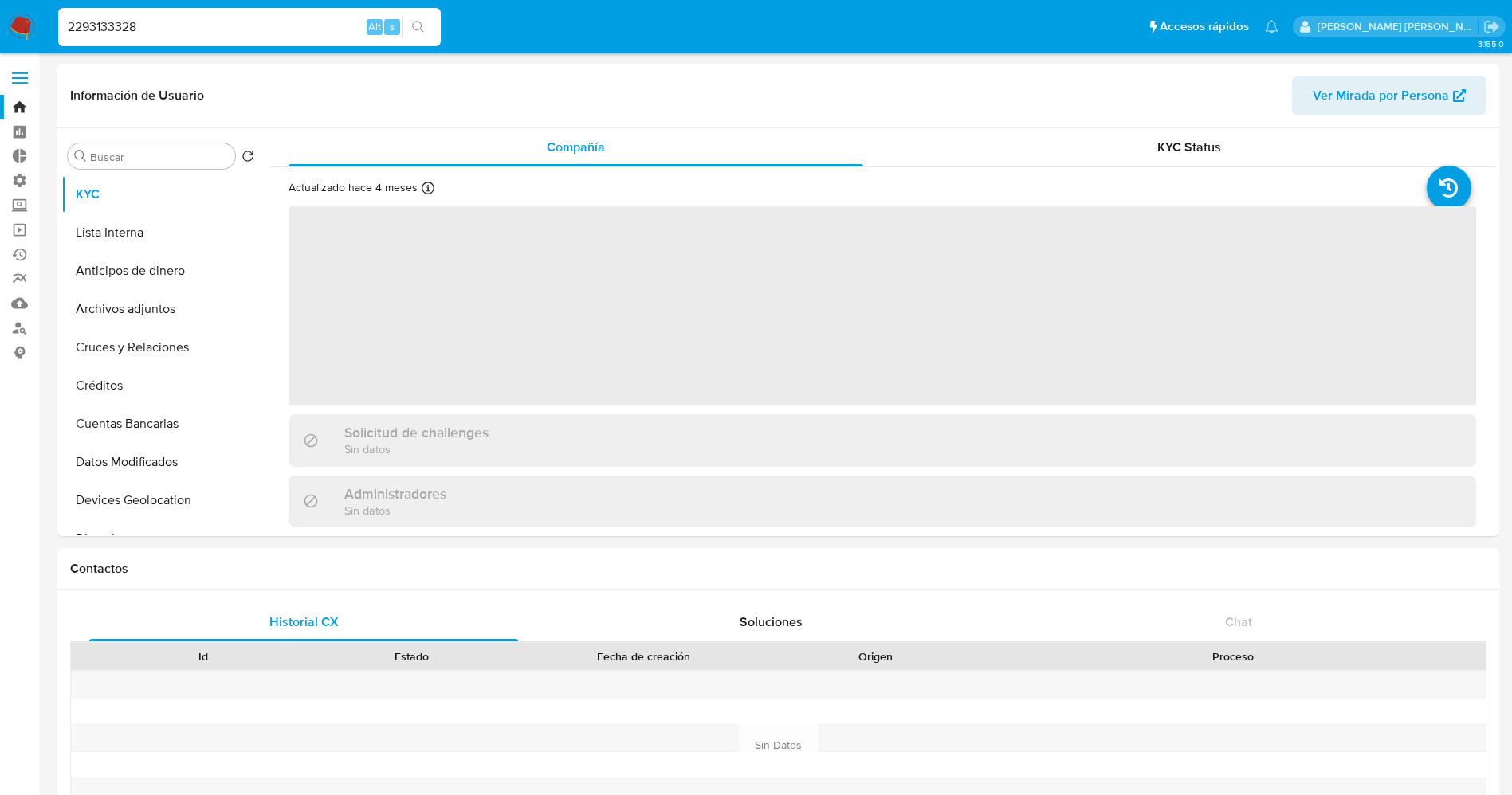
select select "10"
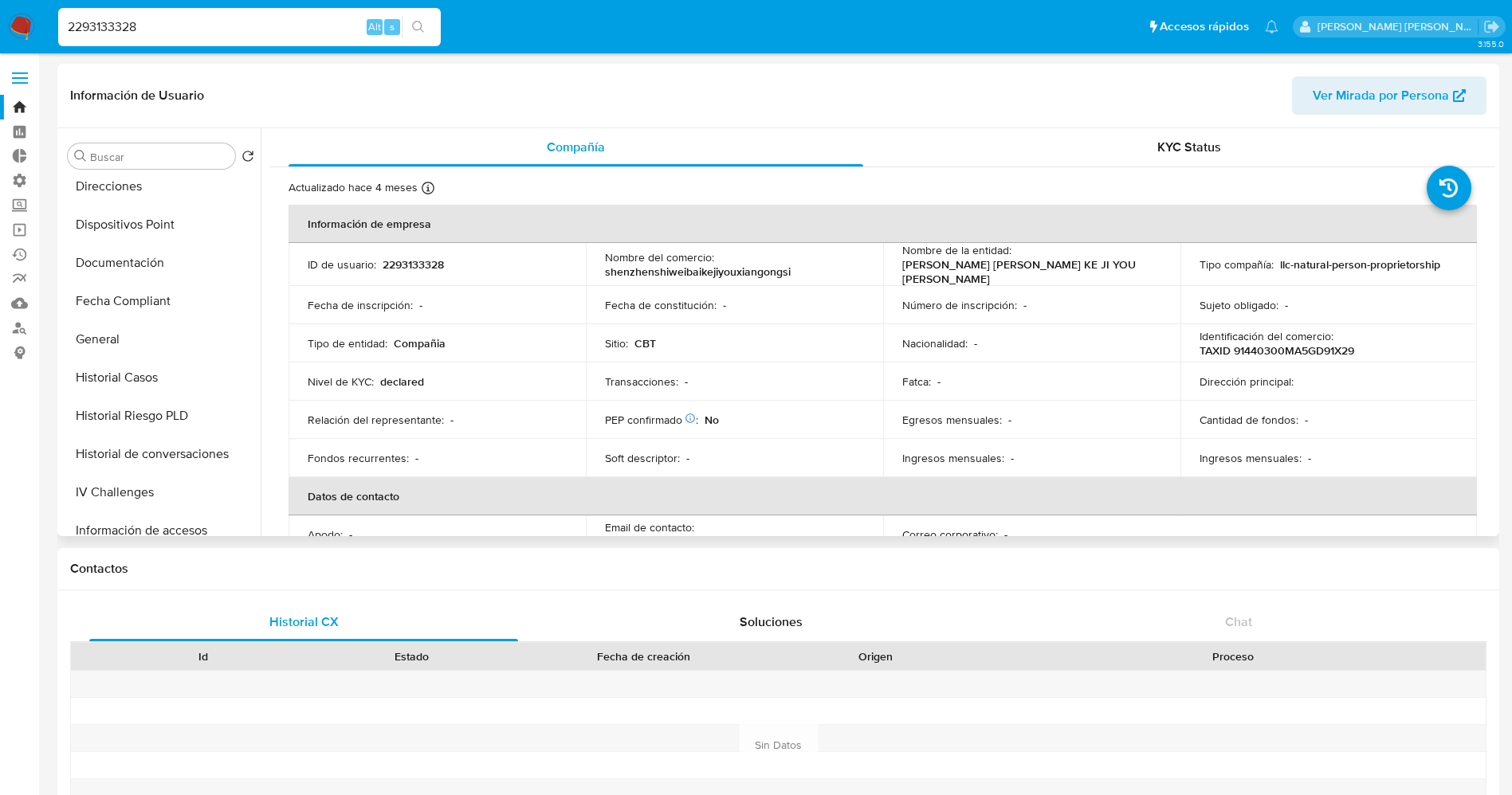
scroll to position [315, 0]
click at [136, 287] on button "Documentación" at bounding box center [155, 300] width 187 height 38
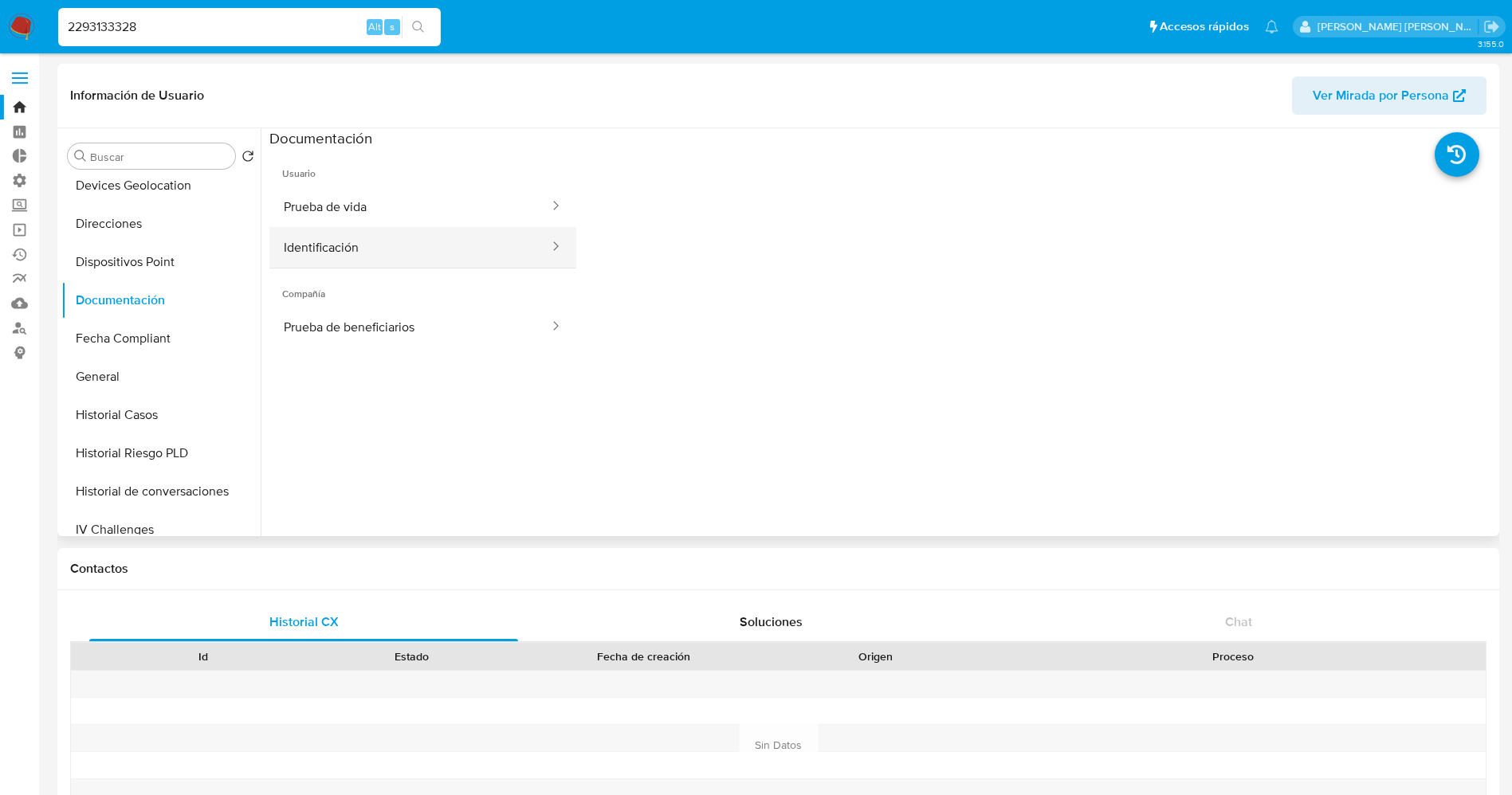
click at [396, 230] on button "Identificación" at bounding box center [409, 247] width 281 height 40
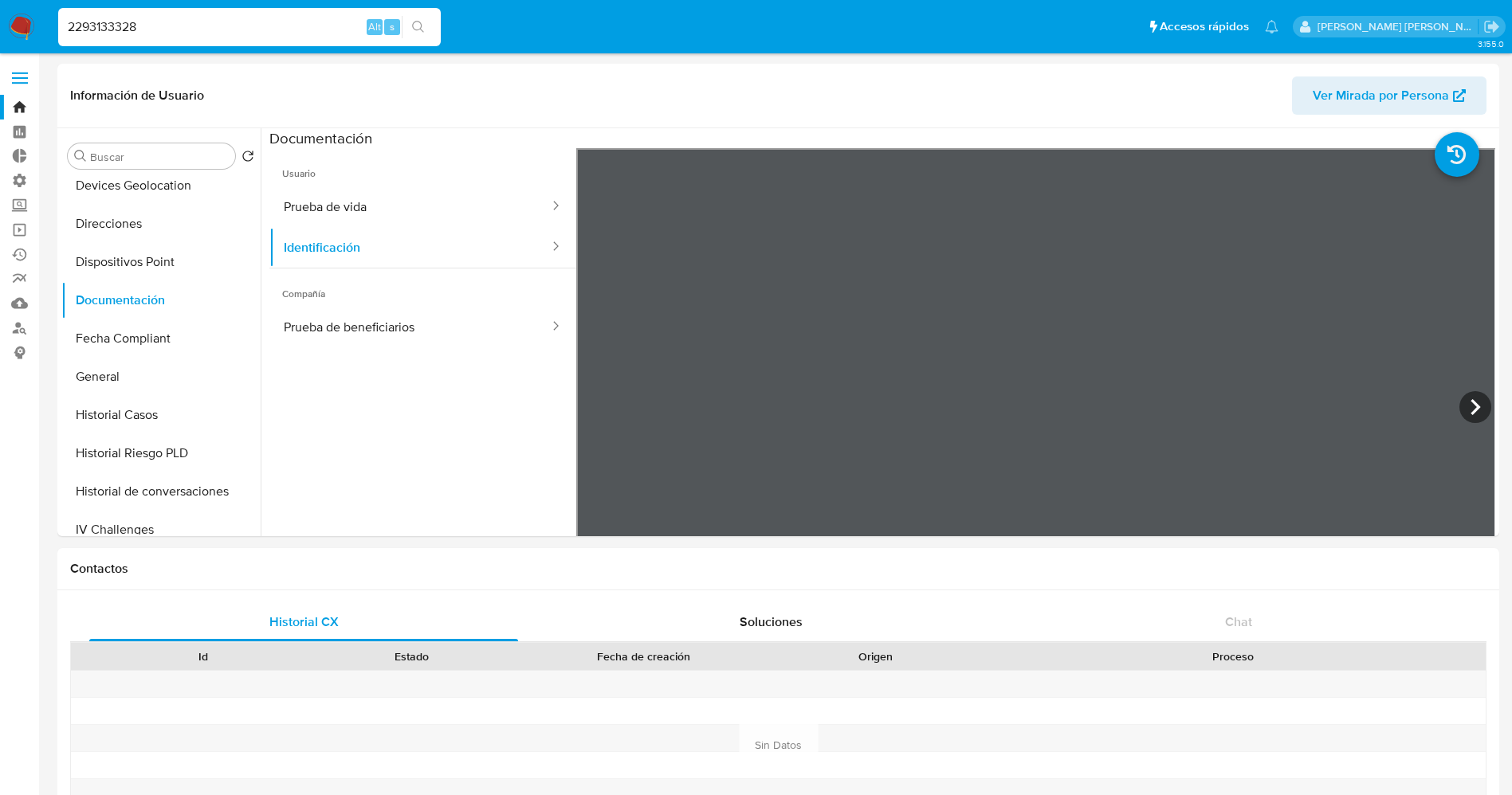
drag, startPoint x: 256, startPoint y: 32, endPoint x: 47, endPoint y: 34, distance: 209.0
click at [47, 34] on nav "Pausado Ver notificaciones 2293133328 Alt s Accesos rápidos Presiona las siguie…" at bounding box center [756, 27] width 1512 height 53
paste input "1279980589"
type input "1279980589"
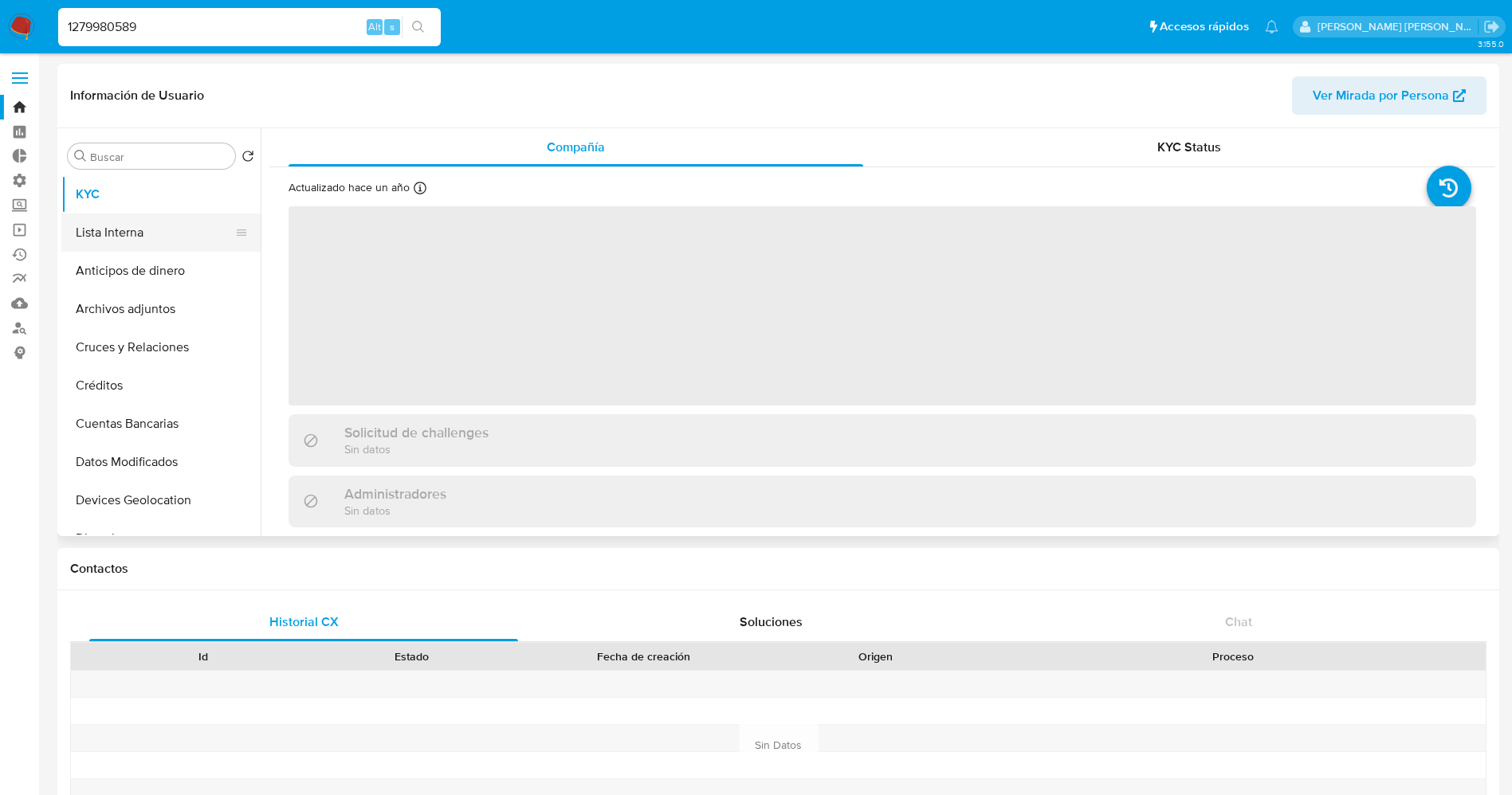
select select "10"
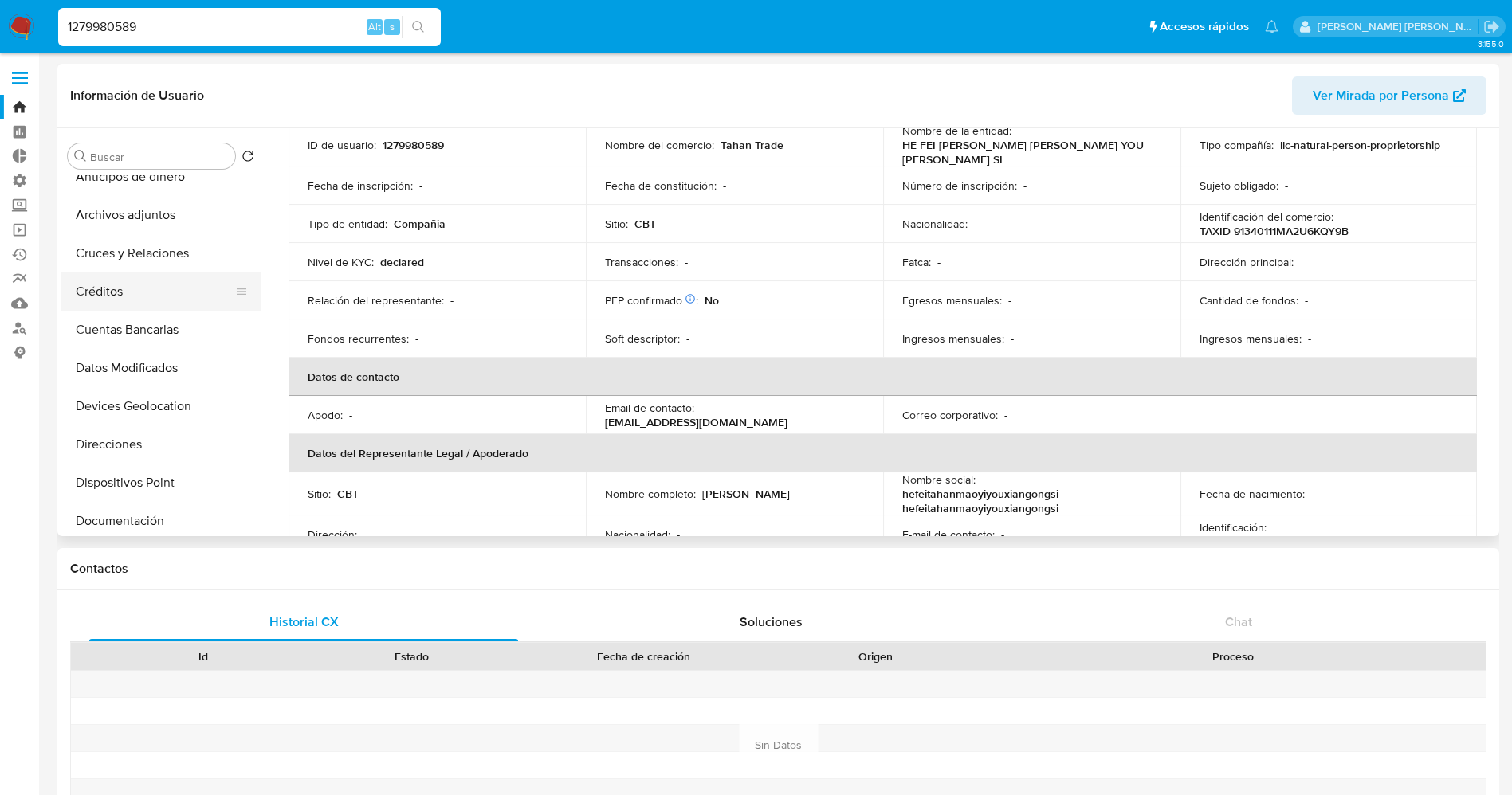
scroll to position [239, 0]
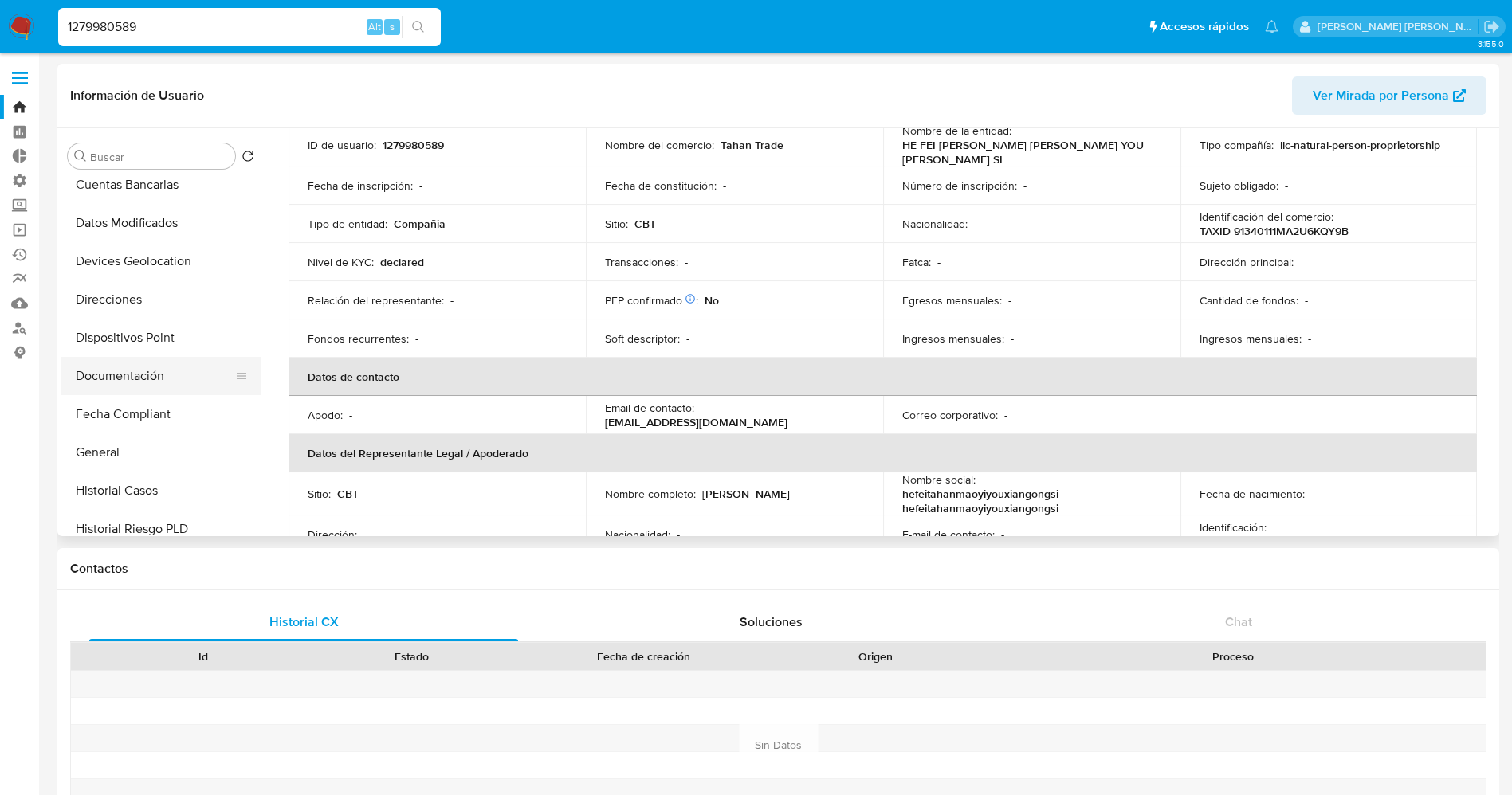
click at [109, 370] on button "Documentación" at bounding box center [155, 376] width 187 height 38
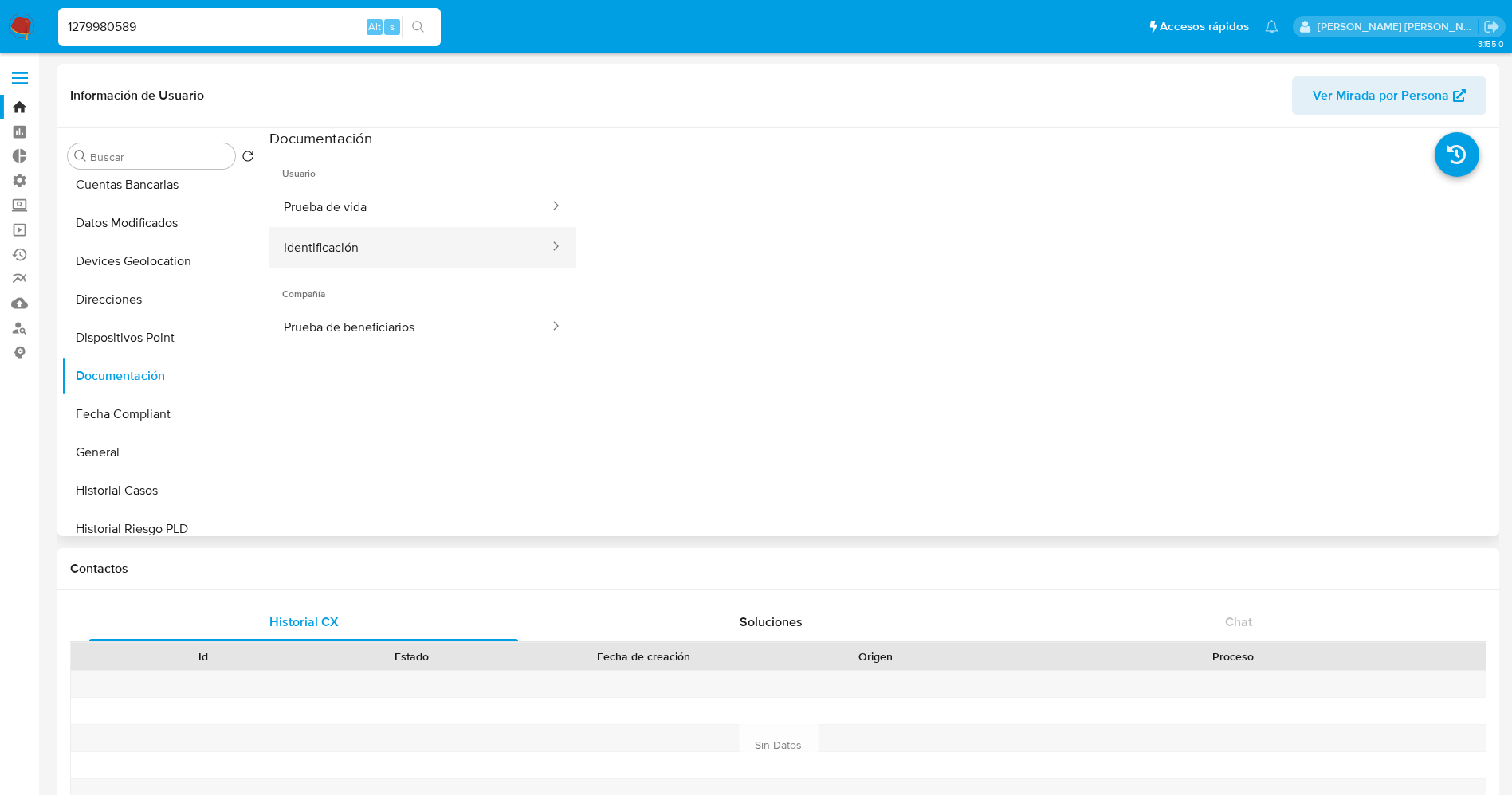
click at [414, 238] on button "Identificación" at bounding box center [409, 247] width 281 height 40
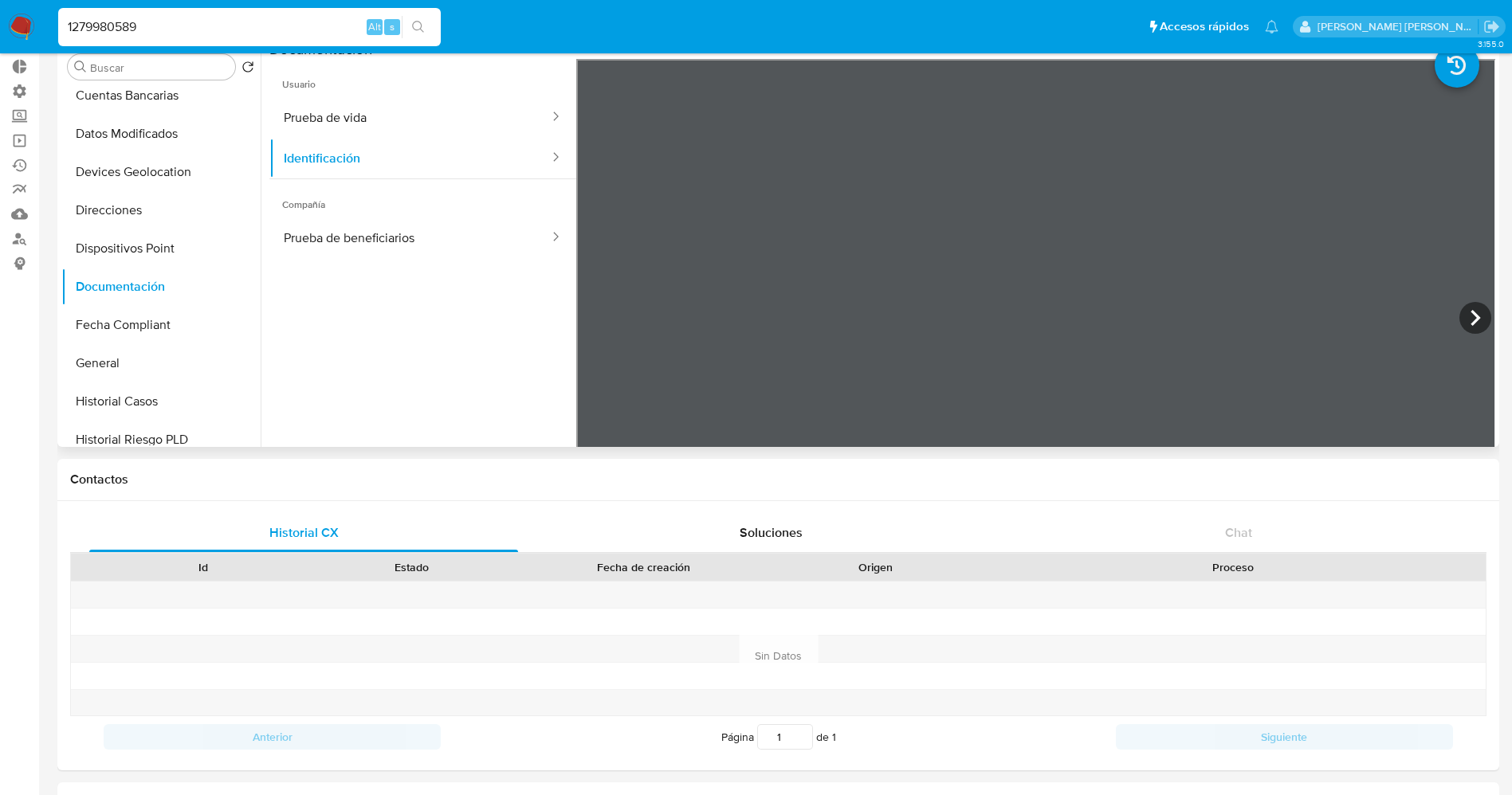
scroll to position [120, 0]
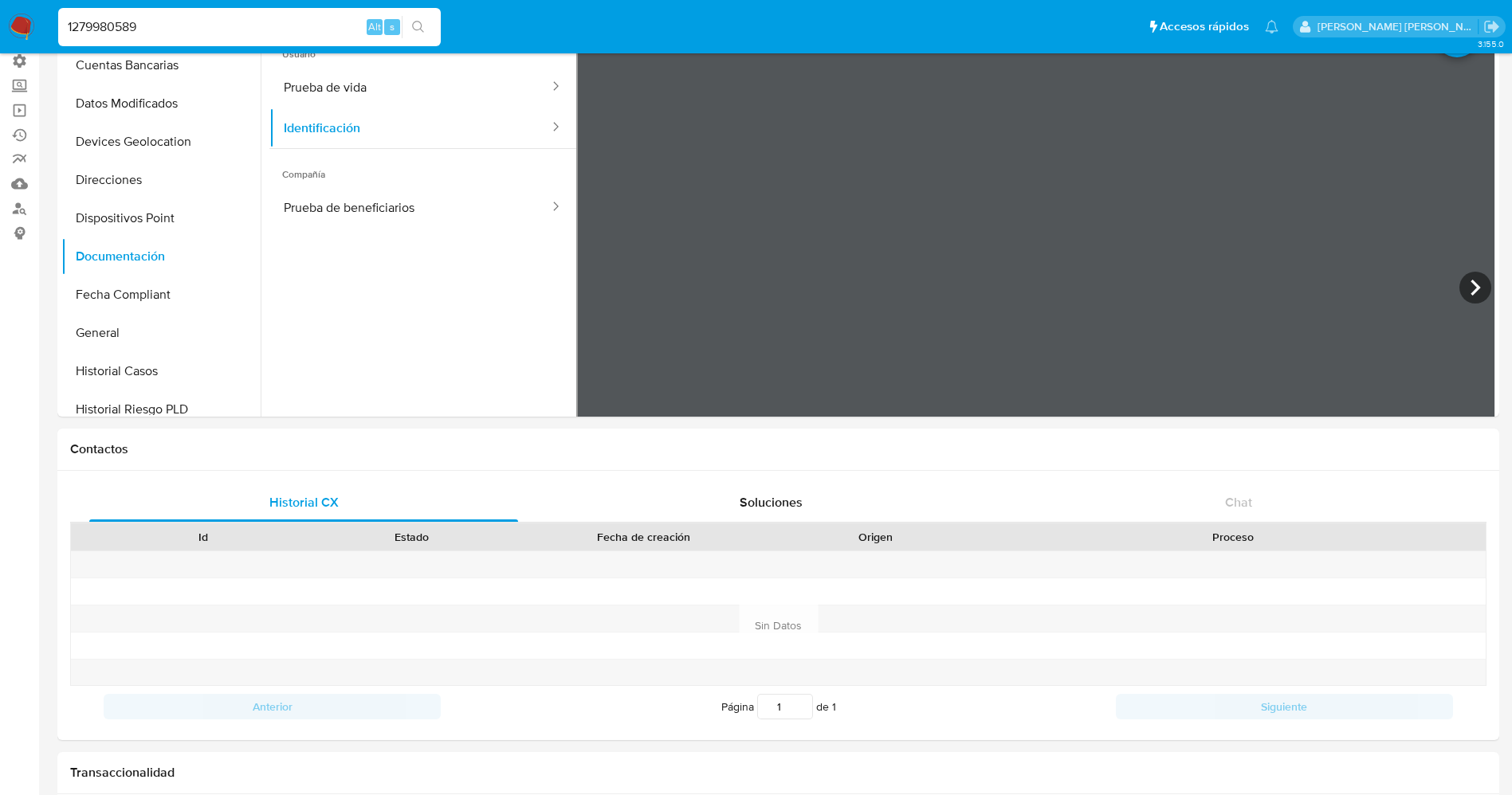
drag, startPoint x: 229, startPoint y: 27, endPoint x: 52, endPoint y: 45, distance: 177.9
click at [52, 45] on ul "Pausado Ver notificaciones 1279980589 Alt s Accesos rápidos Presiona las siguie…" at bounding box center [668, 27] width 1237 height 40
paste input "2476695370"
type input "2476695370"
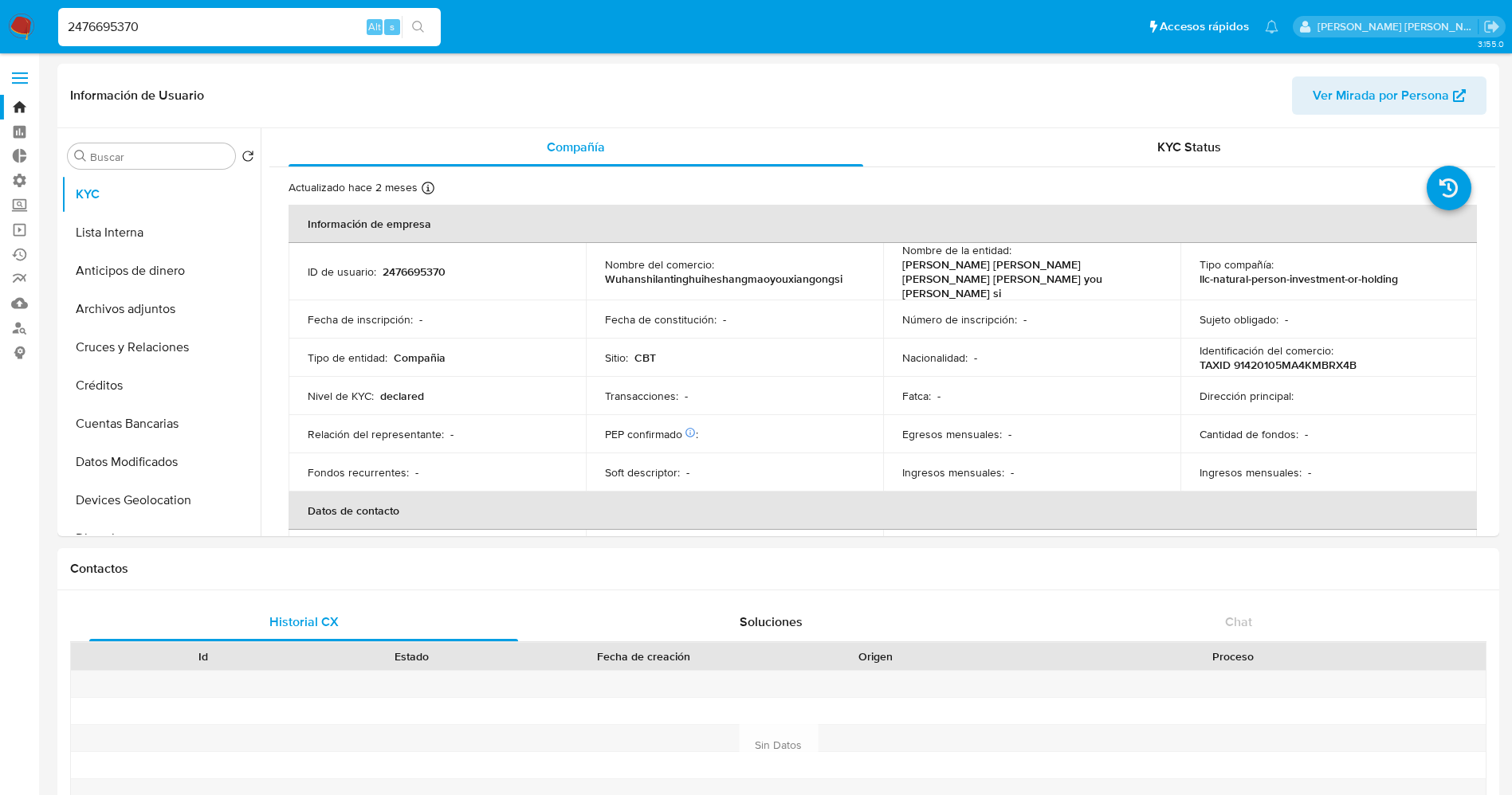
select select "10"
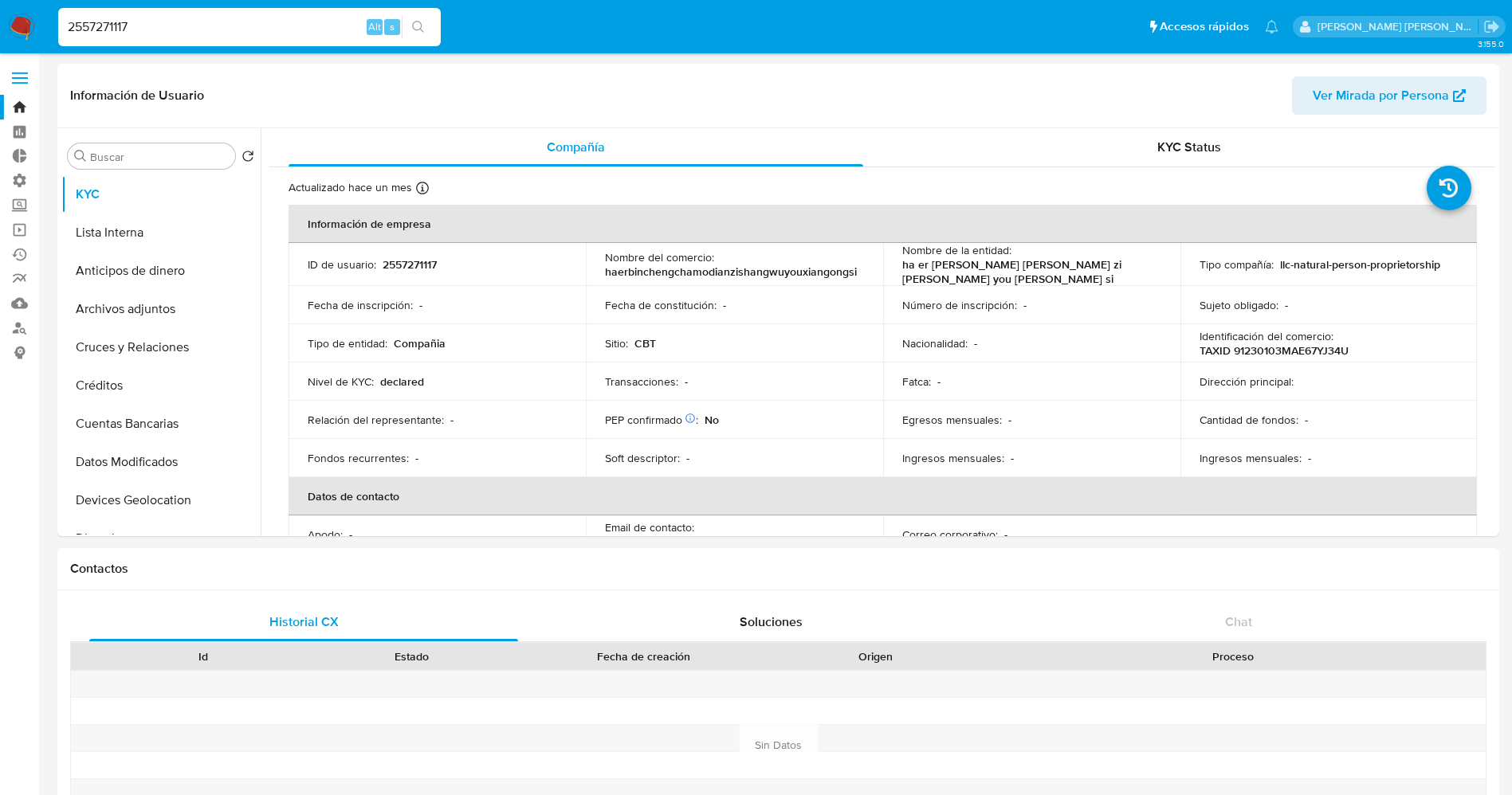
select select "10"
click at [288, 22] on input "2557271117" at bounding box center [250, 27] width 383 height 21
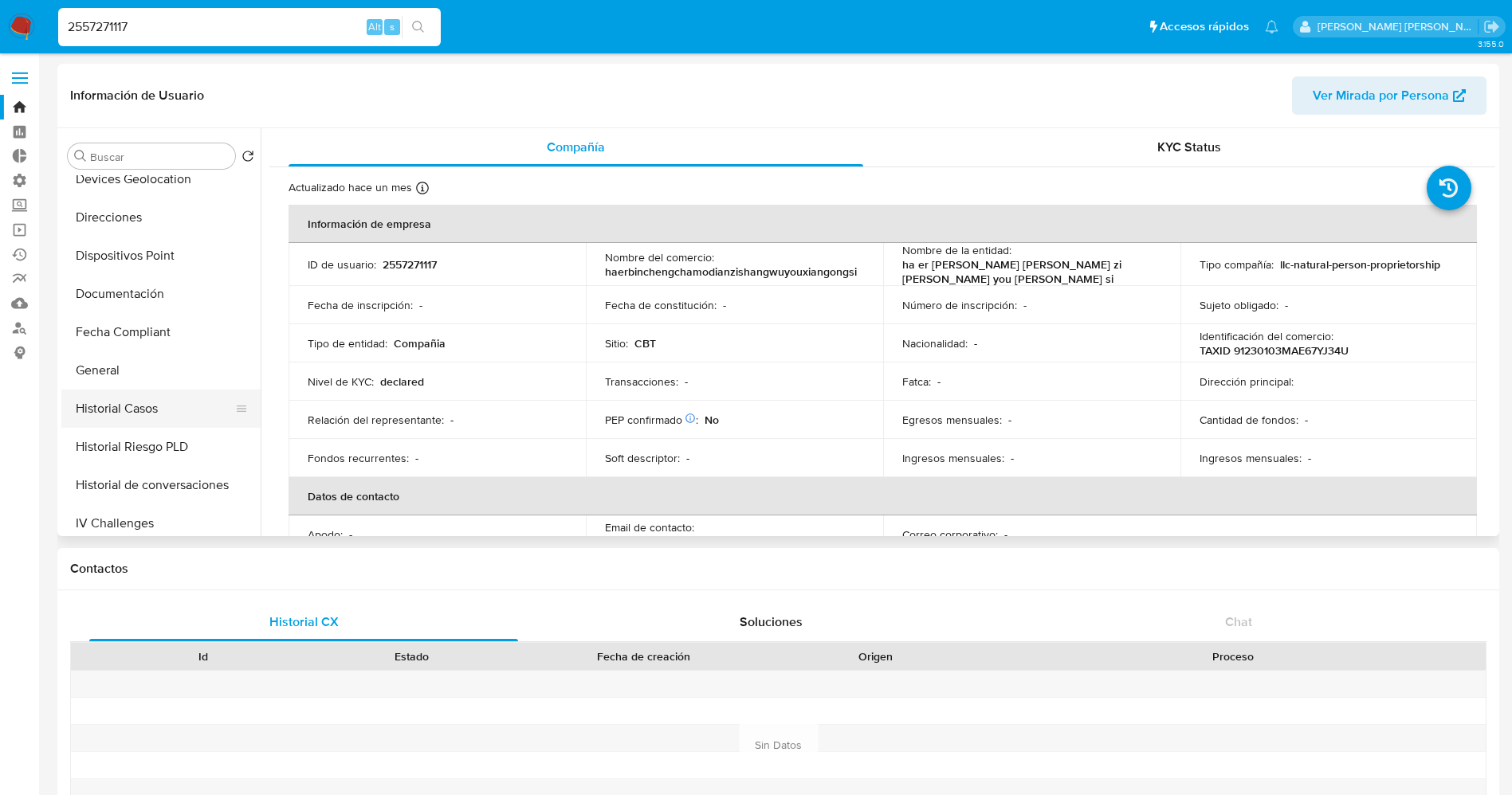
scroll to position [359, 0]
click at [135, 252] on button "Documentación" at bounding box center [155, 257] width 187 height 38
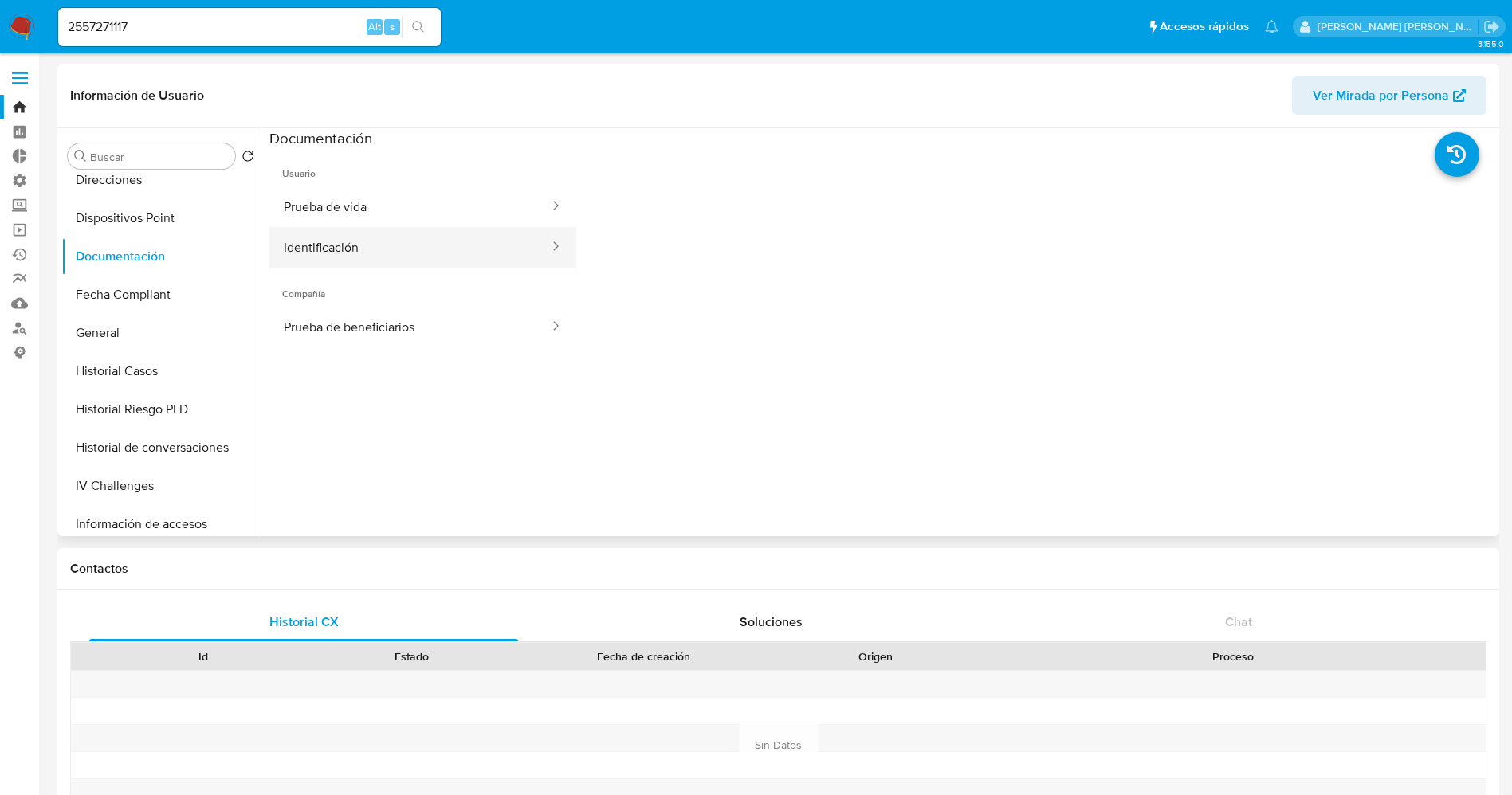
click at [382, 260] on button "Identificación" at bounding box center [409, 247] width 281 height 40
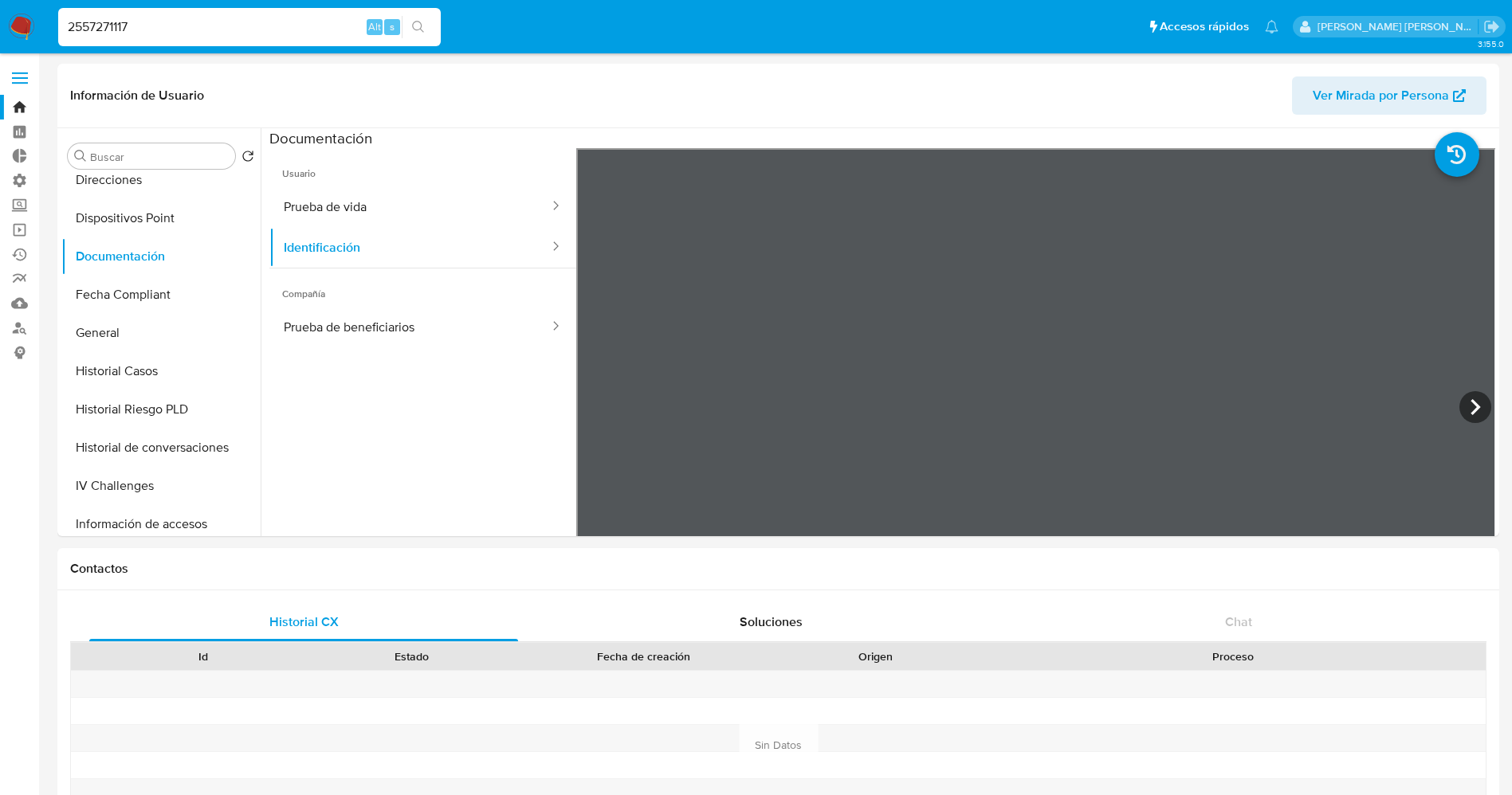
drag, startPoint x: 172, startPoint y: 33, endPoint x: 6, endPoint y: 41, distance: 166.2
click at [6, 41] on nav "Pausado Ver notificaciones 2557271117 Alt s Accesos rápidos Presiona las siguie…" at bounding box center [756, 27] width 1512 height 53
paste input "16526"
type input "2557165267"
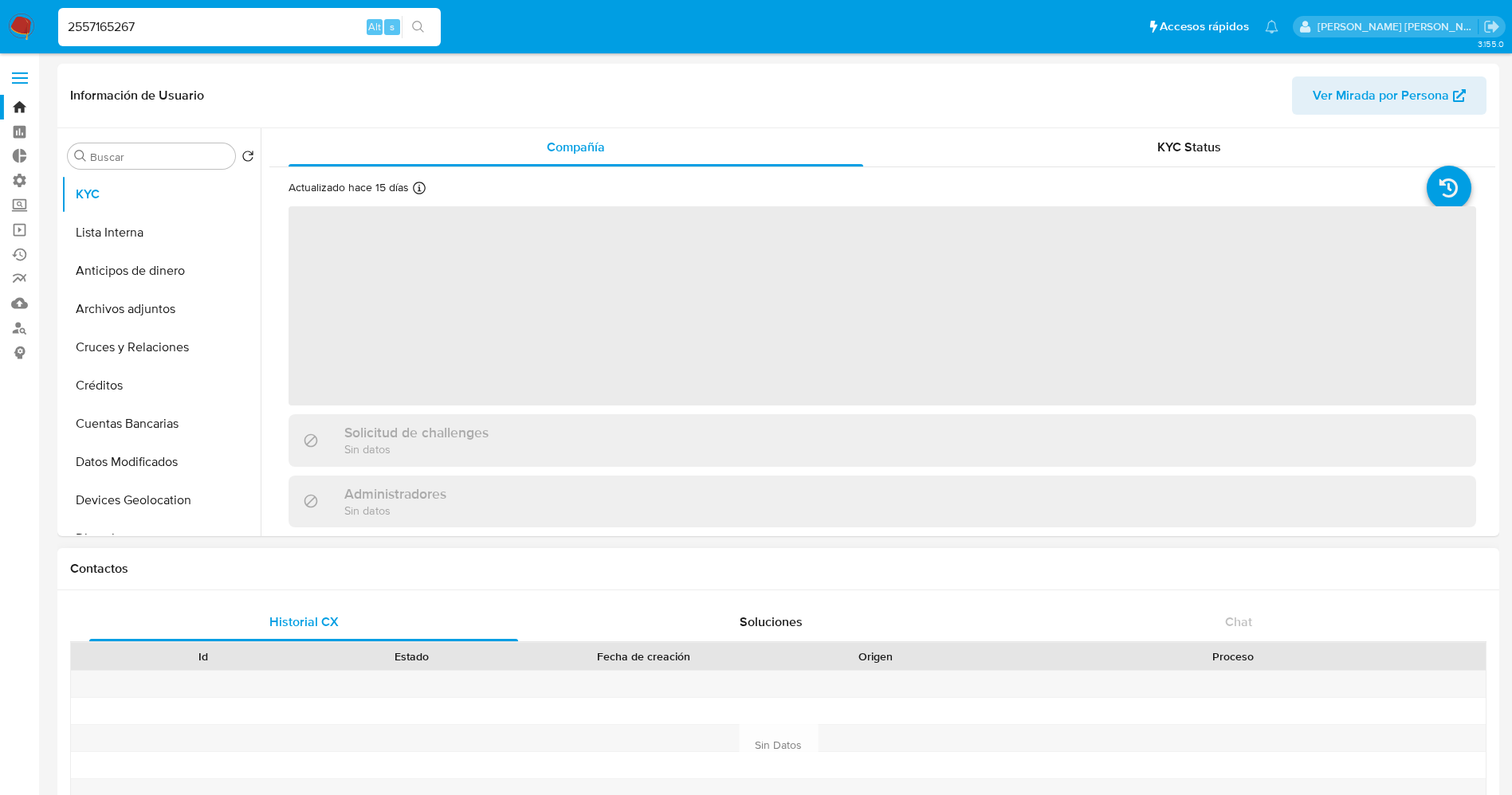
select select "10"
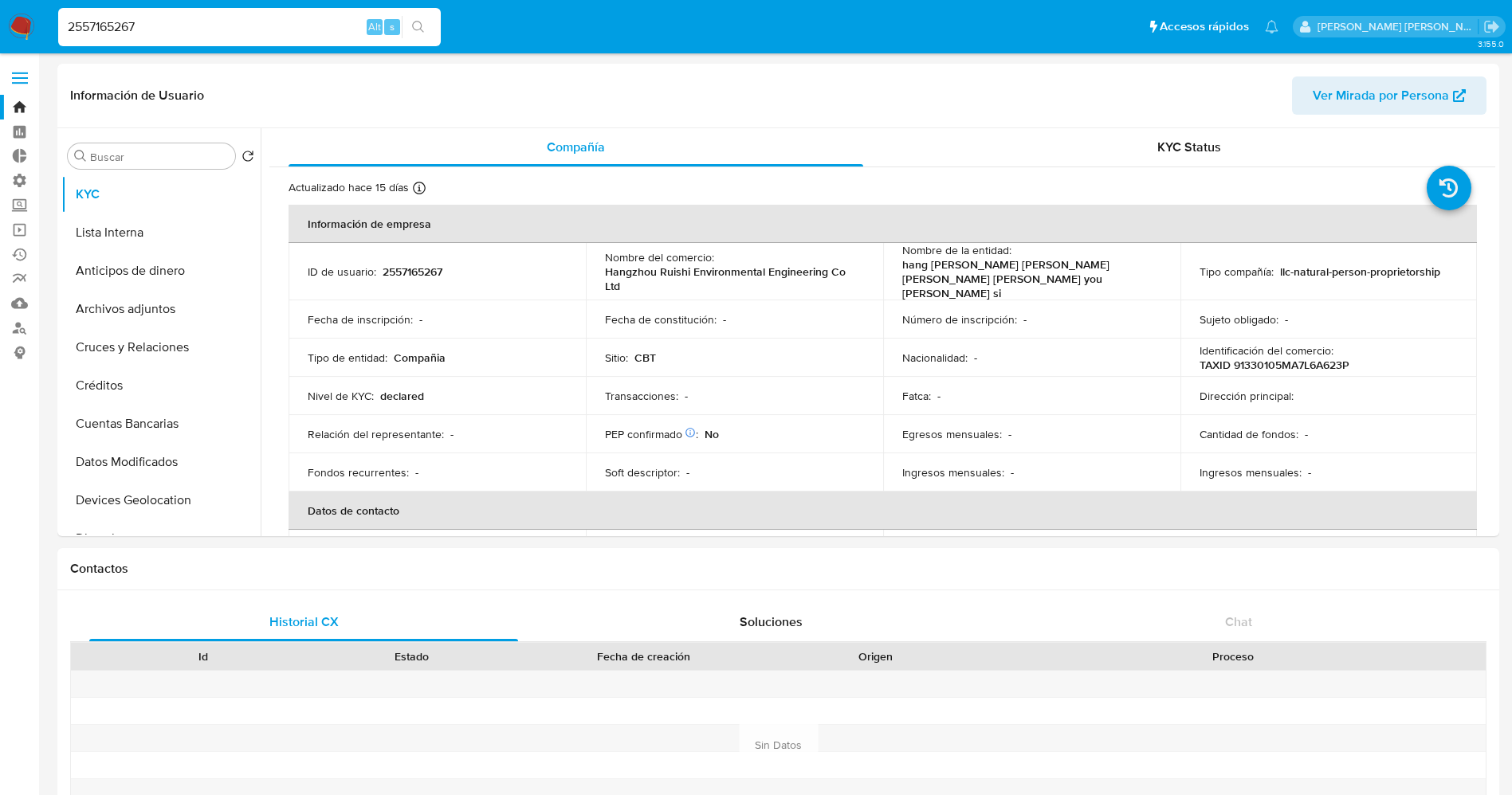
click at [31, 21] on img at bounding box center [22, 27] width 27 height 27
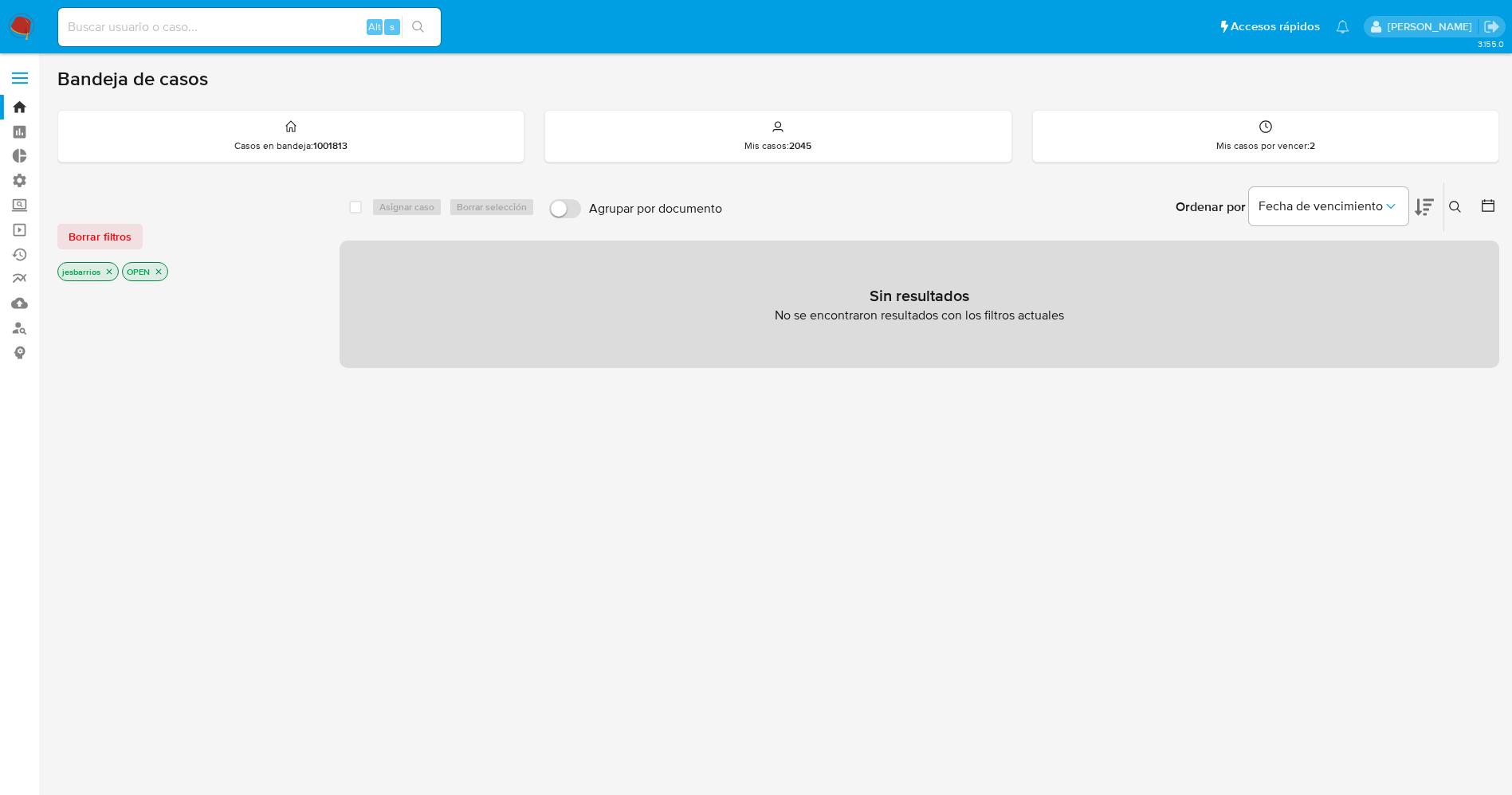
click at [107, 272] on icon "close-filter" at bounding box center [109, 272] width 9 height 9
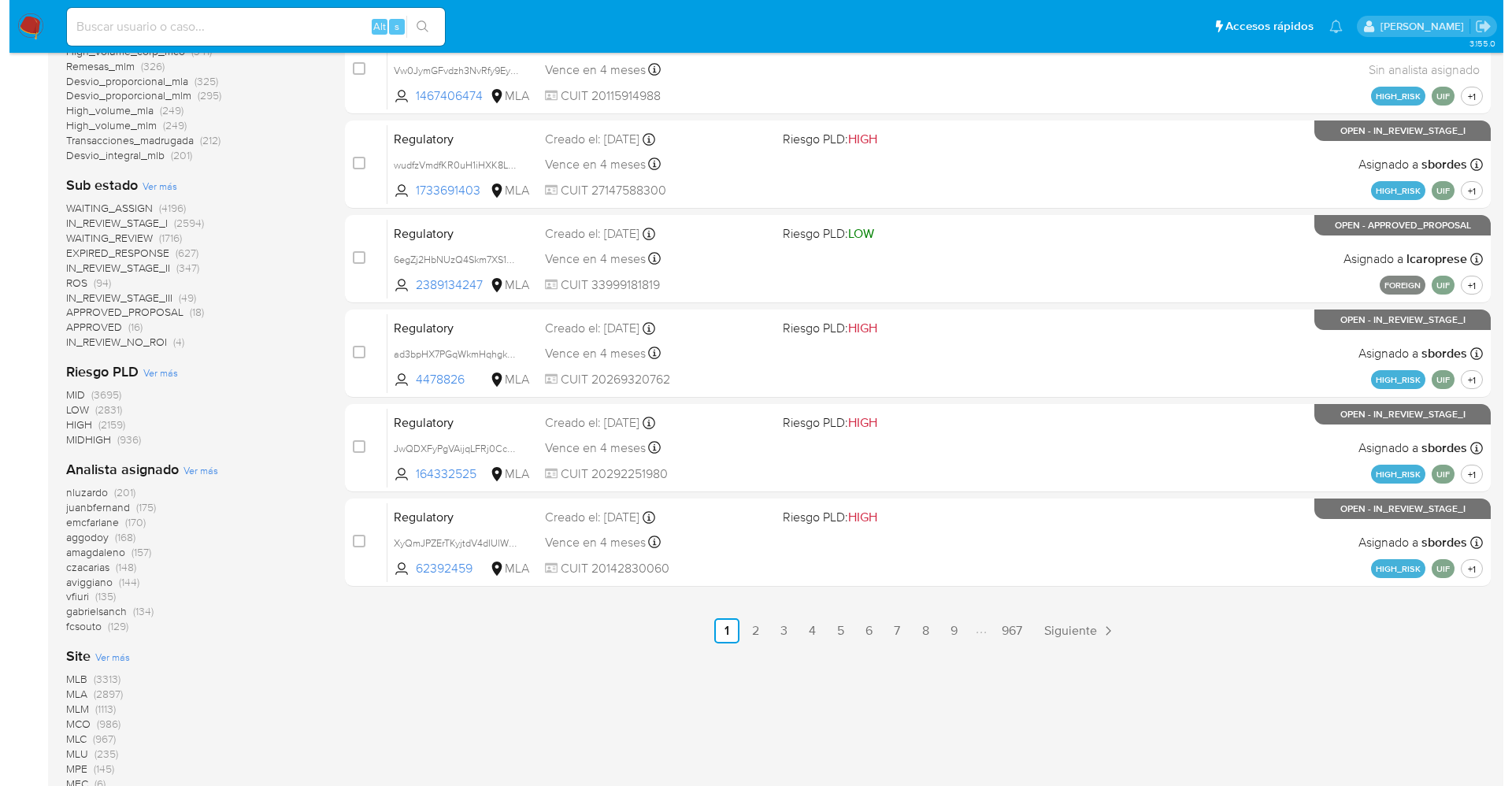
scroll to position [591, 0]
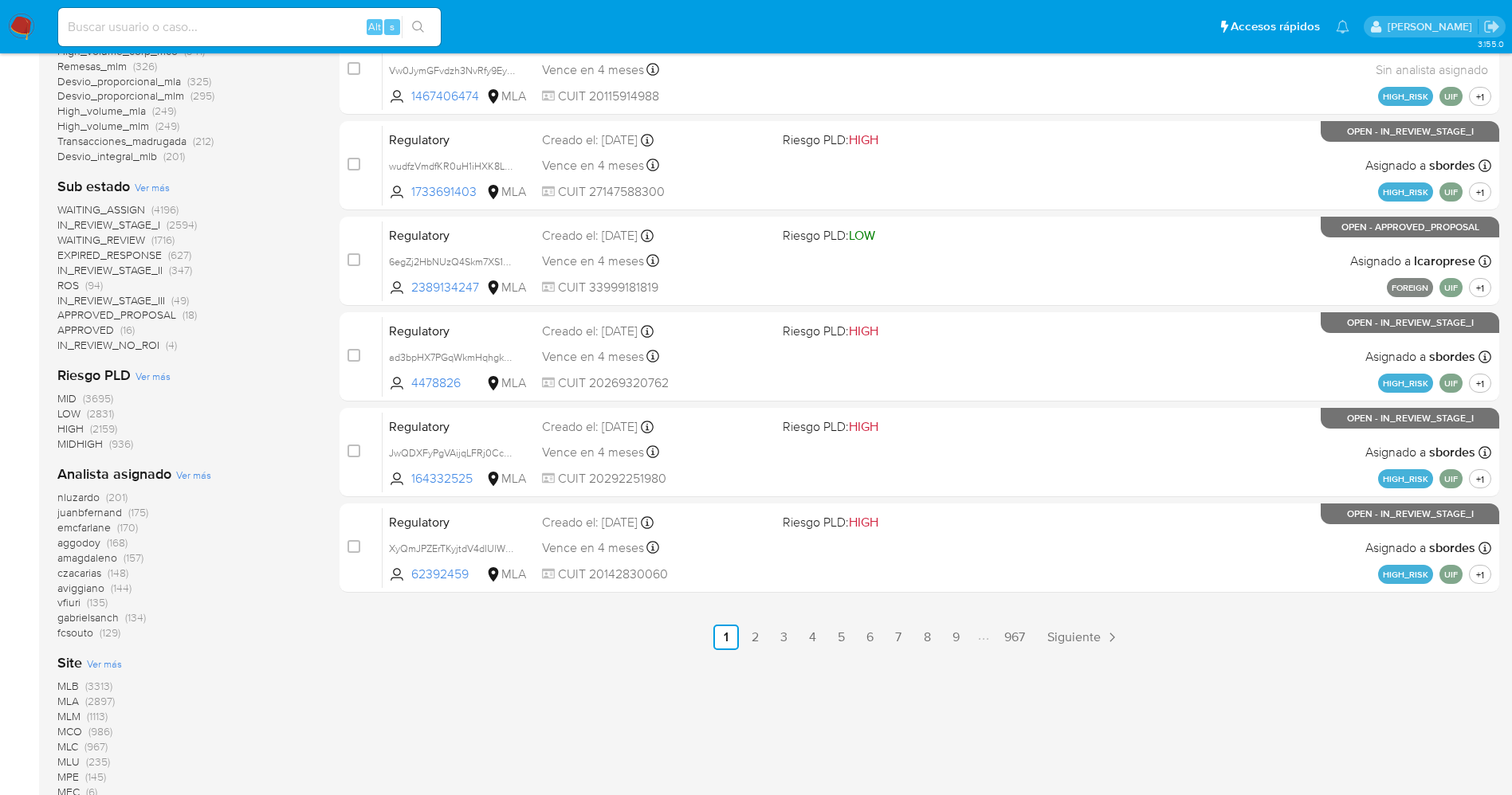
click at [189, 476] on span "Ver más" at bounding box center [193, 475] width 35 height 15
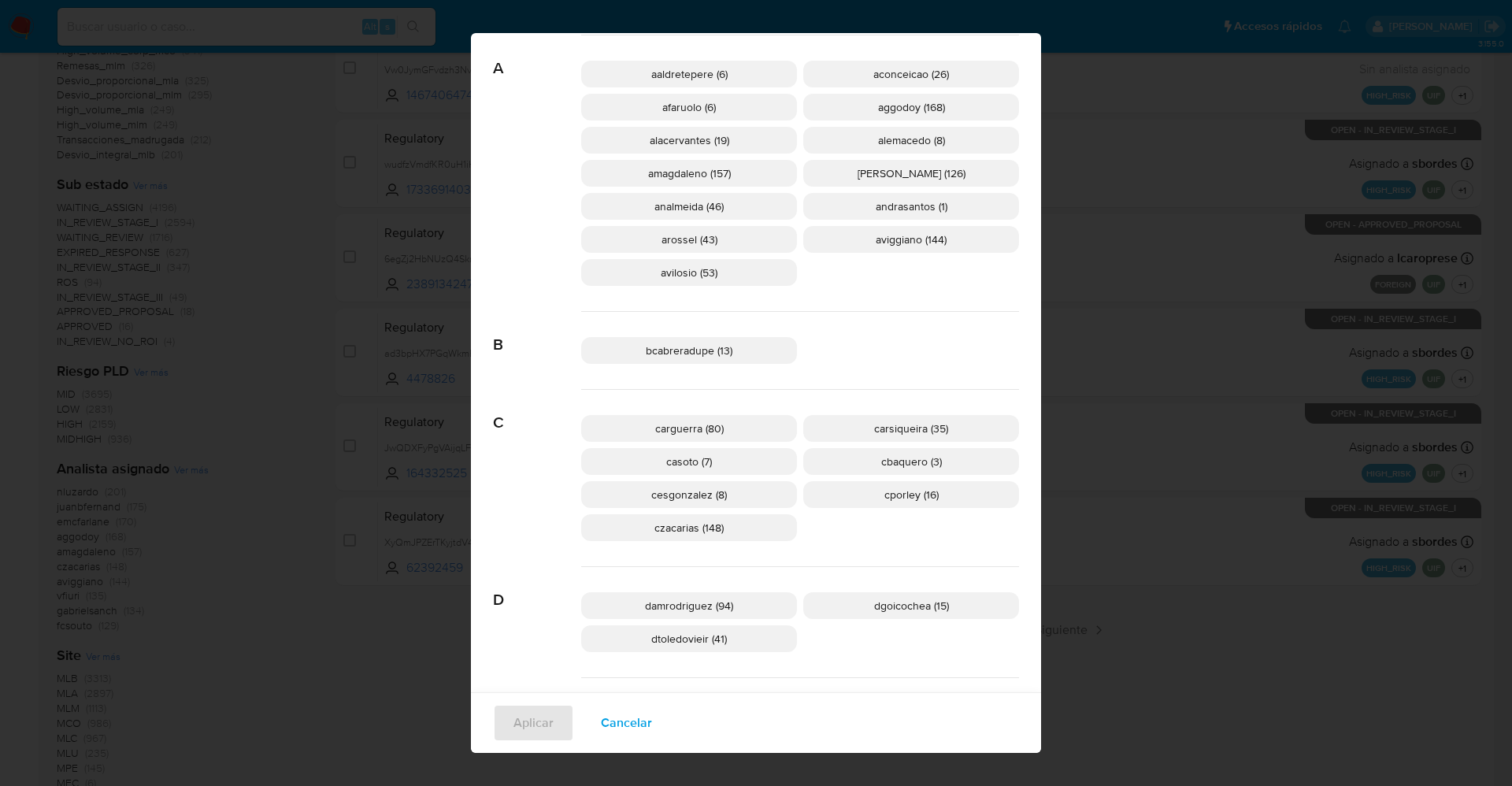
scroll to position [460, 0]
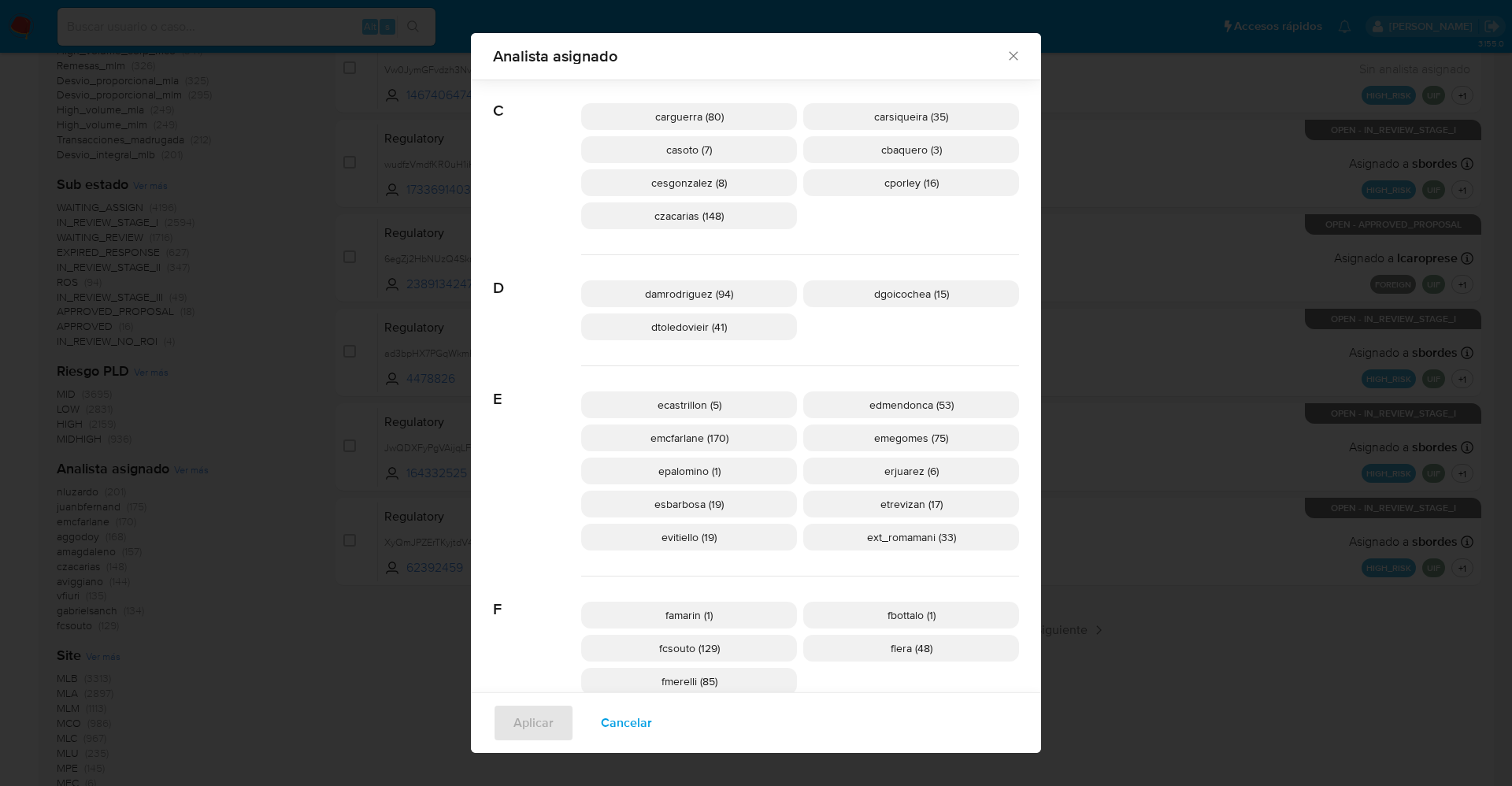
click at [883, 534] on span "ext_romamani (33)" at bounding box center [912, 536] width 89 height 15
click at [529, 715] on span "Aplicar" at bounding box center [534, 723] width 40 height 34
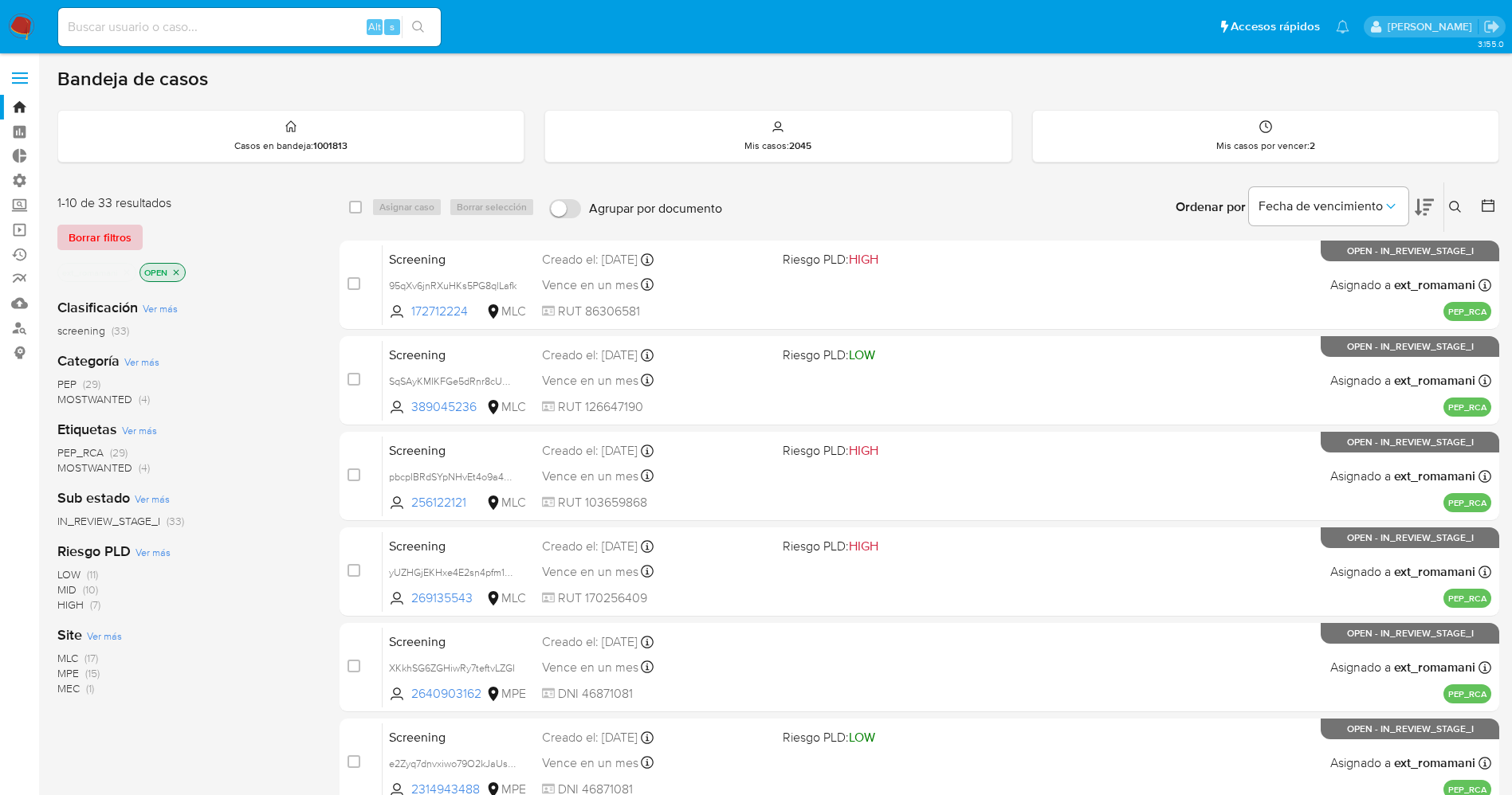
click at [124, 239] on span "Borrar filtros" at bounding box center [100, 237] width 63 height 22
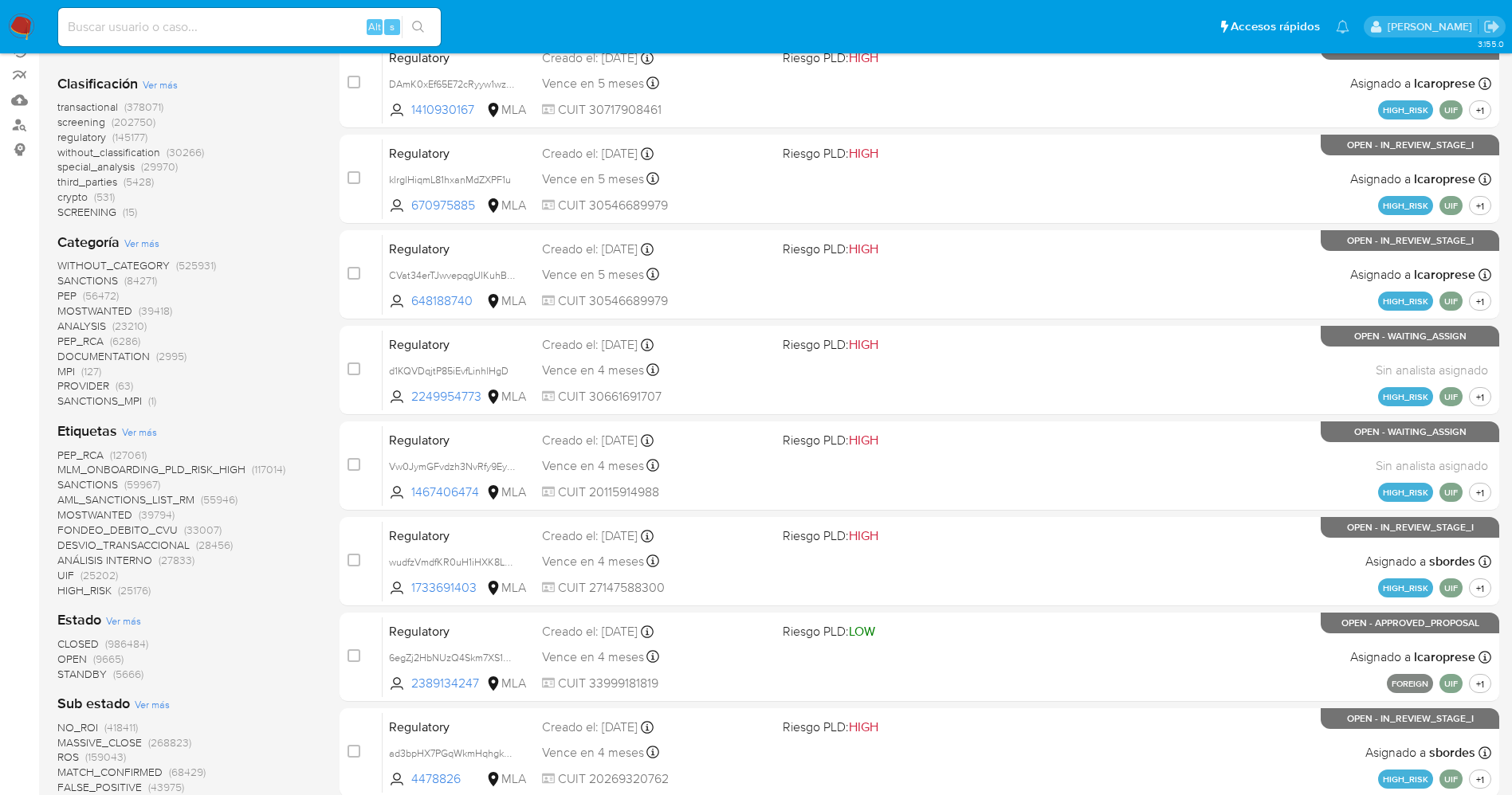
scroll to position [239, 0]
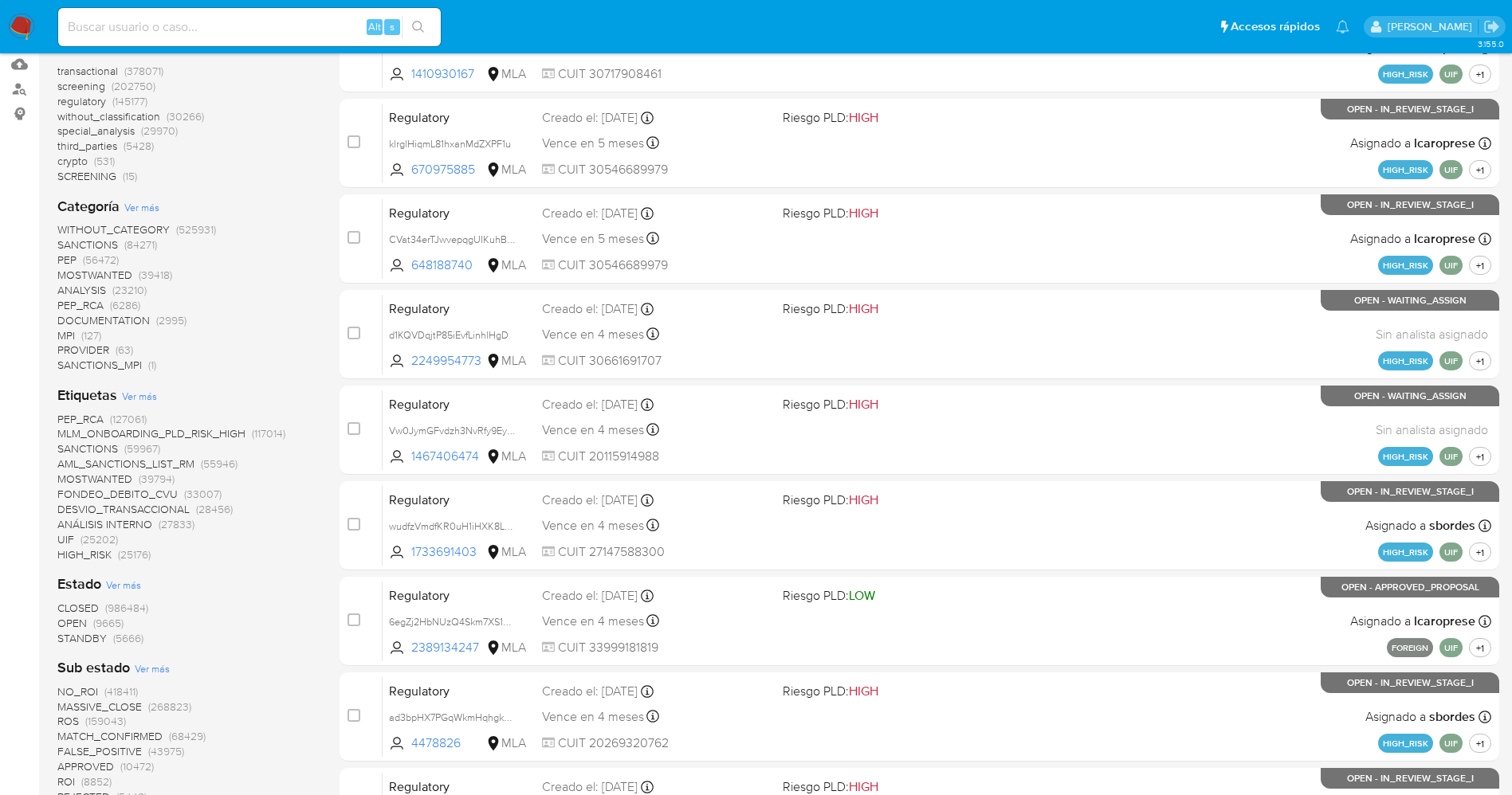
click at [87, 640] on span "STANDBY" at bounding box center [82, 638] width 49 height 16
